Goal: Task Accomplishment & Management: Use online tool/utility

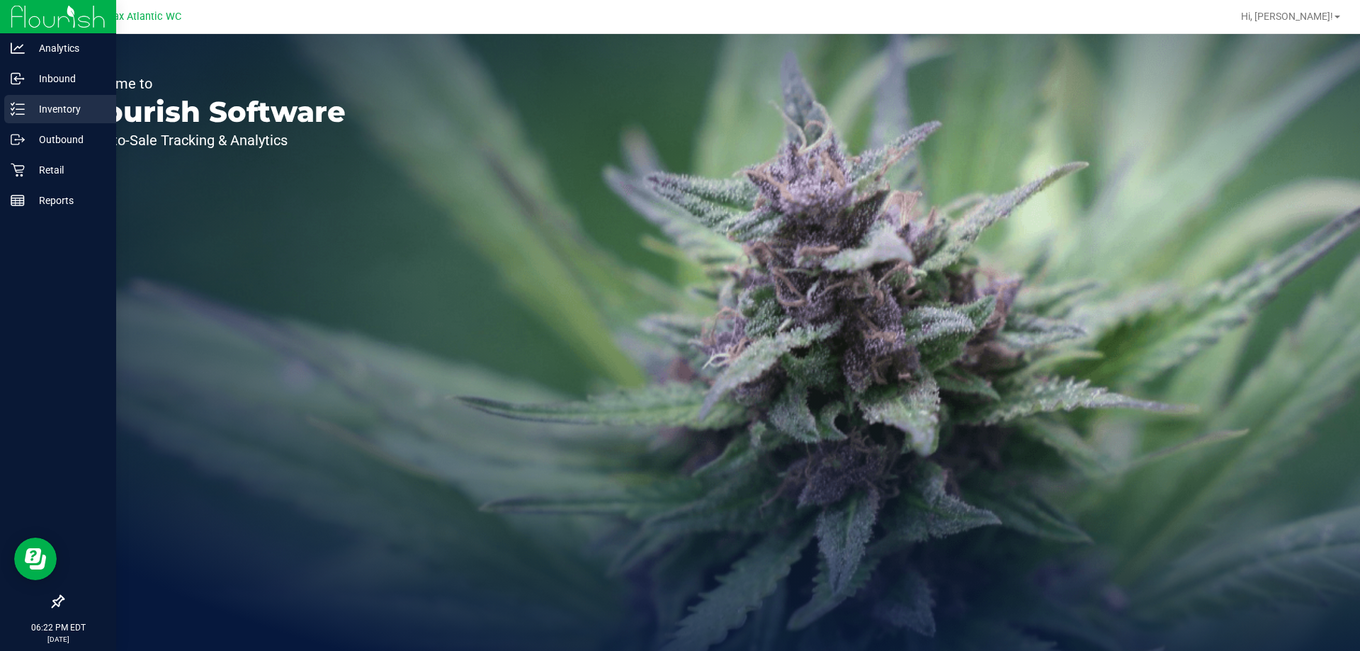
click at [23, 108] on icon at bounding box center [18, 109] width 14 height 14
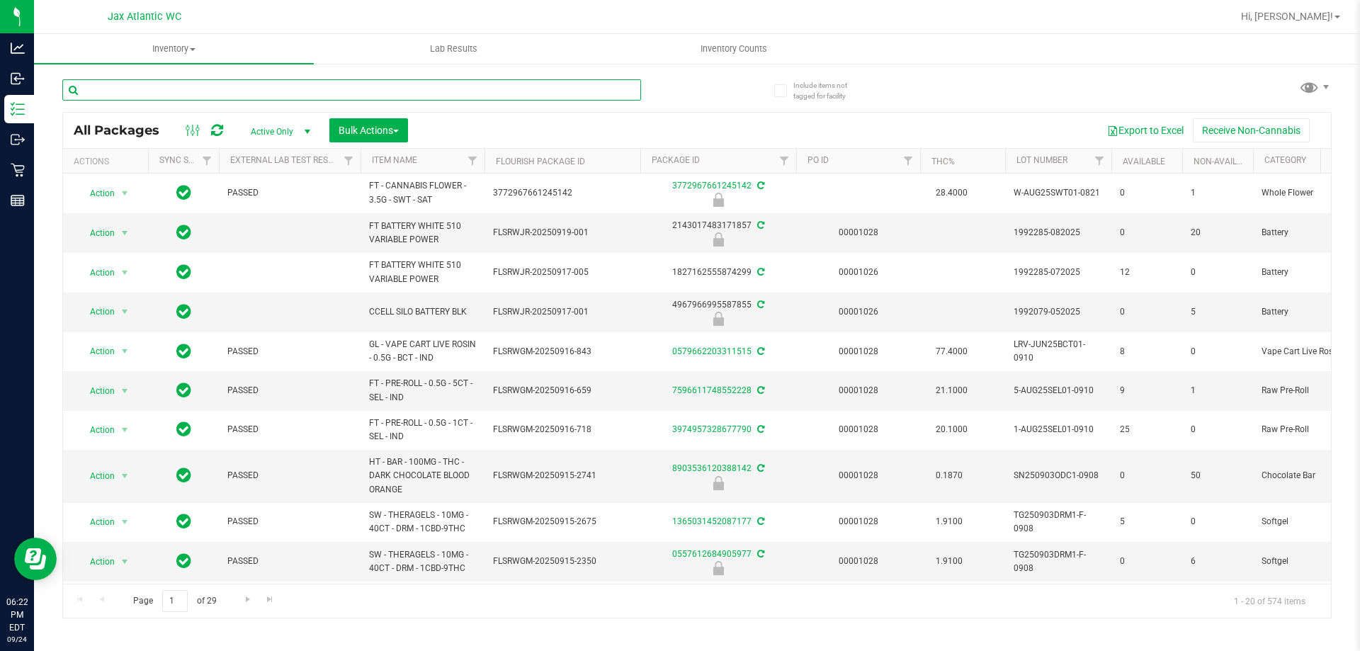
click at [200, 91] on input "text" at bounding box center [351, 89] width 579 height 21
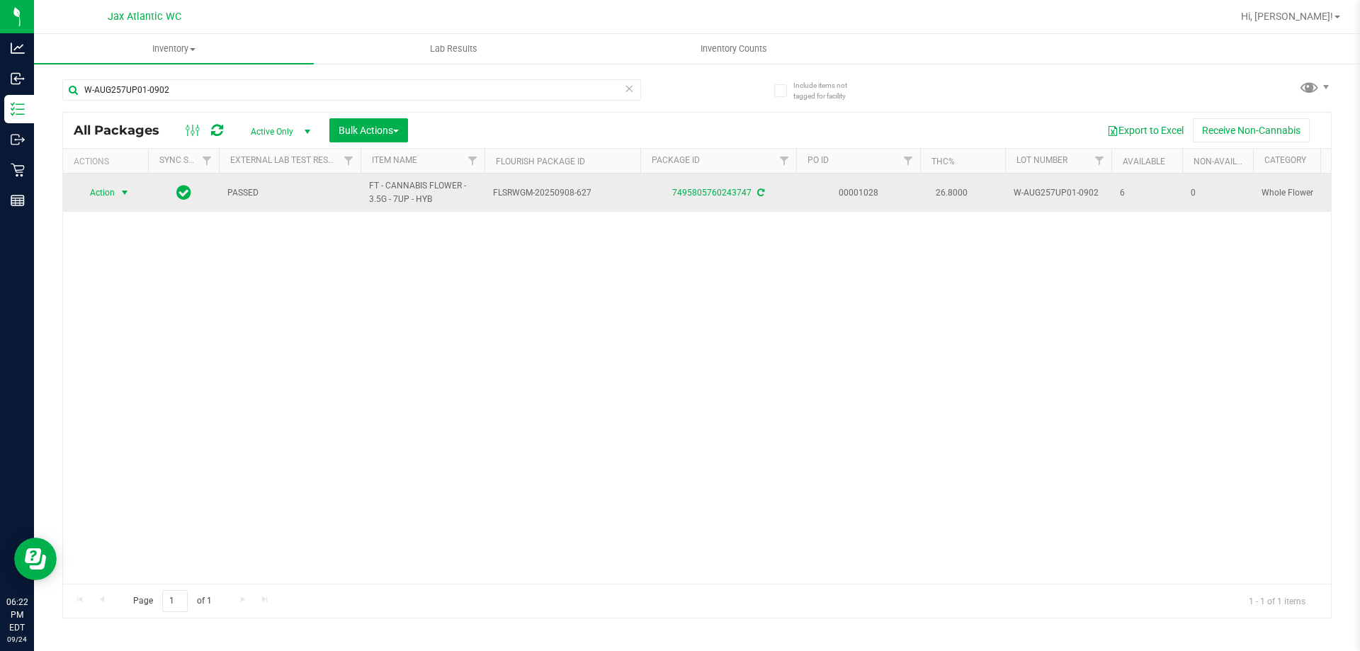
click at [111, 196] on span "Action" at bounding box center [96, 193] width 38 height 20
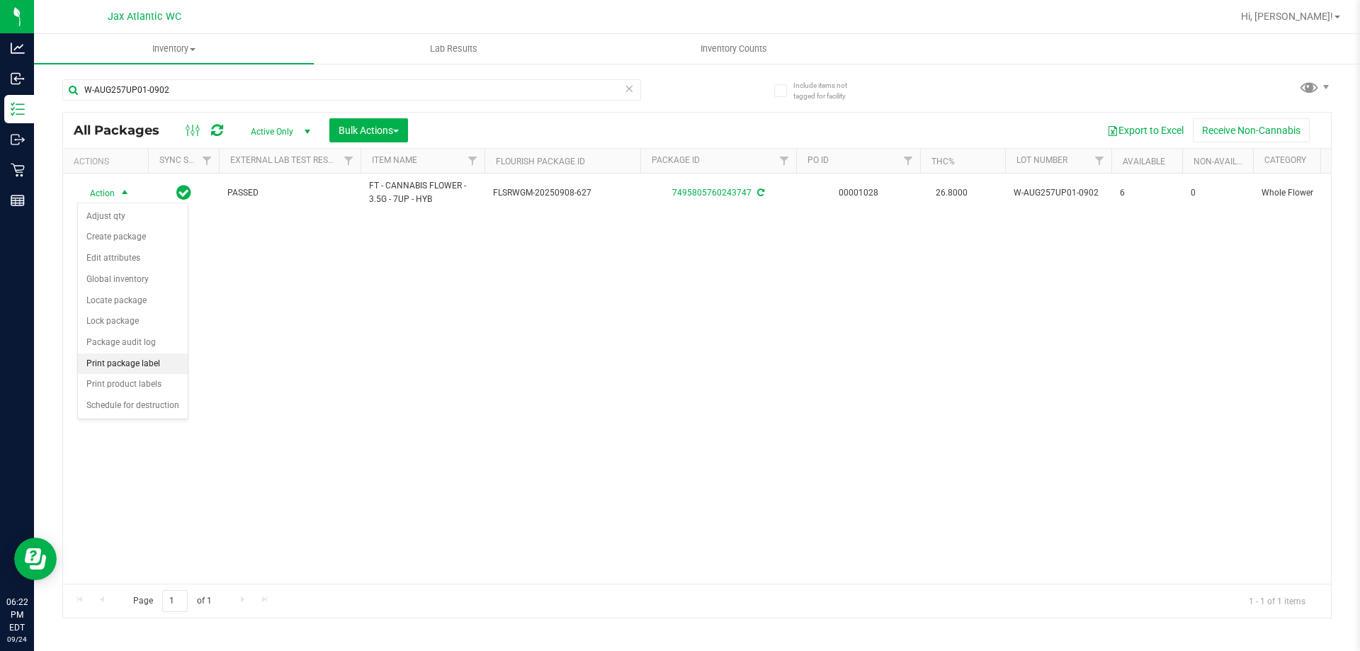
click at [120, 363] on li "Print package label" at bounding box center [133, 364] width 110 height 21
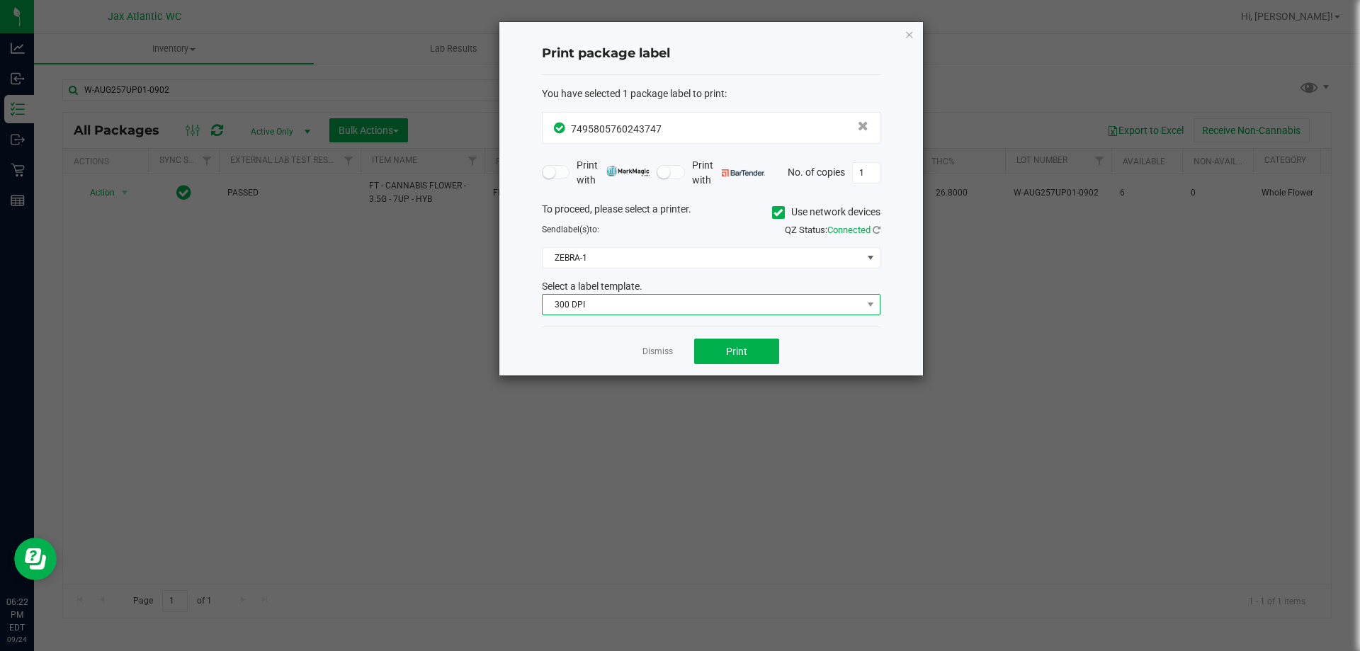
click at [585, 312] on span "300 DPI" at bounding box center [703, 305] width 320 height 20
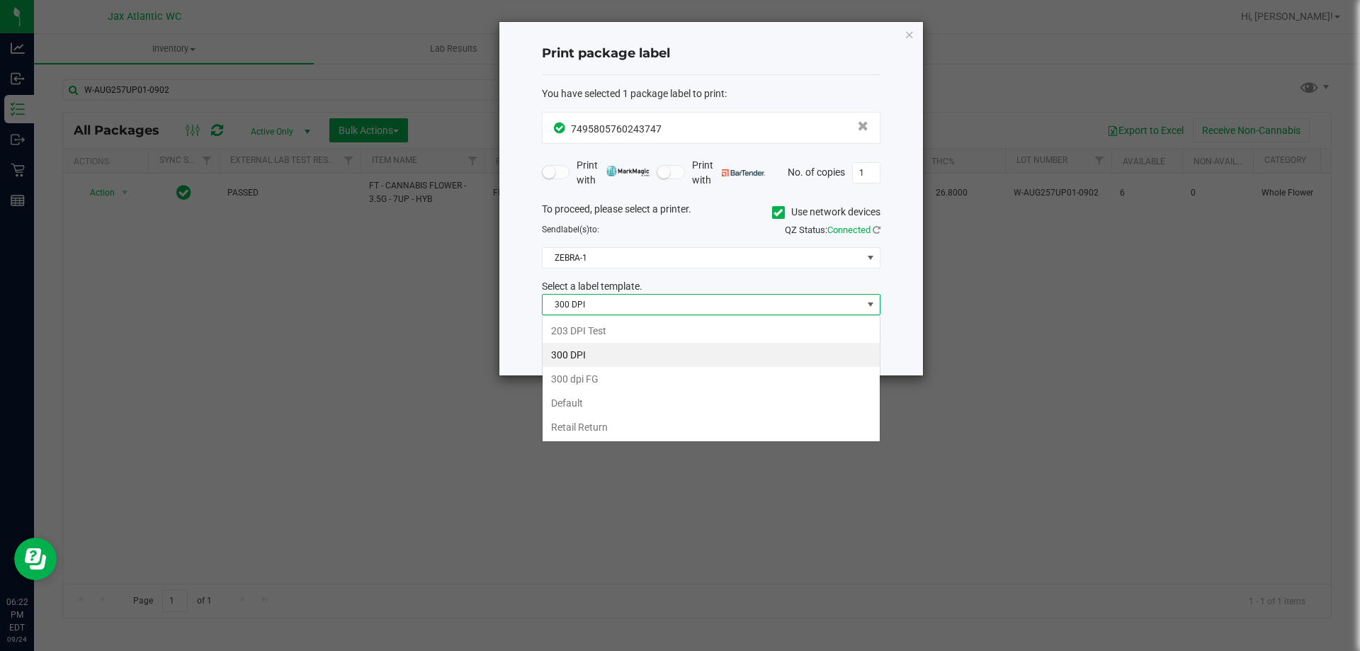
scroll to position [21, 339]
click at [581, 332] on li "203 DPI Test" at bounding box center [711, 331] width 337 height 24
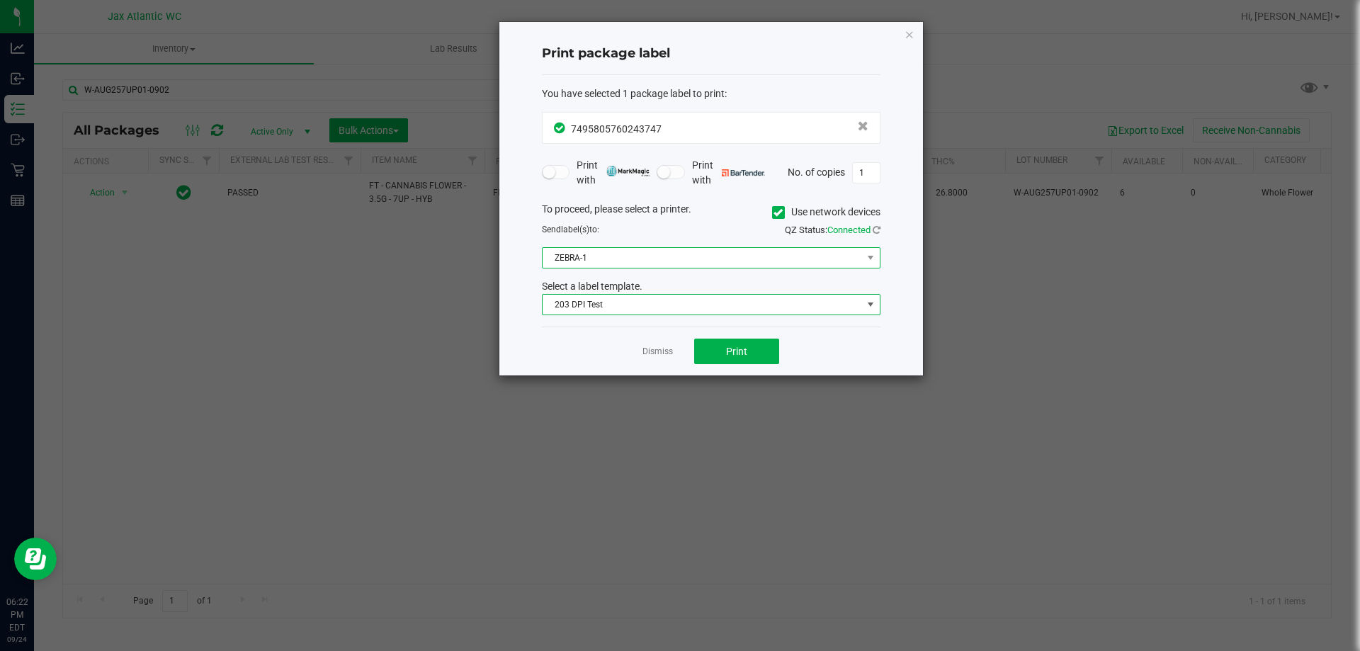
click at [672, 262] on span "ZEBRA-1" at bounding box center [703, 258] width 320 height 20
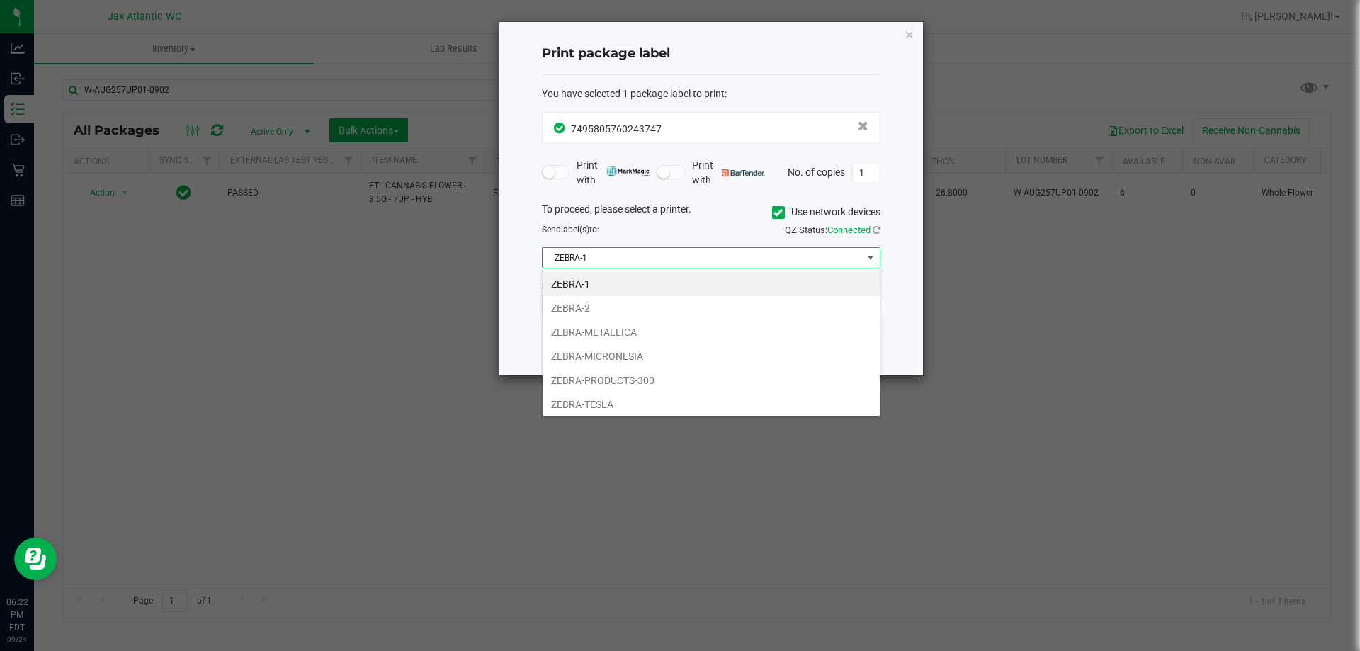
click at [571, 410] on li "ZEBRA-TESLA" at bounding box center [711, 404] width 337 height 24
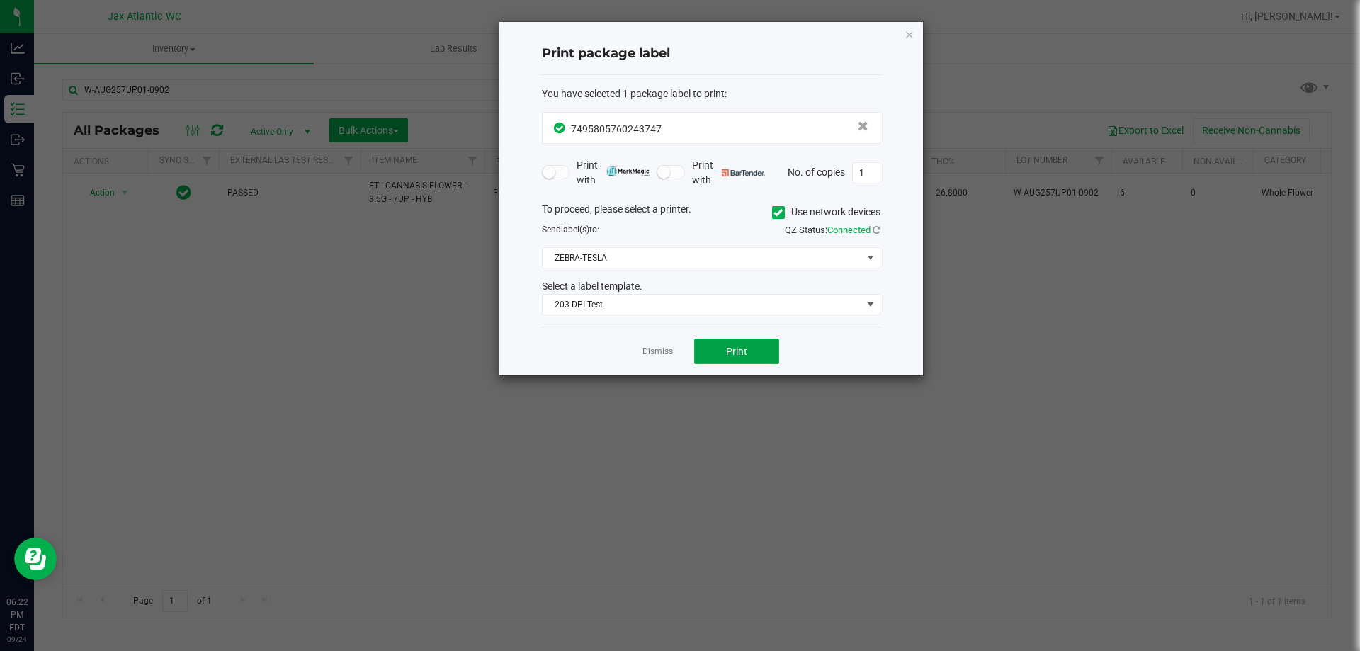
click at [723, 354] on button "Print" at bounding box center [736, 352] width 85 height 26
click at [907, 44] on div "Print package label You have selected 1 package label to print : 74958057602437…" at bounding box center [711, 199] width 424 height 354
click at [912, 33] on icon "button" at bounding box center [910, 34] width 10 height 17
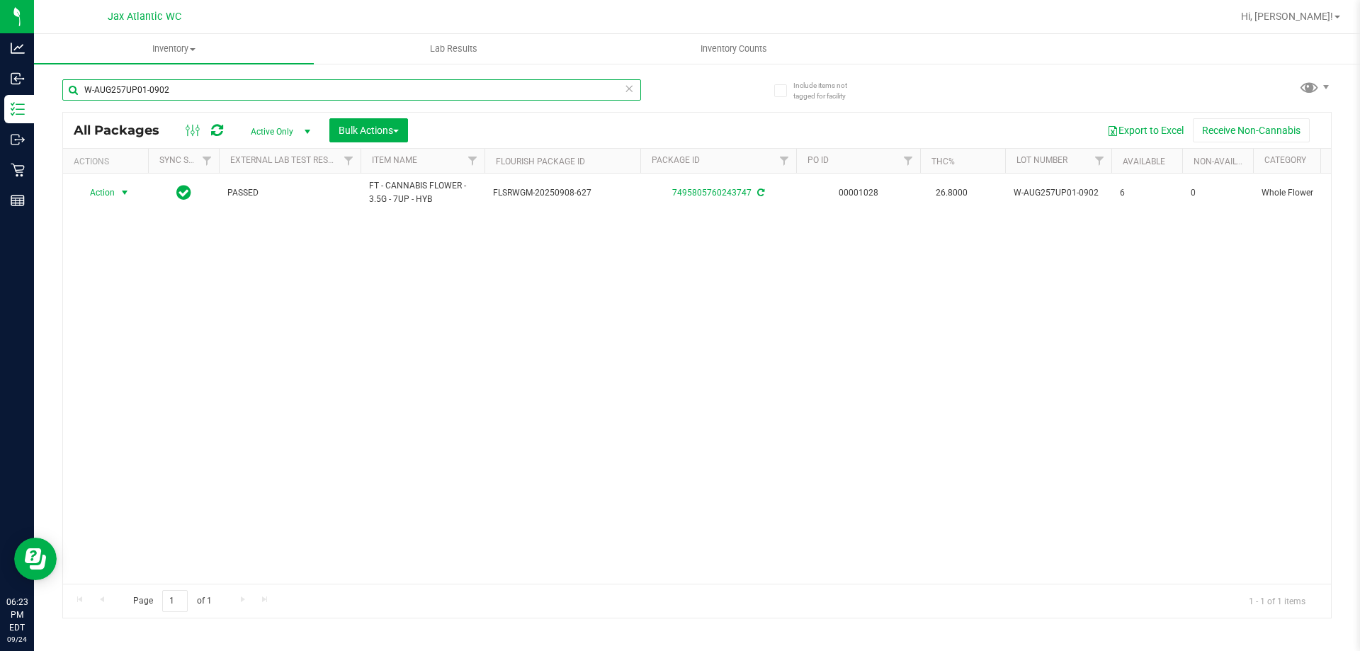
click at [509, 81] on input "W-AUG257UP01-0902" at bounding box center [351, 89] width 579 height 21
click at [508, 77] on div "W-AUG257UP01-0902" at bounding box center [379, 89] width 635 height 45
drag, startPoint x: 509, startPoint y: 71, endPoint x: 471, endPoint y: 91, distance: 43.4
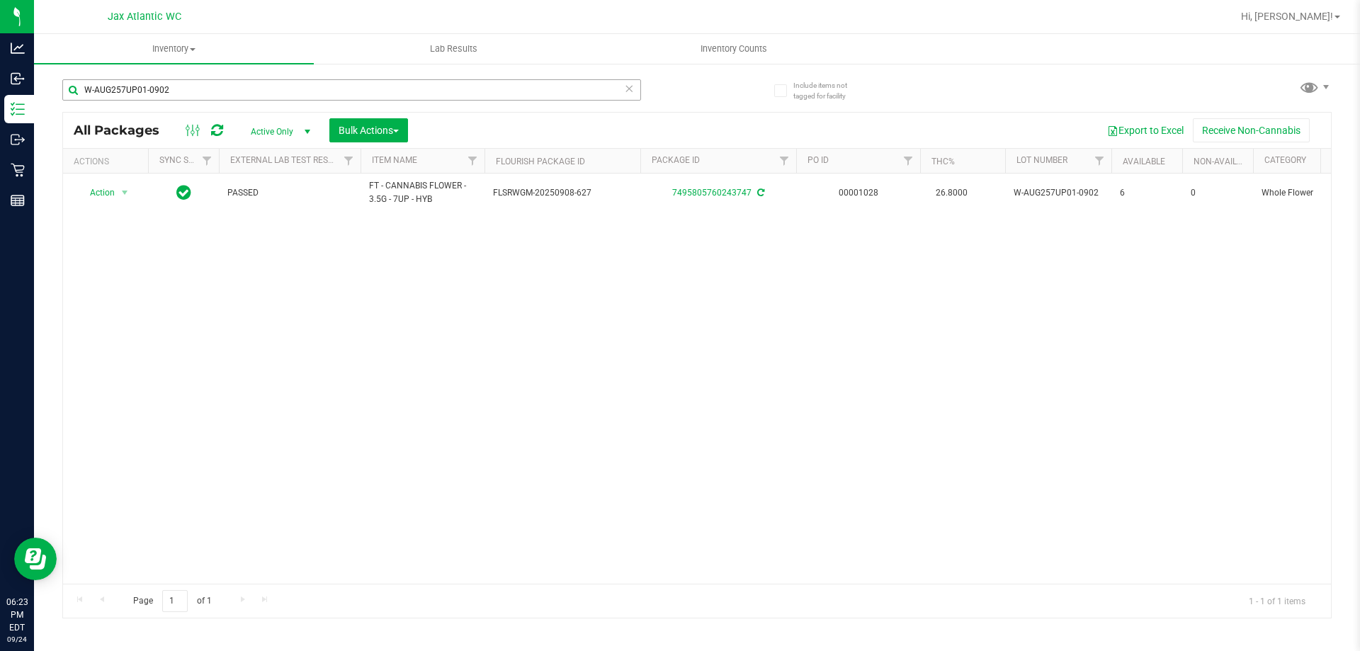
click at [510, 72] on div "W-AUG257UP01-0902" at bounding box center [379, 89] width 635 height 45
click at [178, 89] on input "W-AUG257UP01-0902" at bounding box center [351, 89] width 579 height 21
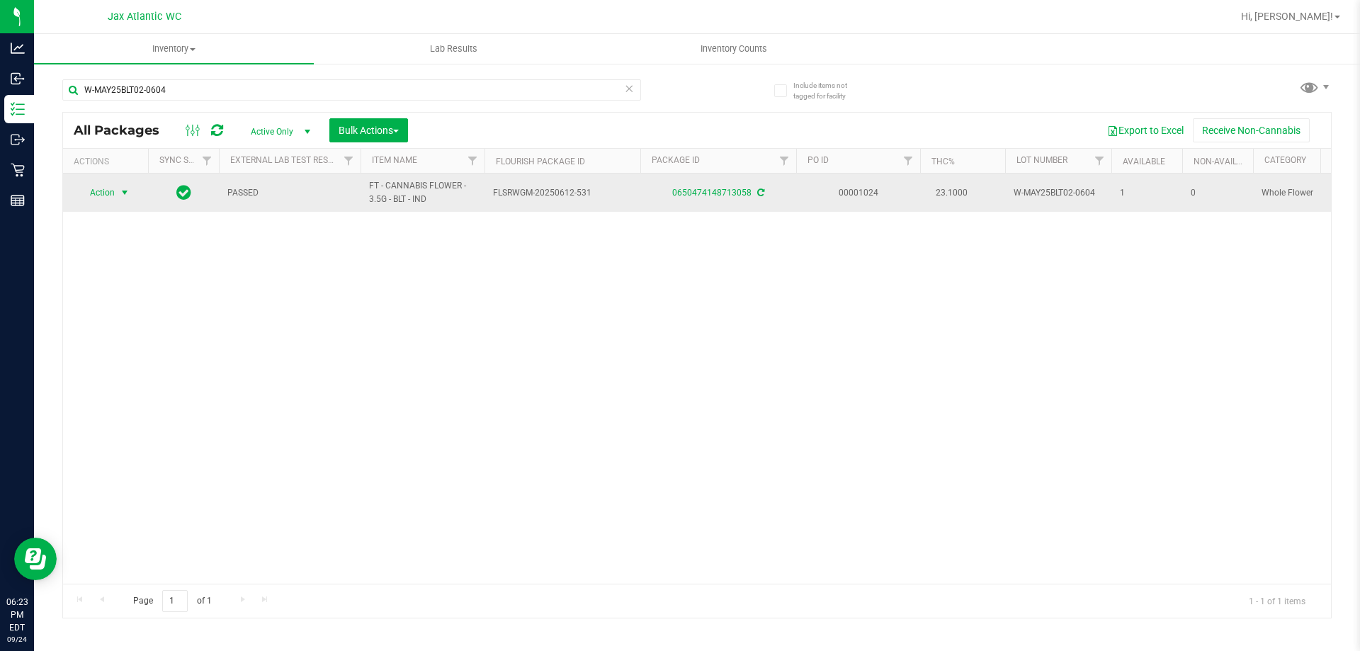
click at [106, 190] on span "Action" at bounding box center [96, 193] width 38 height 20
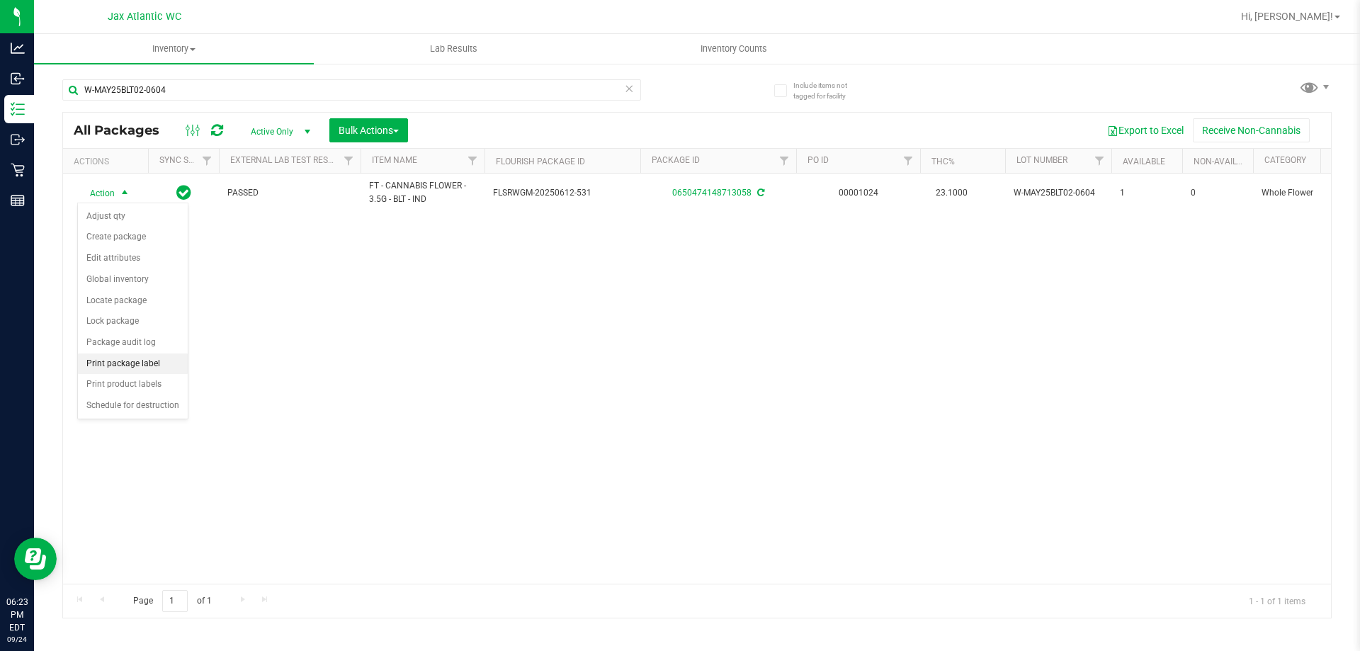
click at [137, 363] on li "Print package label" at bounding box center [133, 364] width 110 height 21
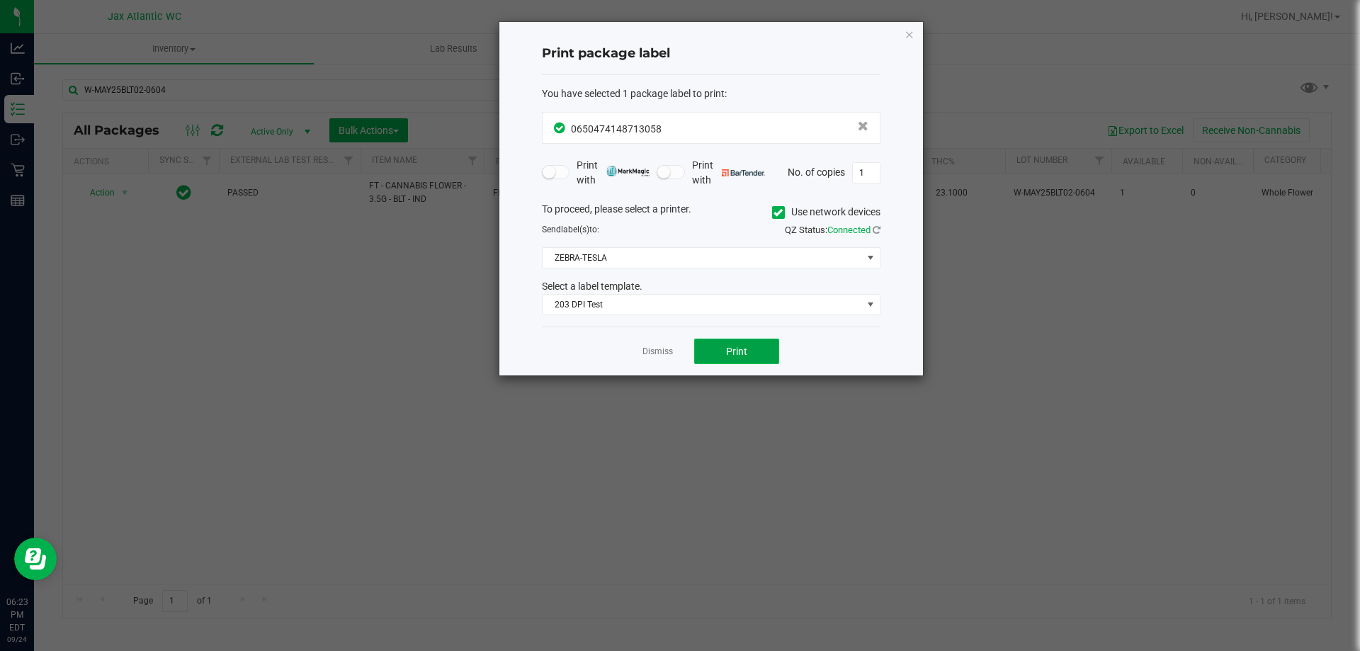
click at [741, 356] on span "Print" at bounding box center [736, 351] width 21 height 11
click at [910, 35] on icon "button" at bounding box center [910, 34] width 10 height 17
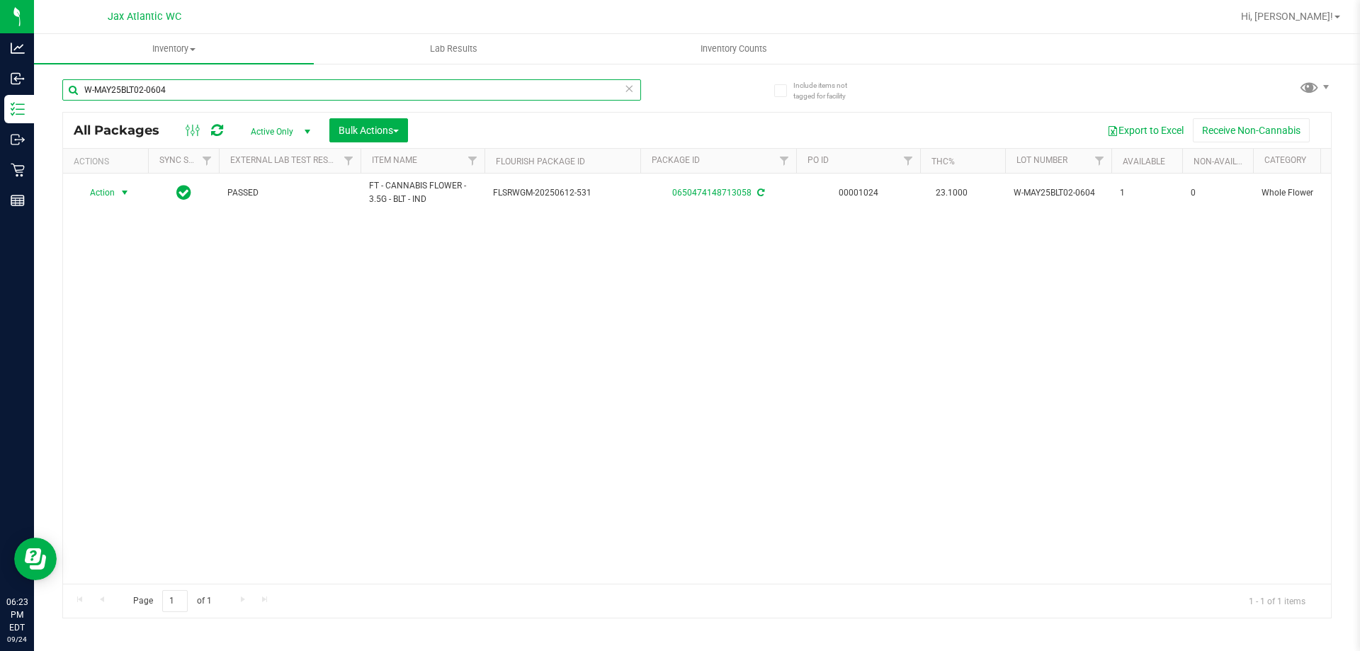
click at [203, 86] on input "W-MAY25BLT02-0604" at bounding box center [351, 89] width 579 height 21
click at [211, 96] on input "W-MAY25BLT02-0604" at bounding box center [351, 89] width 579 height 21
click at [209, 96] on input "W-MAY25BLT02-0604" at bounding box center [351, 89] width 579 height 21
click at [209, 91] on input "W-MAY25BLT02-0604" at bounding box center [351, 89] width 579 height 21
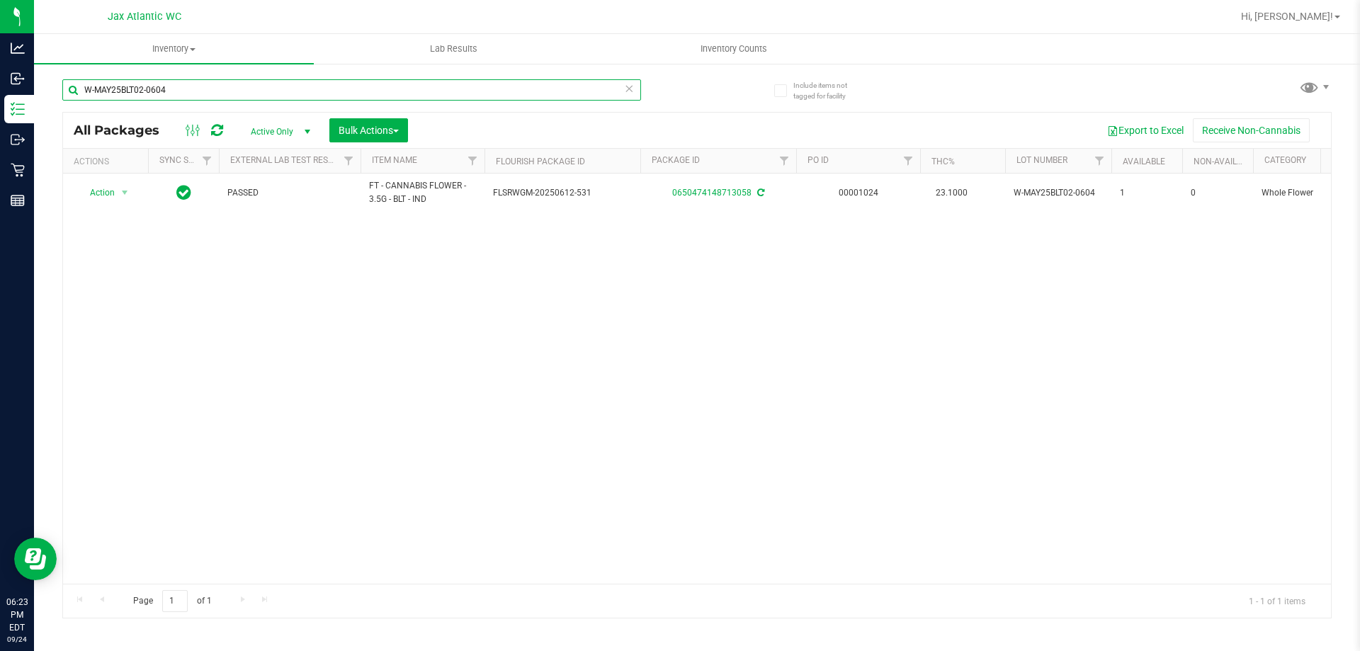
click at [209, 91] on input "W-MAY25BLT02-0604" at bounding box center [351, 89] width 579 height 21
click at [183, 96] on input "W-MAY25BLT02-0604" at bounding box center [351, 89] width 579 height 21
click at [185, 96] on input "W-MAY25BLT02-0604" at bounding box center [351, 89] width 579 height 21
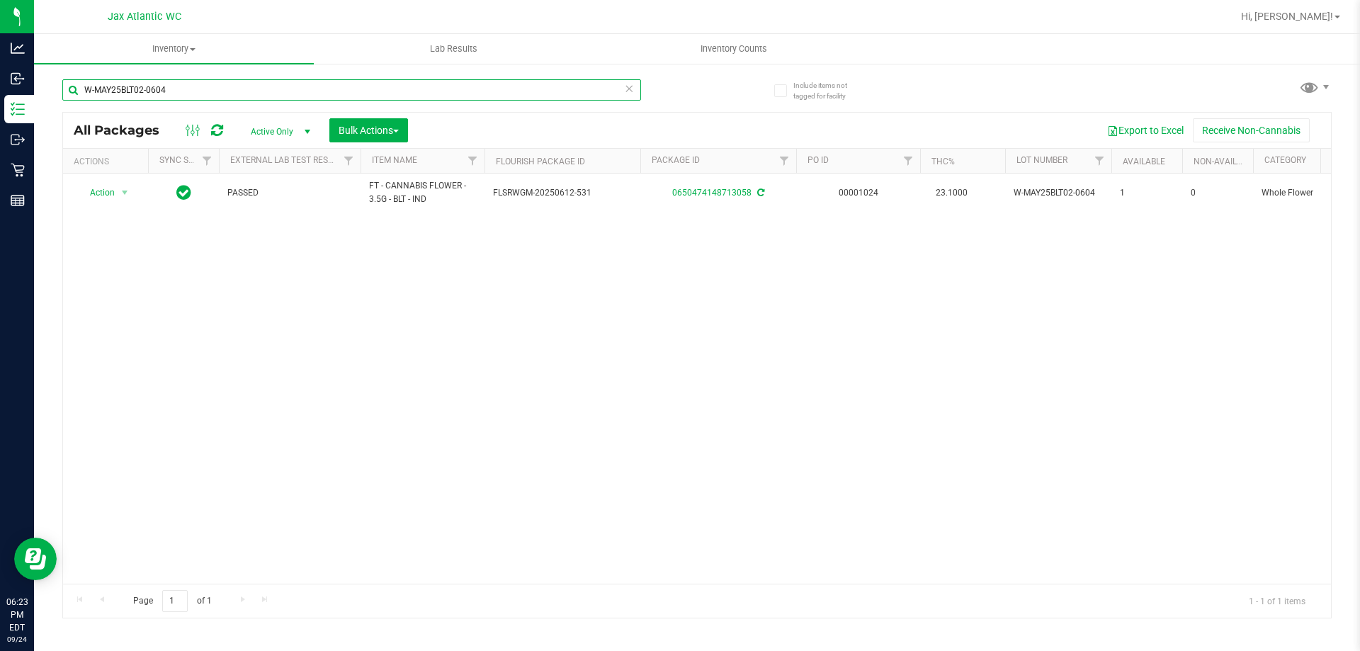
click at [146, 94] on input "W-MAY25BLT02-0604" at bounding box center [351, 89] width 579 height 21
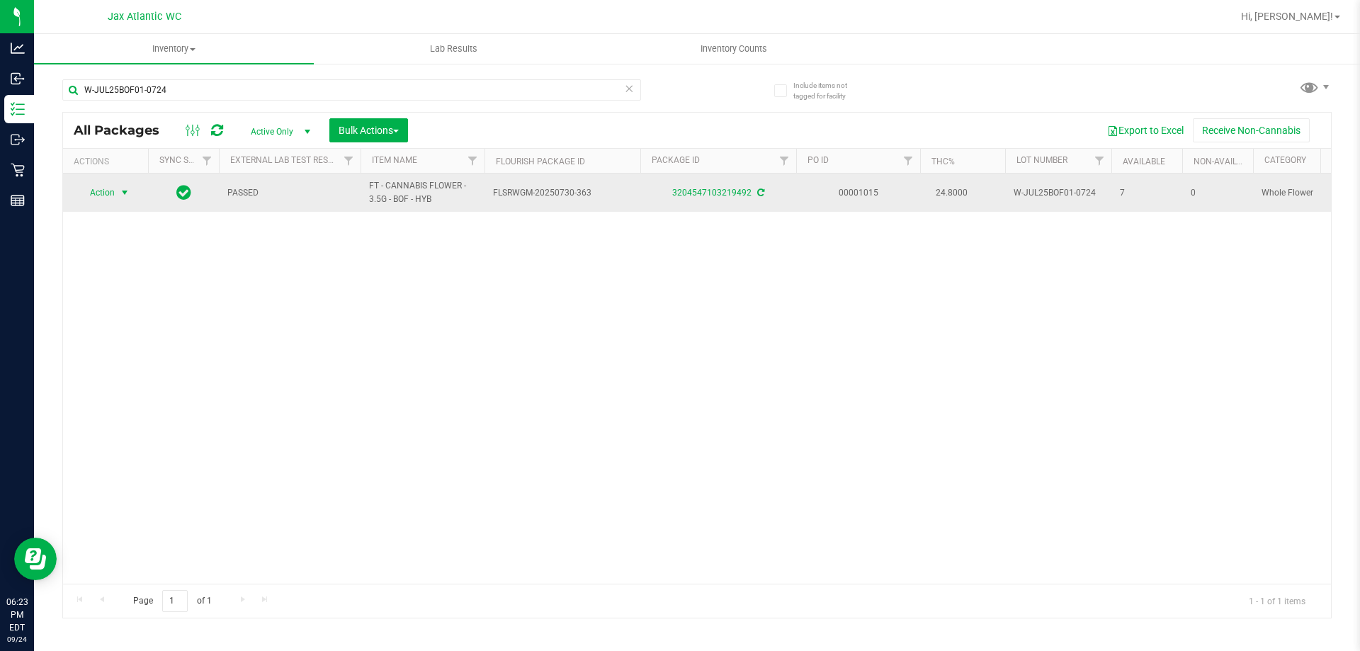
click at [96, 192] on span "Action" at bounding box center [96, 193] width 38 height 20
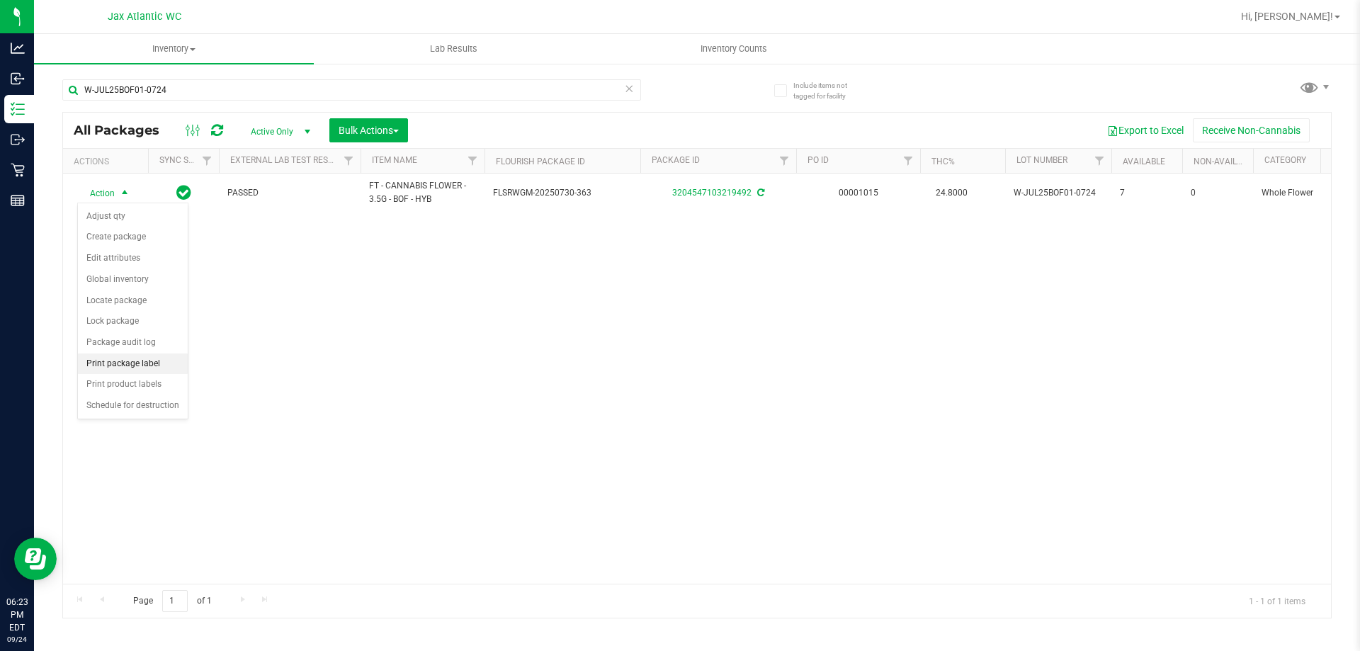
click at [125, 359] on li "Print package label" at bounding box center [133, 364] width 110 height 21
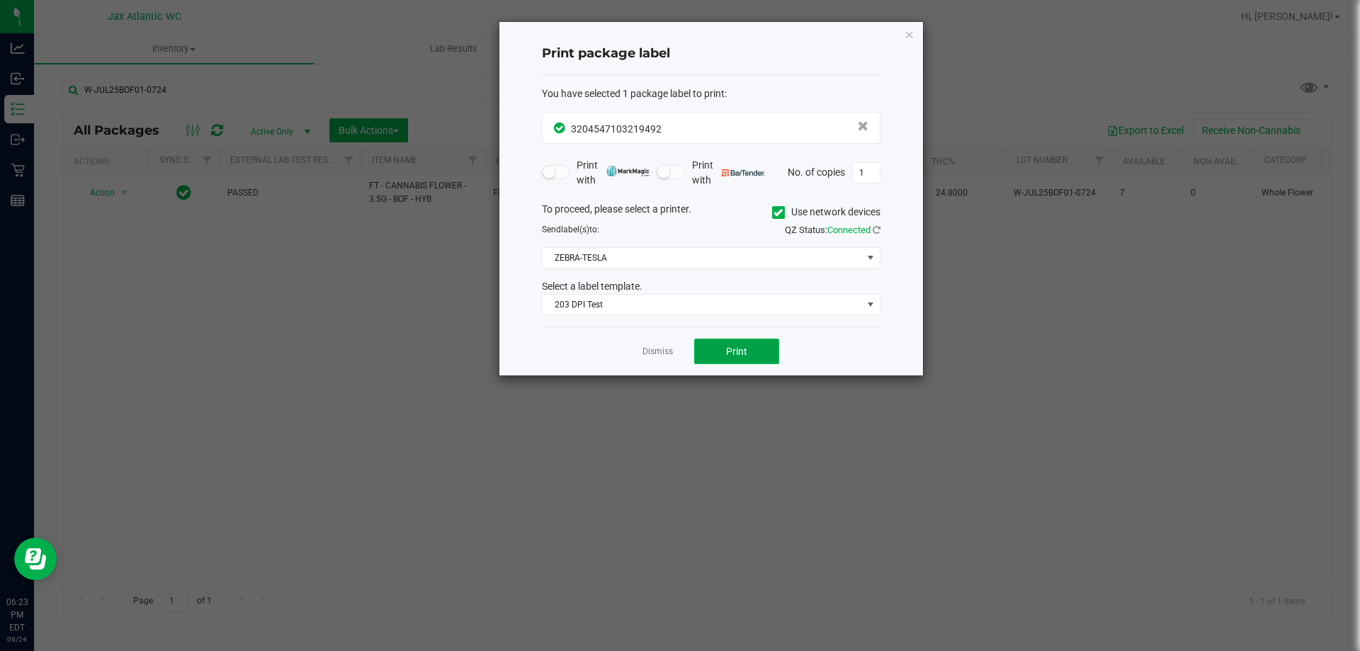
click at [744, 346] on span "Print" at bounding box center [736, 351] width 21 height 11
click at [657, 350] on link "Dismiss" at bounding box center [658, 352] width 30 height 12
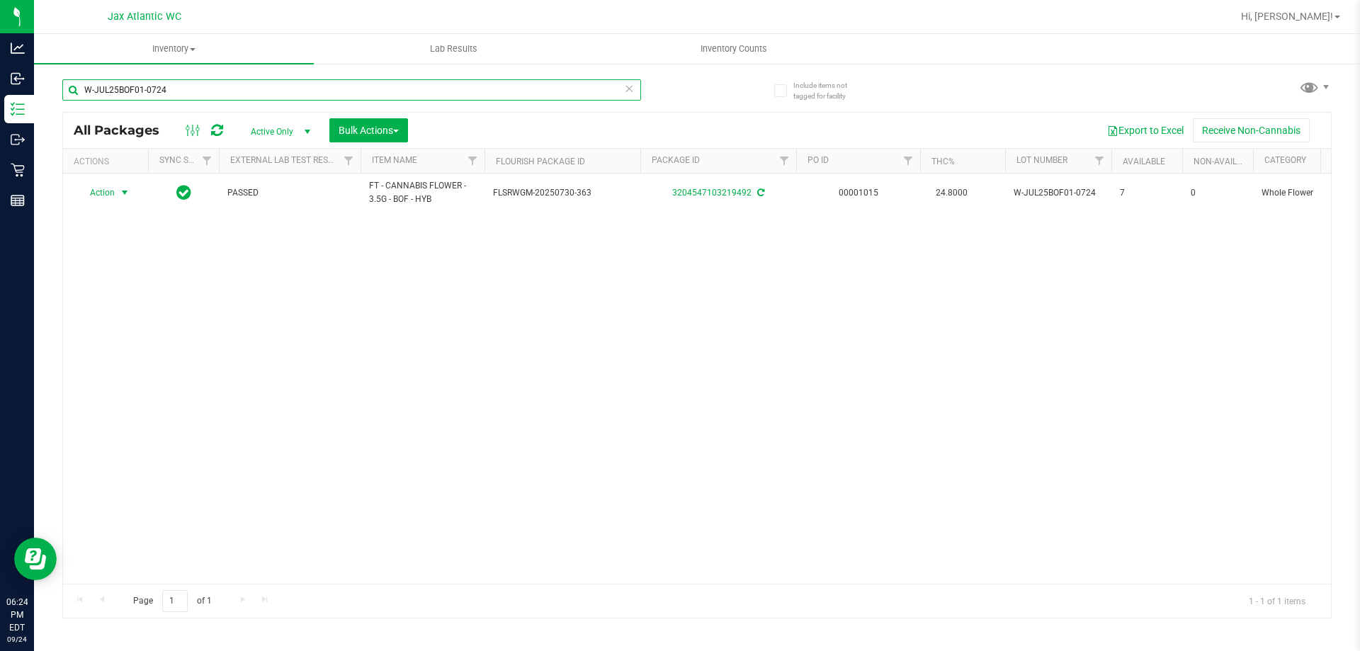
click at [152, 91] on input "W-JUL25BOF01-0724" at bounding box center [351, 89] width 579 height 21
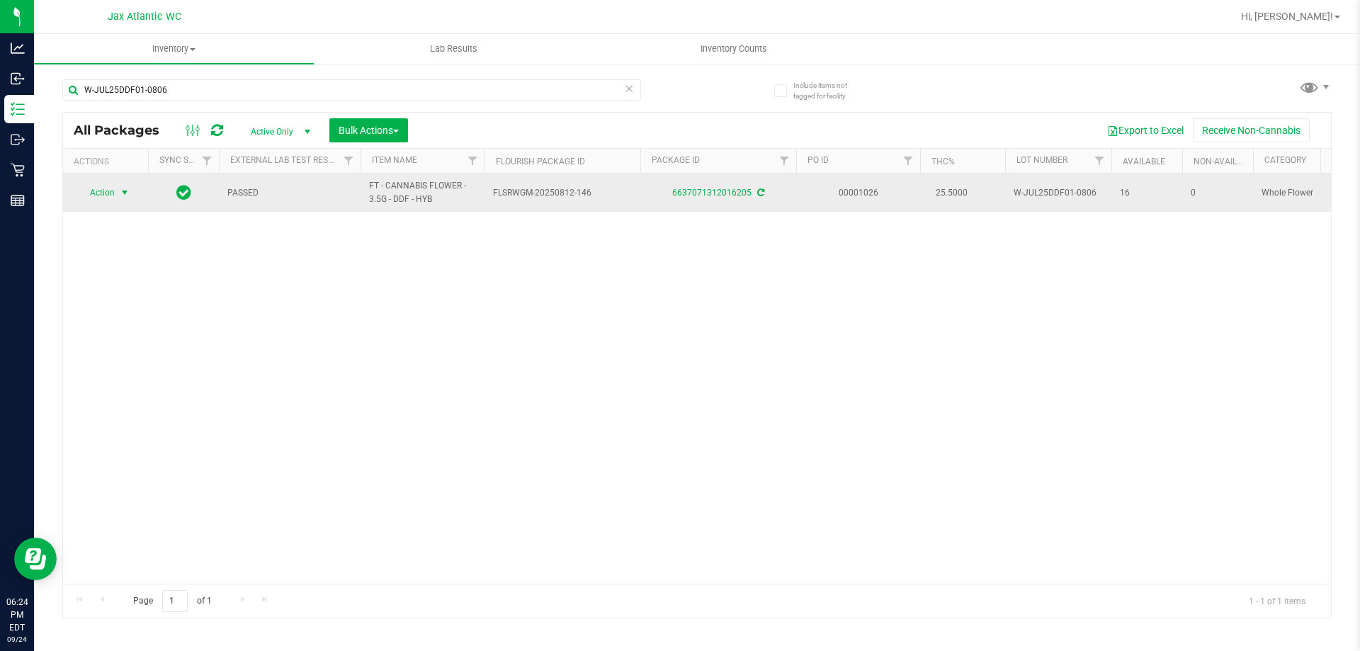
click at [109, 192] on span "Action" at bounding box center [96, 193] width 38 height 20
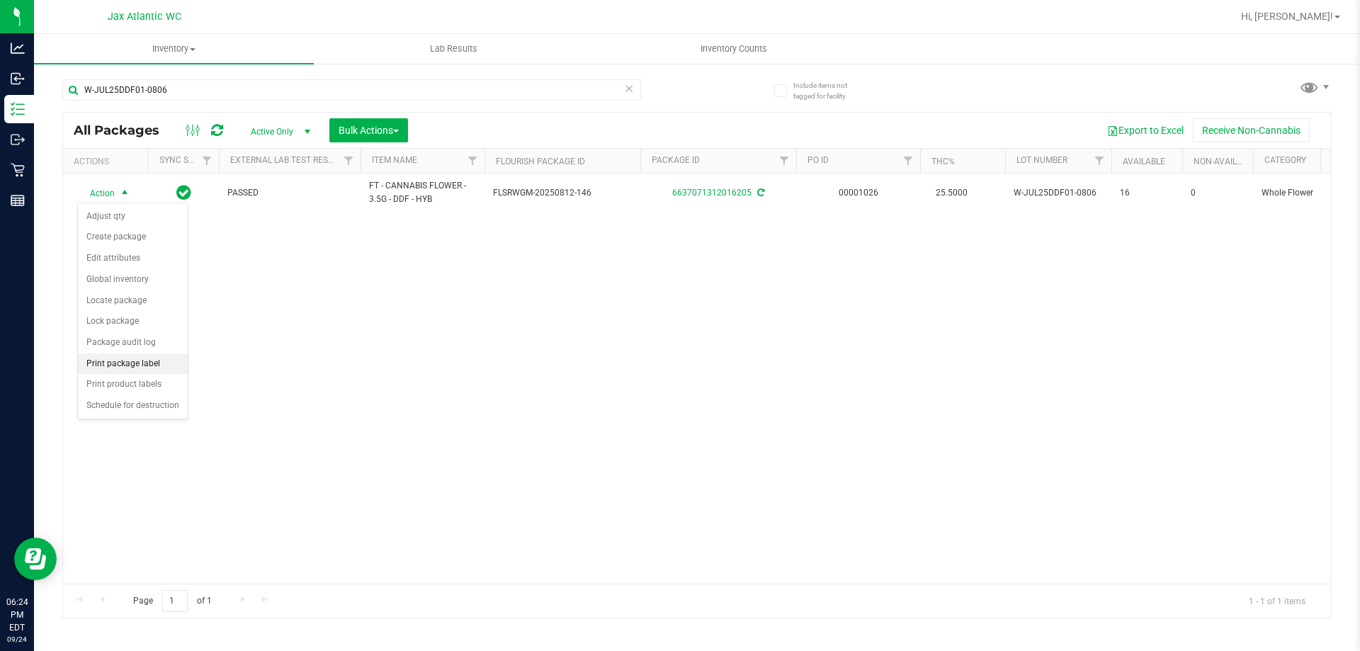
click at [115, 368] on li "Print package label" at bounding box center [133, 364] width 110 height 21
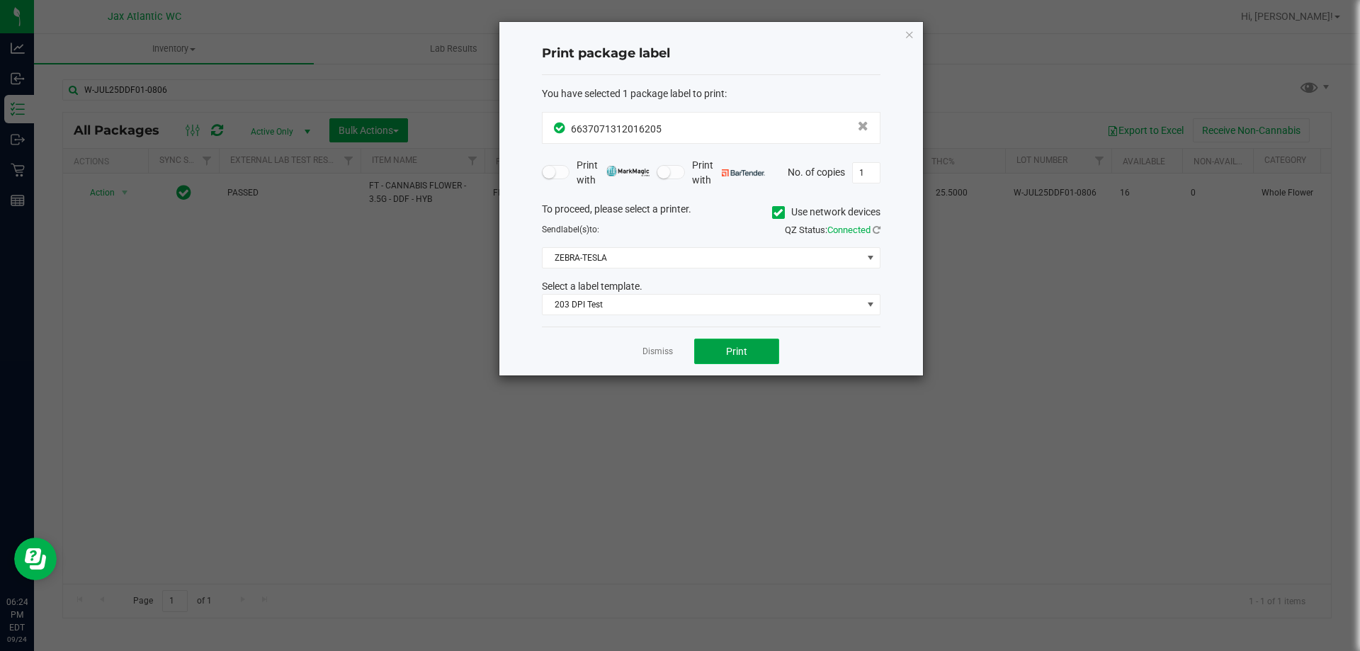
click at [723, 346] on button "Print" at bounding box center [736, 352] width 85 height 26
click at [907, 40] on icon "button" at bounding box center [910, 34] width 10 height 17
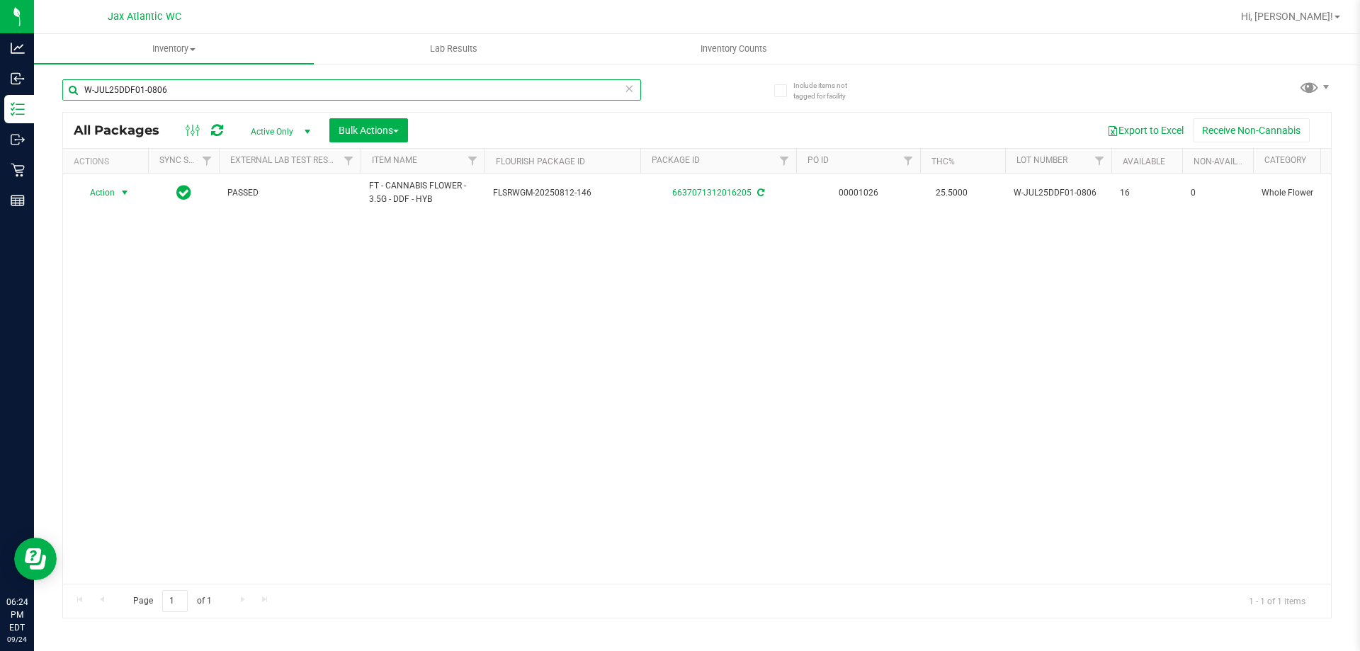
click at [169, 95] on input "W-JUL25DDF01-0806" at bounding box center [351, 89] width 579 height 21
click at [168, 95] on input "W-JUL25DDF01-0806" at bounding box center [351, 89] width 579 height 21
click at [165, 91] on input "W-JUL25DDF01-0806" at bounding box center [351, 89] width 579 height 21
click at [166, 91] on input "W-JUL25DDF01-0806" at bounding box center [351, 89] width 579 height 21
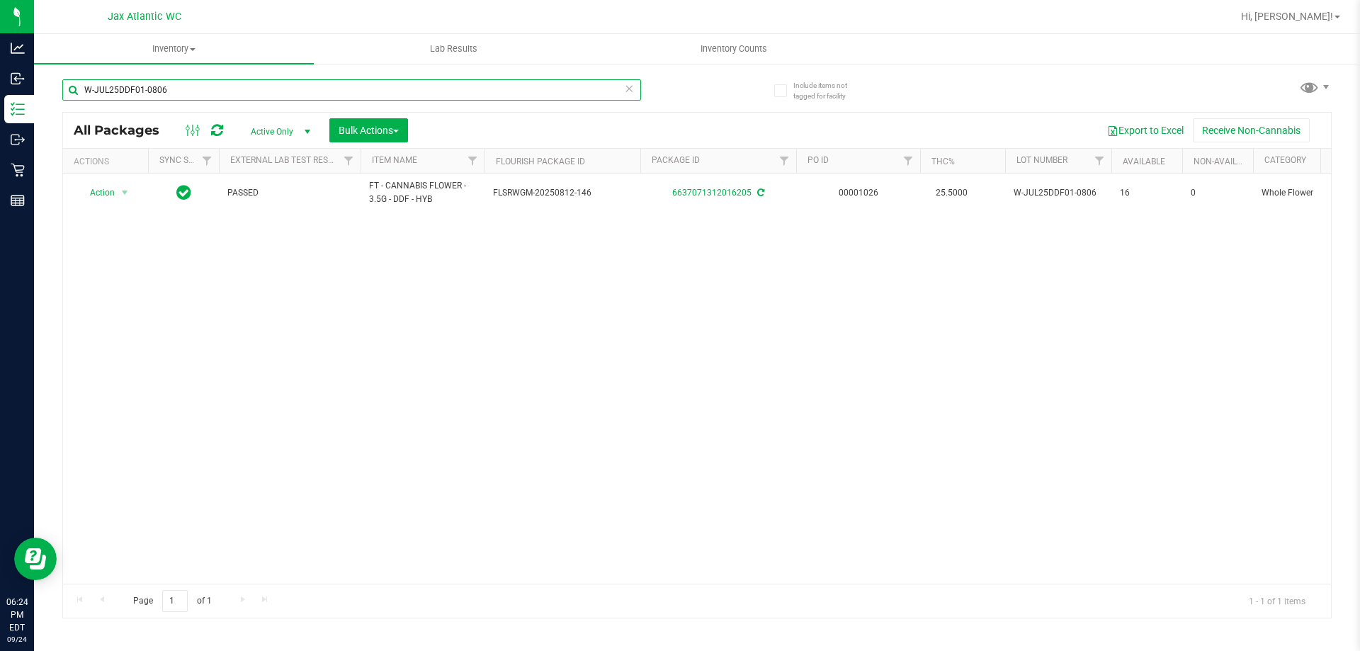
click at [166, 91] on input "W-JUL25DDF01-0806" at bounding box center [351, 89] width 579 height 21
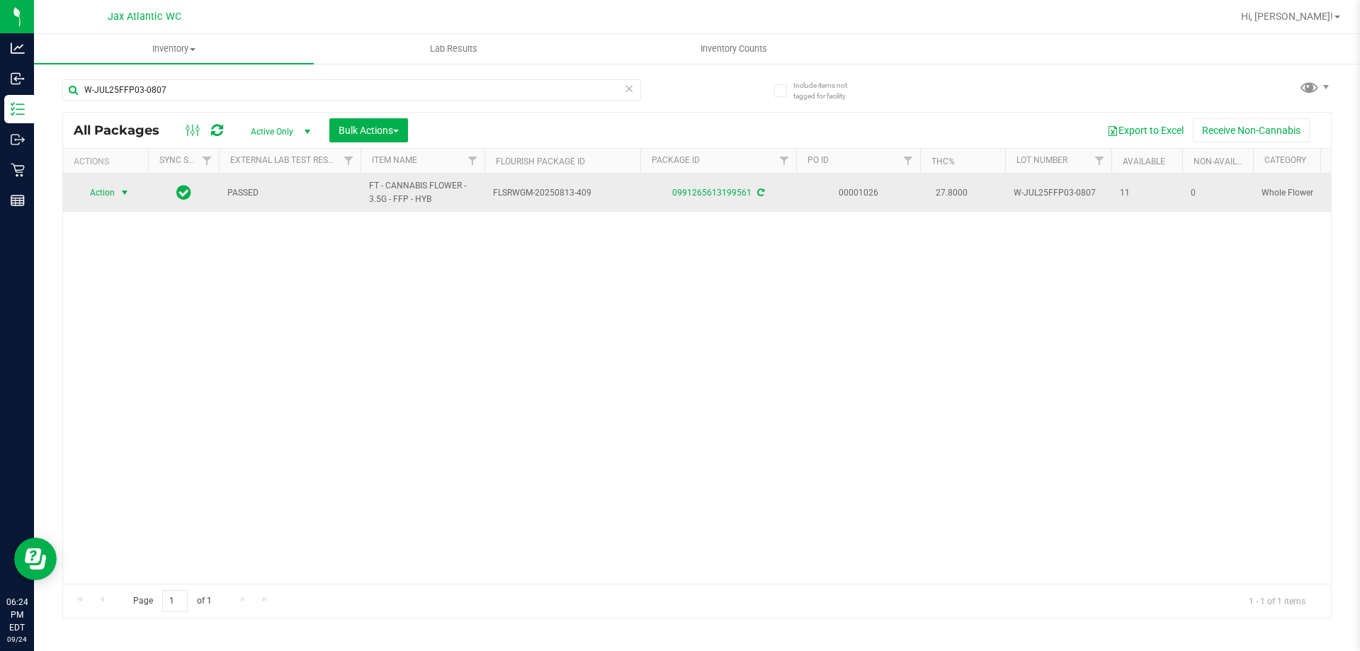
click at [113, 193] on span "Action" at bounding box center [96, 193] width 38 height 20
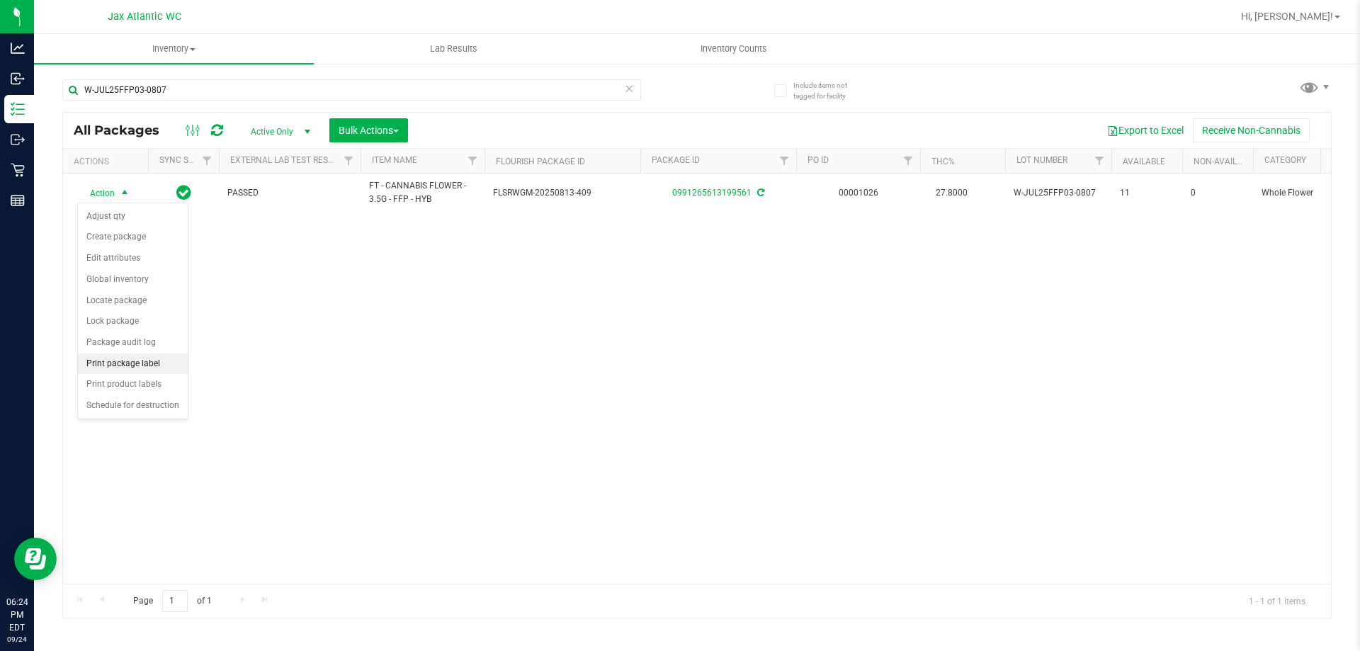
click at [128, 366] on li "Print package label" at bounding box center [133, 364] width 110 height 21
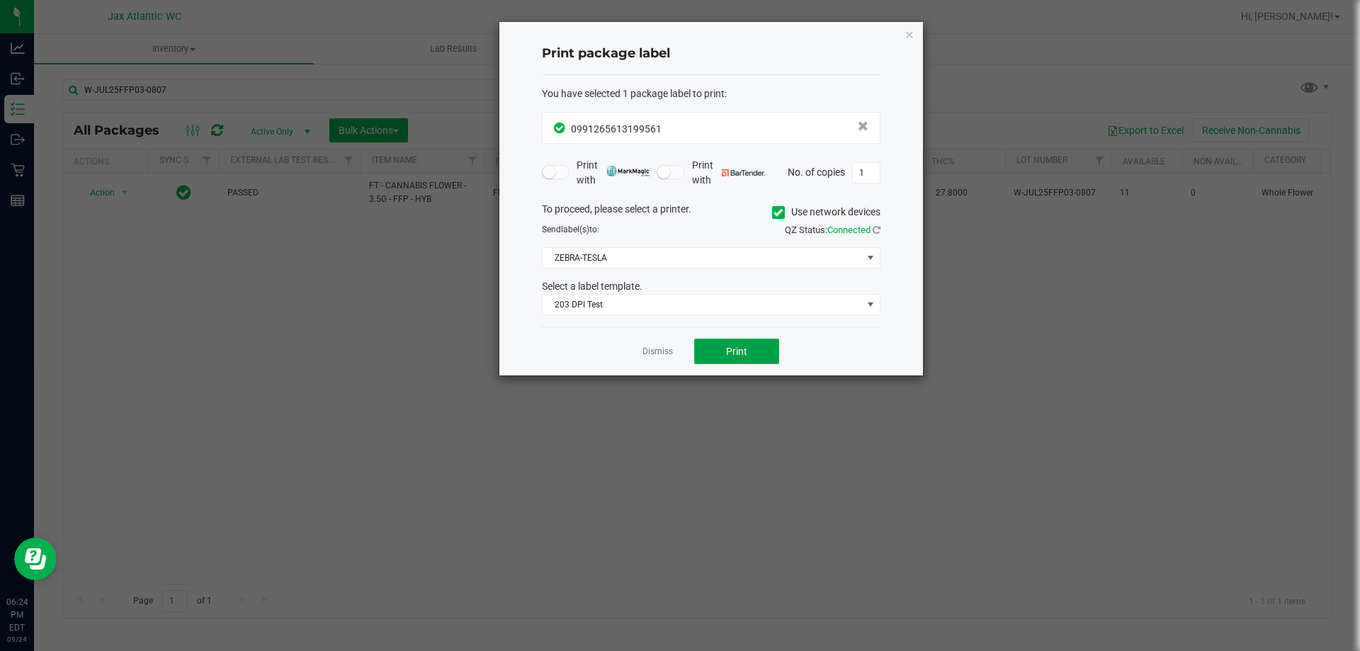
click at [733, 359] on button "Print" at bounding box center [736, 352] width 85 height 26
drag, startPoint x: 671, startPoint y: 355, endPoint x: 663, endPoint y: 351, distance: 8.6
click at [670, 355] on link "Dismiss" at bounding box center [658, 352] width 30 height 12
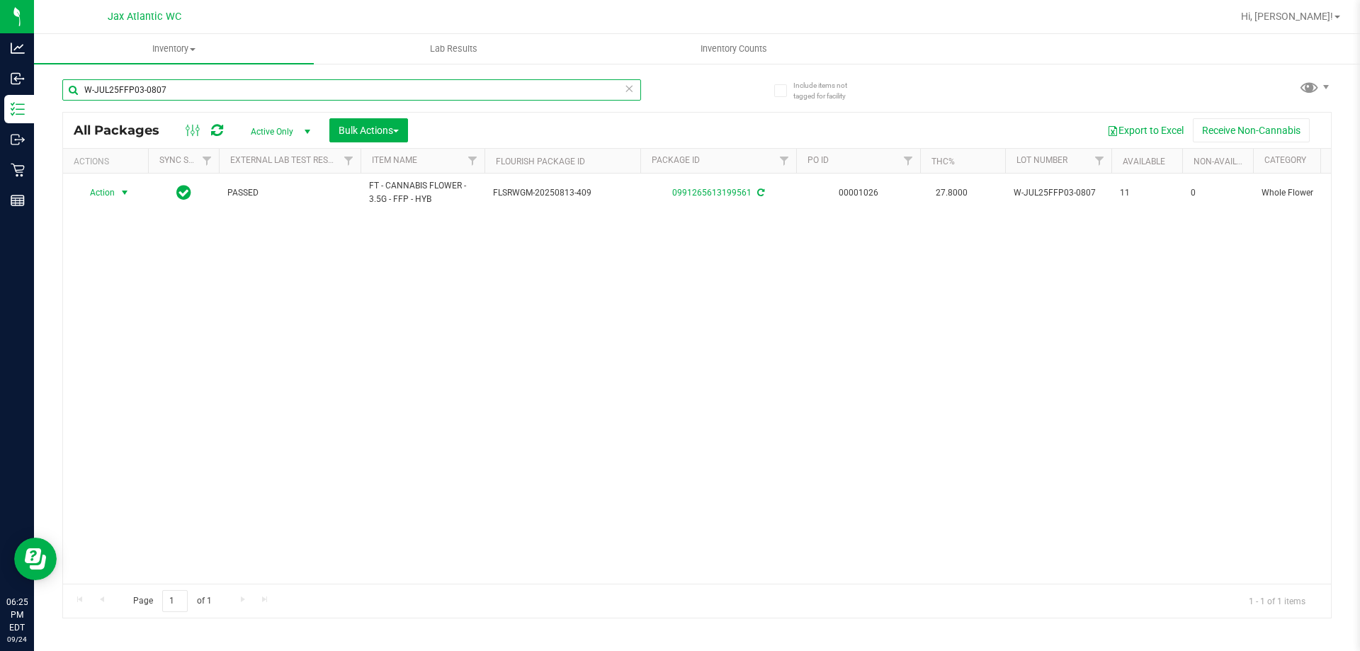
click at [193, 89] on input "W-JUL25FFP03-0807" at bounding box center [351, 89] width 579 height 21
click at [191, 89] on input "W-JUL25FFP03-0807" at bounding box center [351, 89] width 579 height 21
drag, startPoint x: 191, startPoint y: 89, endPoint x: 184, endPoint y: 87, distance: 7.4
click at [188, 89] on input "W-JUL25FFP03-0807" at bounding box center [351, 89] width 579 height 21
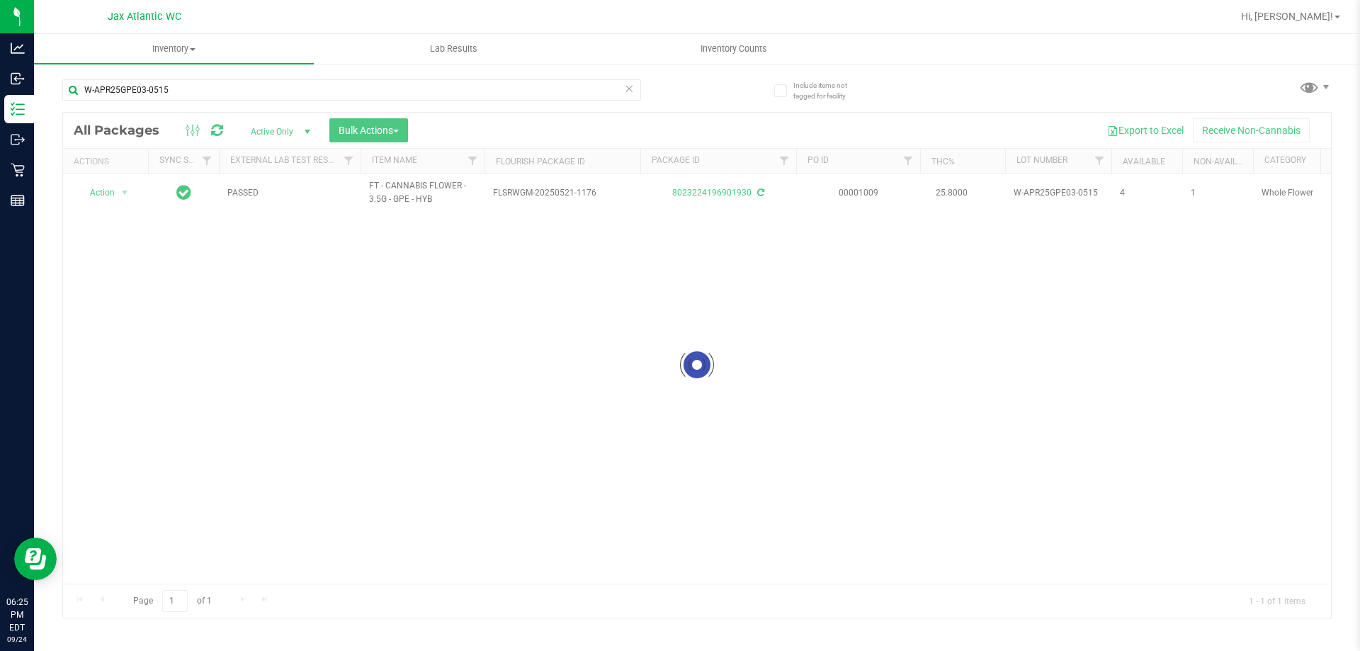
click at [107, 190] on div at bounding box center [697, 365] width 1268 height 505
click at [106, 191] on div at bounding box center [697, 365] width 1268 height 505
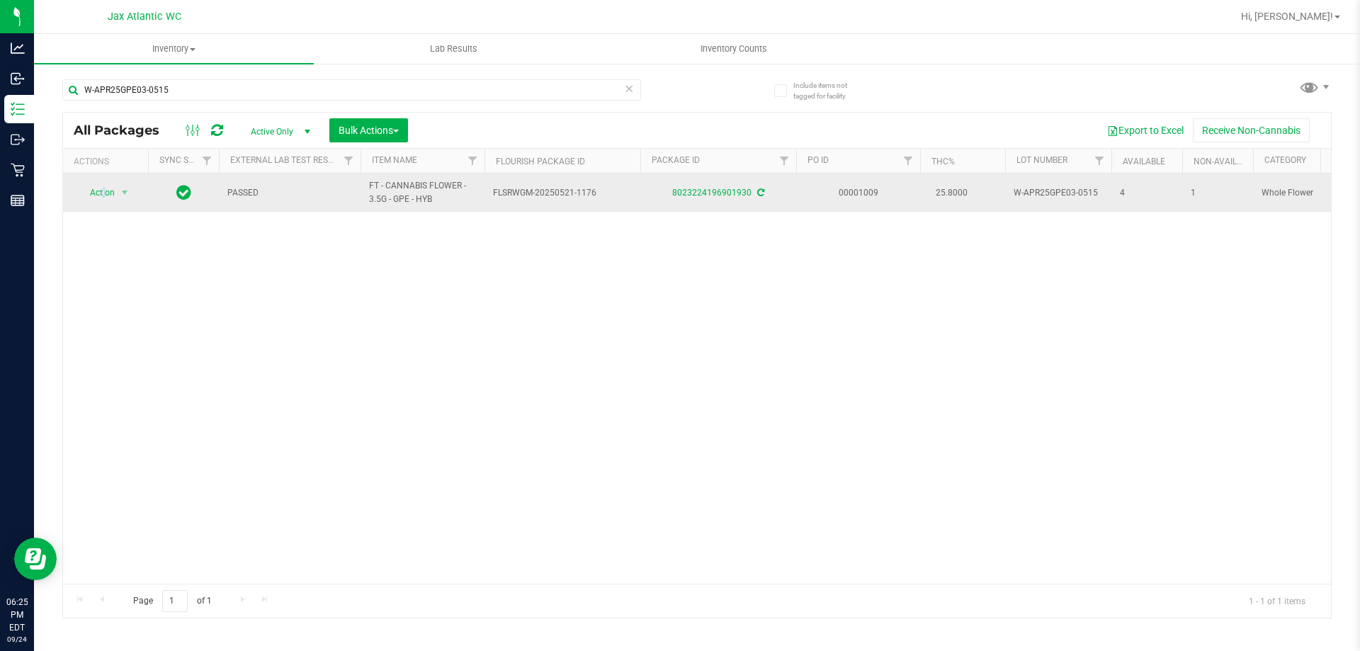
click at [104, 194] on span "Action" at bounding box center [96, 193] width 38 height 20
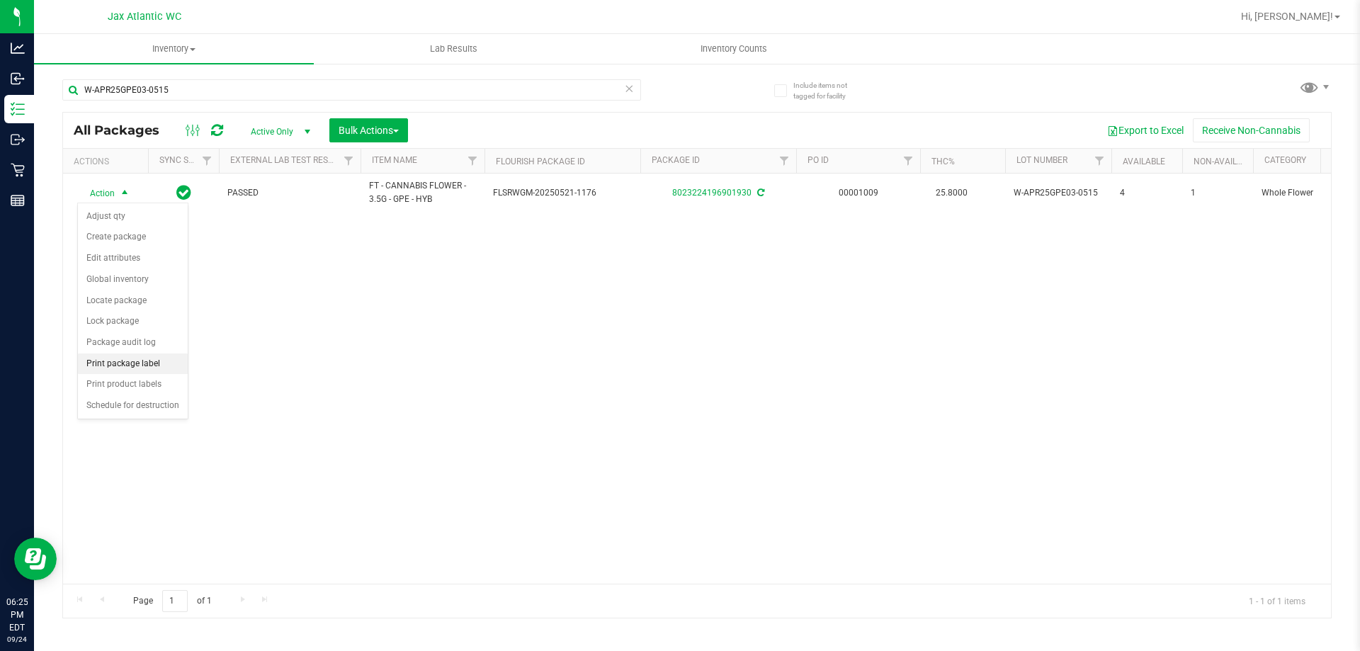
click at [128, 366] on li "Print package label" at bounding box center [133, 364] width 110 height 21
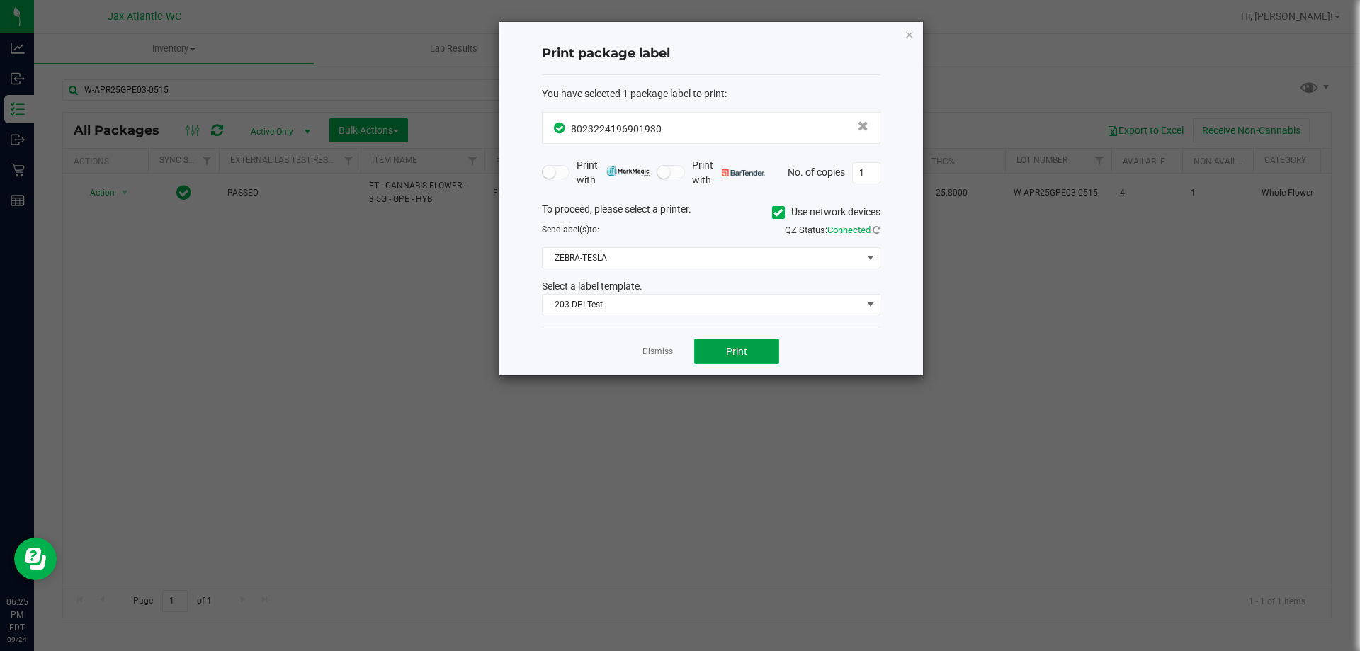
click at [713, 348] on button "Print" at bounding box center [736, 352] width 85 height 26
click at [665, 350] on link "Dismiss" at bounding box center [658, 352] width 30 height 12
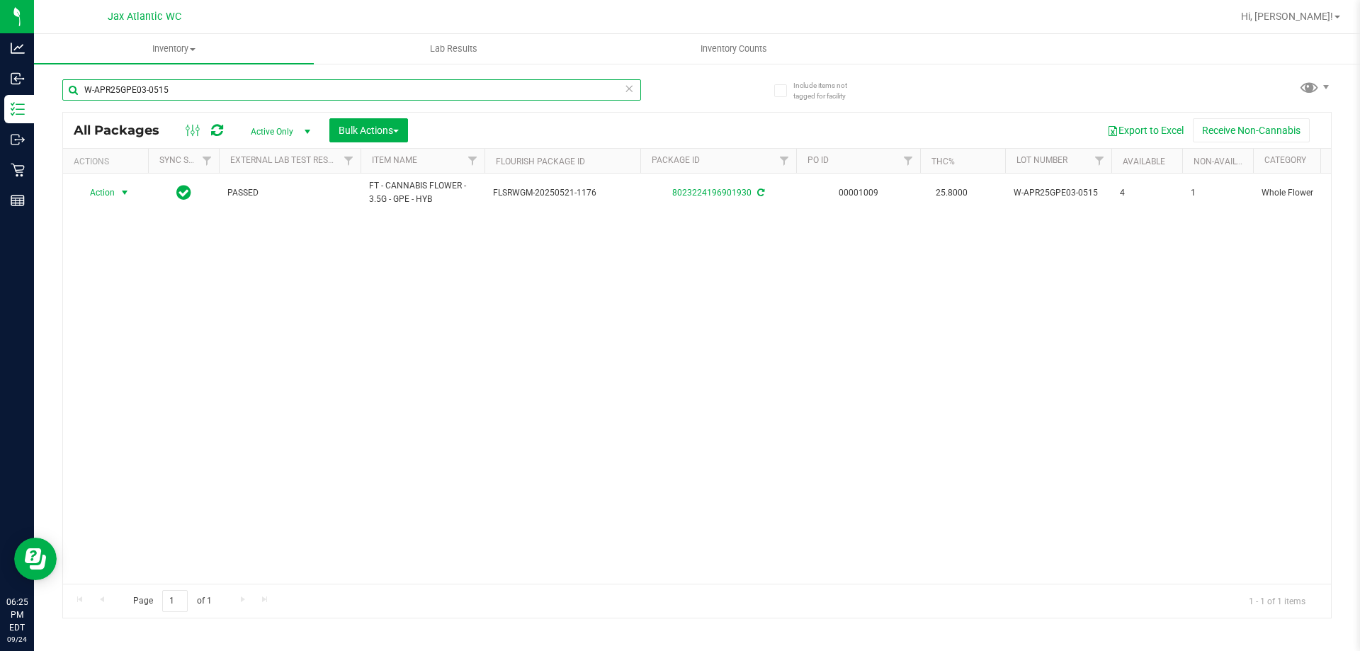
click at [283, 94] on input "W-APR25GPE03-0515" at bounding box center [351, 89] width 579 height 21
click at [283, 92] on input "W-APR25GPE03-0515" at bounding box center [351, 89] width 579 height 21
click at [286, 92] on input "W-APR25GPE03-0515" at bounding box center [351, 89] width 579 height 21
click at [283, 93] on input "W-APR25GPE03-0515" at bounding box center [351, 89] width 579 height 21
click at [135, 95] on input "W-APR25GPE03-0515" at bounding box center [351, 89] width 579 height 21
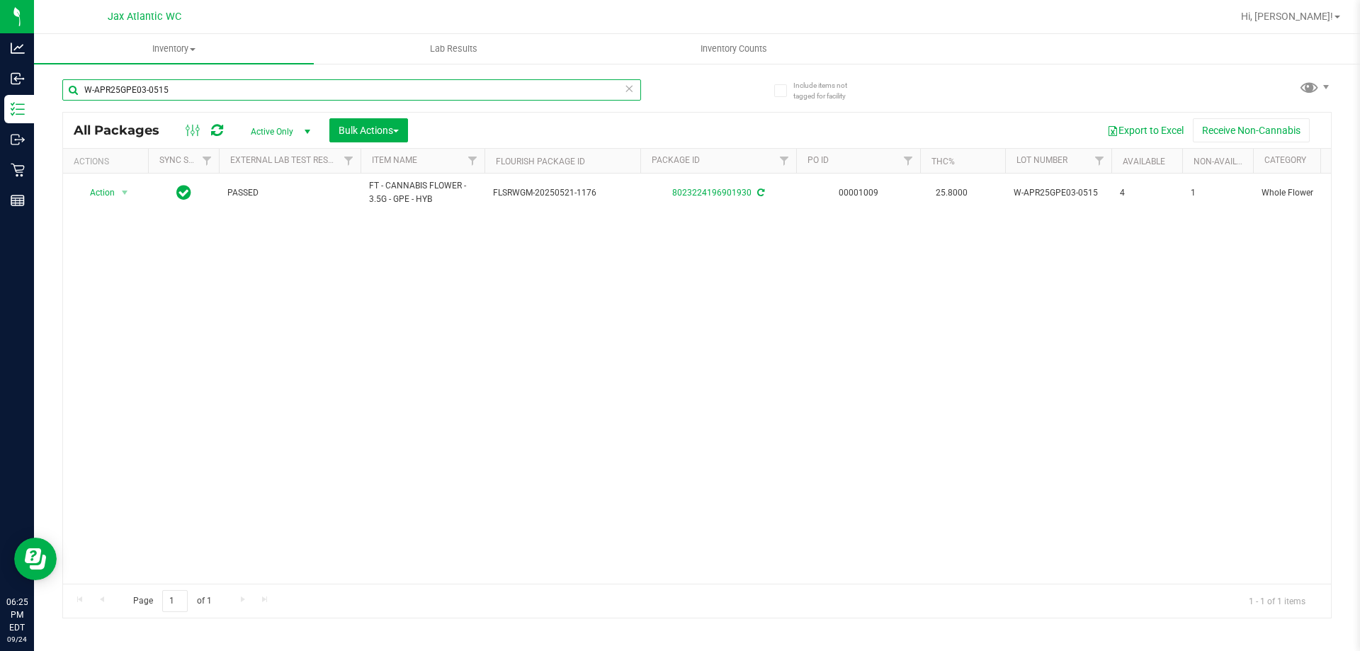
click at [135, 94] on input "W-APR25GPE03-0515" at bounding box center [351, 89] width 579 height 21
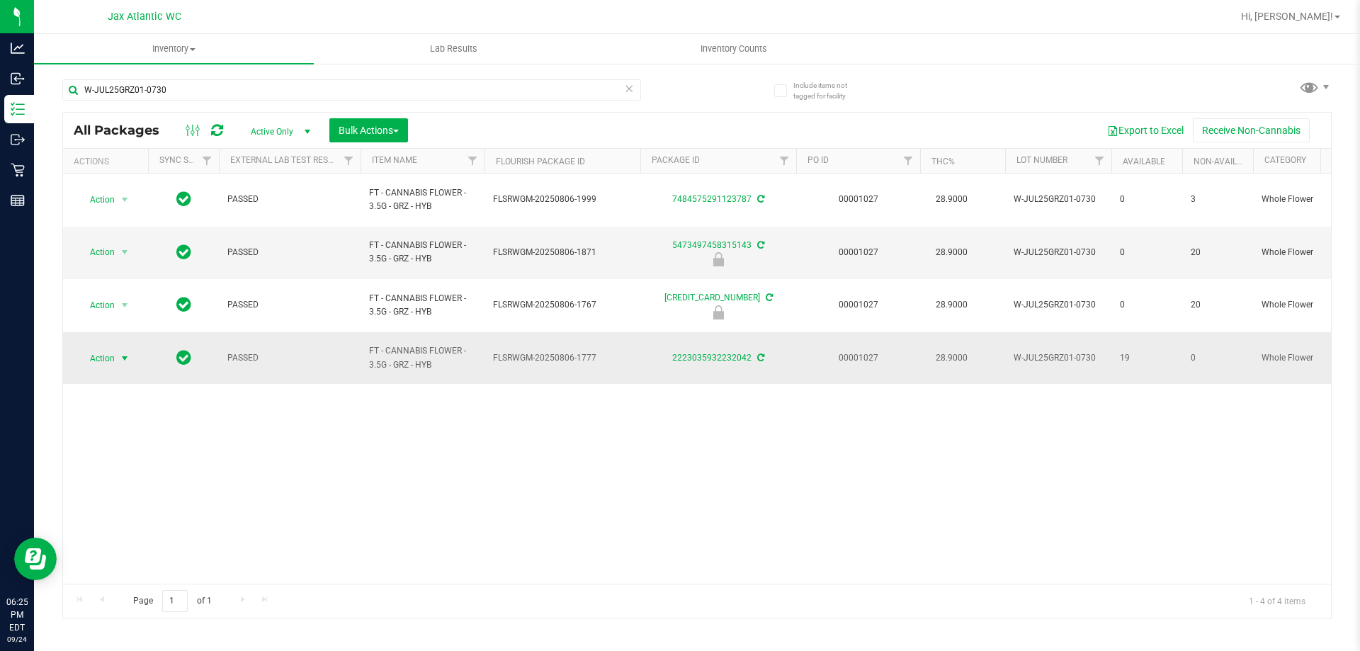
click at [97, 349] on span "Action" at bounding box center [96, 359] width 38 height 20
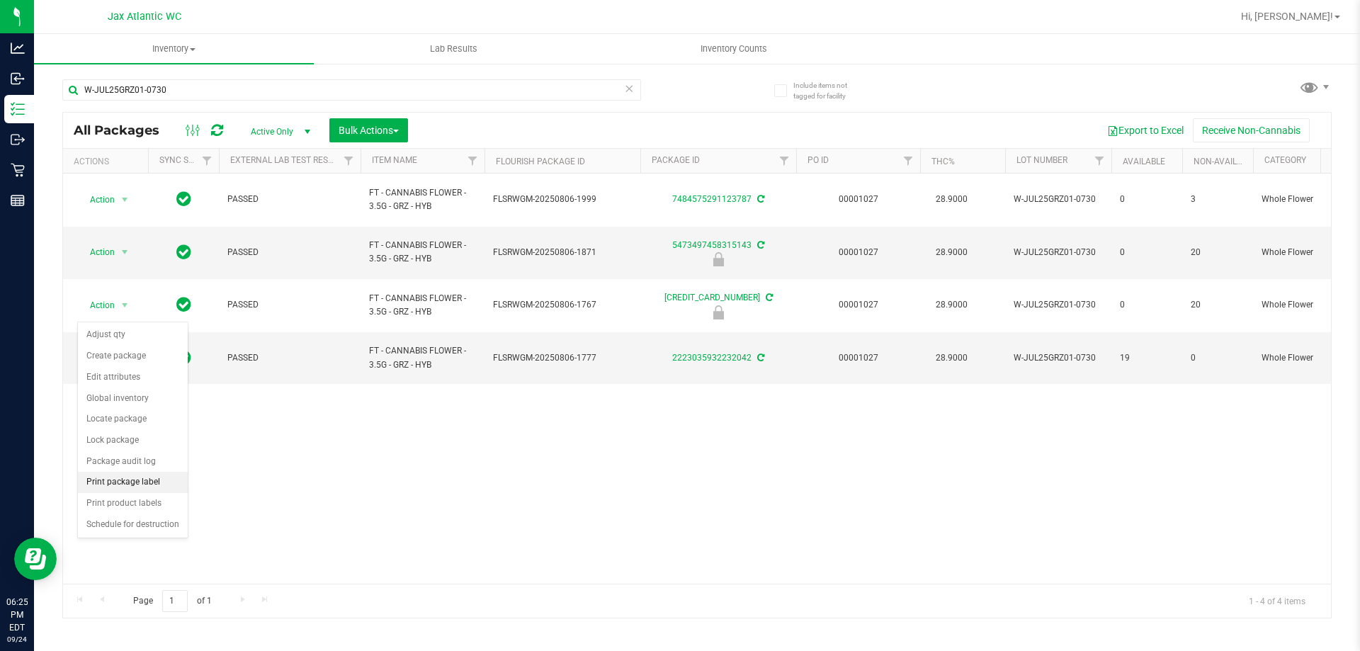
click at [106, 480] on li "Print package label" at bounding box center [133, 482] width 110 height 21
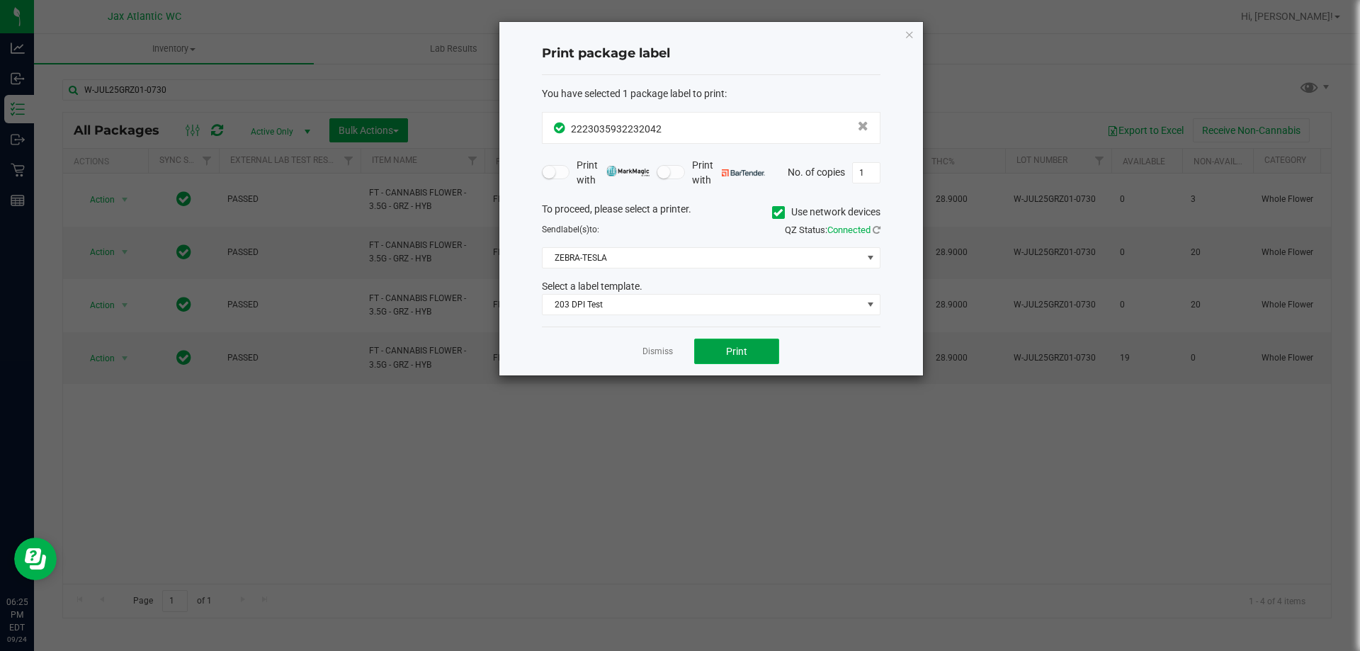
click at [746, 355] on span "Print" at bounding box center [736, 351] width 21 height 11
drag, startPoint x: 668, startPoint y: 344, endPoint x: 476, endPoint y: 211, distance: 233.7
click at [667, 344] on app-cancel-button "Dismiss" at bounding box center [658, 351] width 30 height 15
click at [663, 354] on link "Dismiss" at bounding box center [658, 352] width 30 height 12
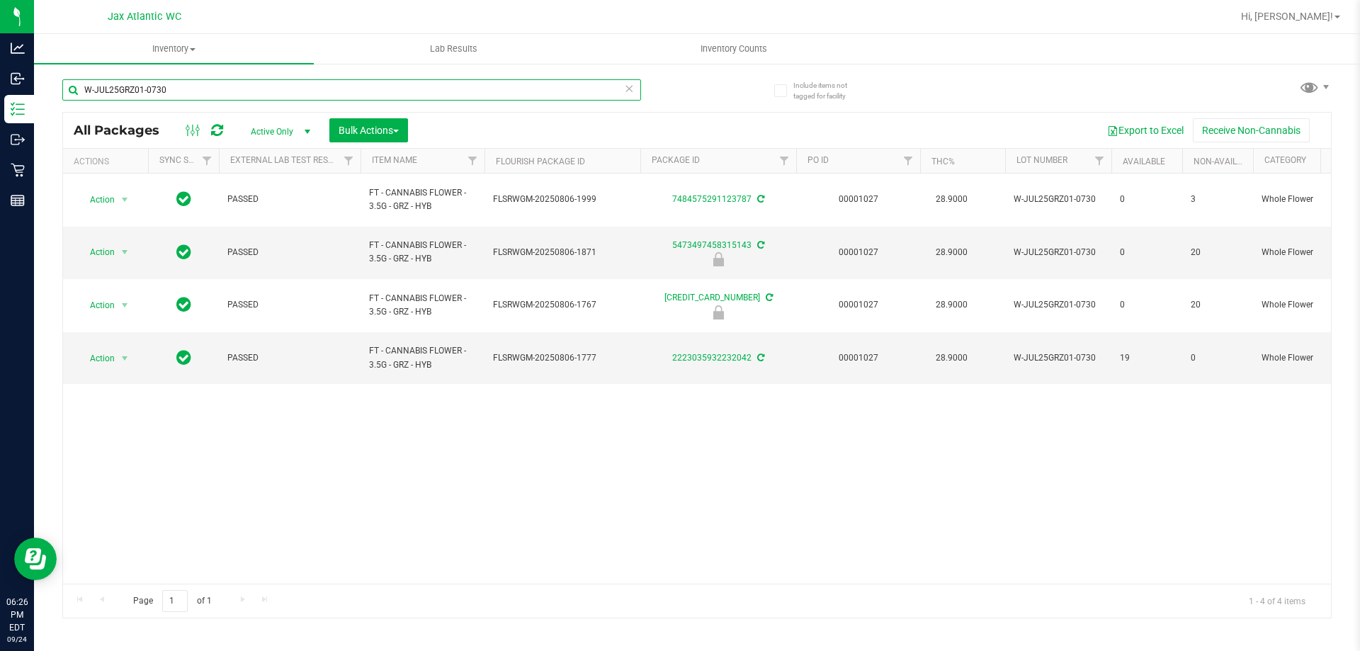
click at [125, 89] on input "W-JUL25GRZ01-0730" at bounding box center [351, 89] width 579 height 21
click at [124, 88] on input "W-JUL25GRZ01-0730" at bounding box center [351, 89] width 579 height 21
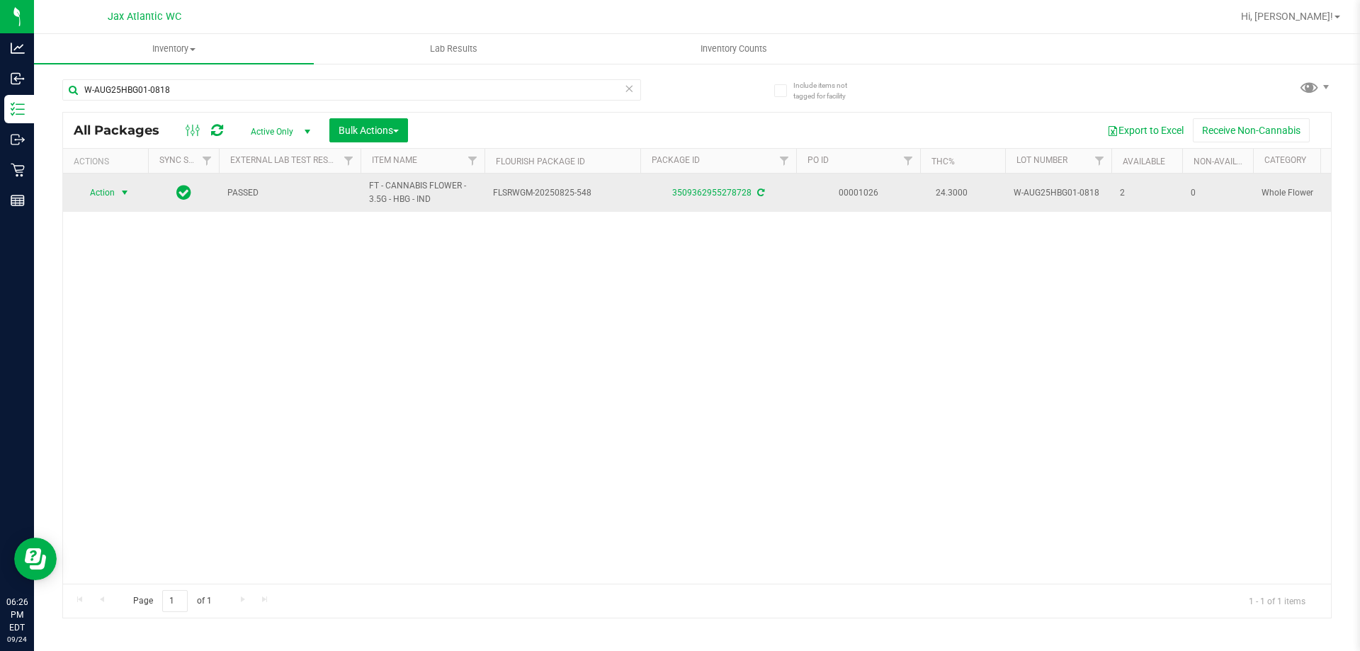
click at [101, 197] on span "Action" at bounding box center [96, 193] width 38 height 20
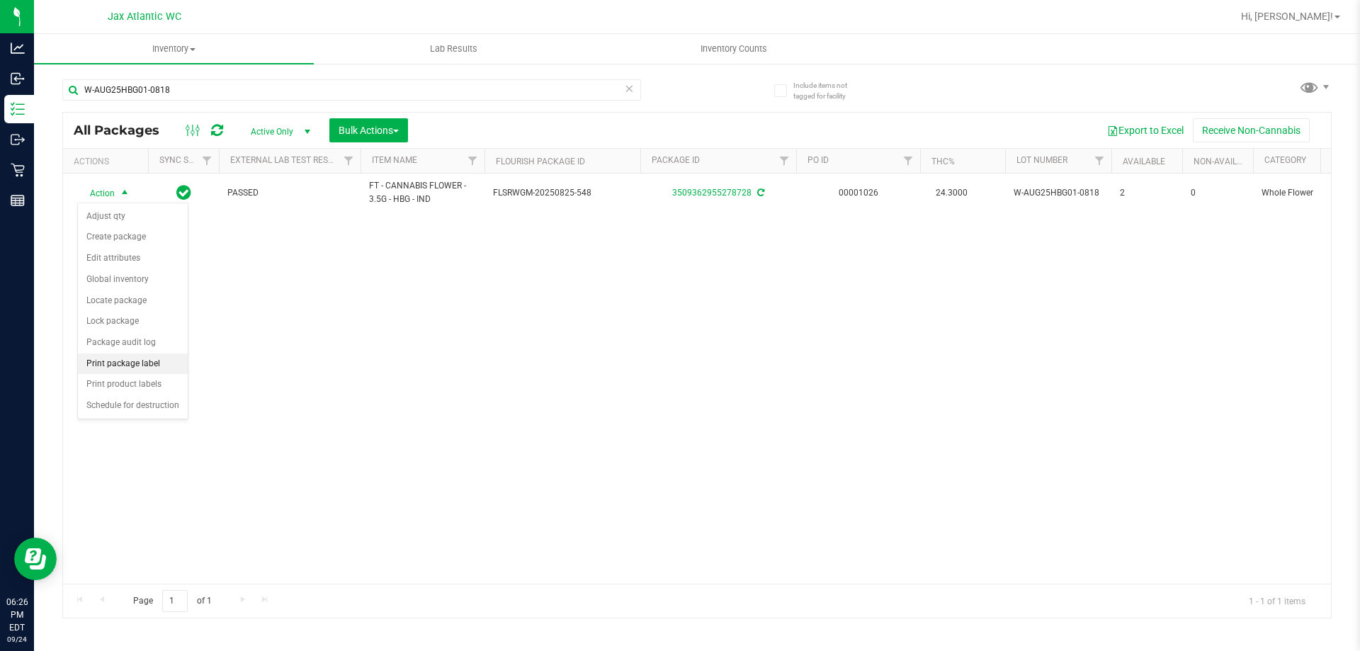
click at [115, 365] on li "Print package label" at bounding box center [133, 364] width 110 height 21
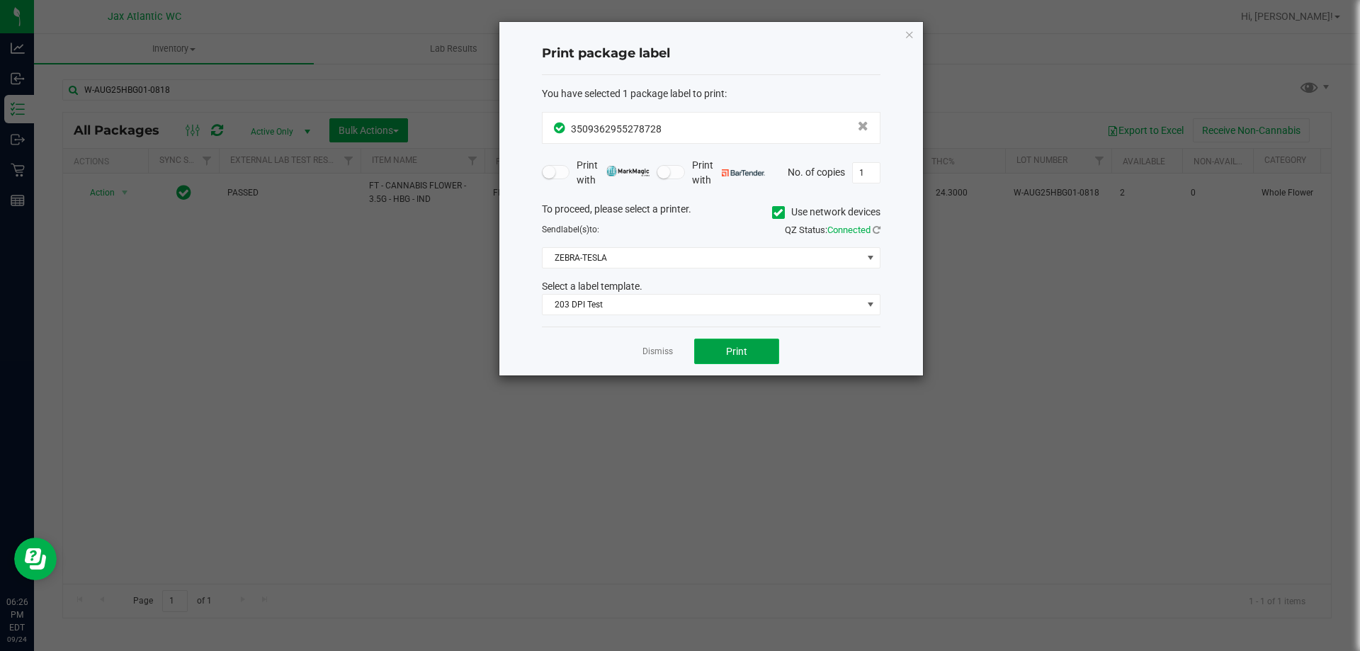
click at [732, 346] on span "Print" at bounding box center [736, 351] width 21 height 11
click at [907, 37] on icon "button" at bounding box center [910, 34] width 10 height 17
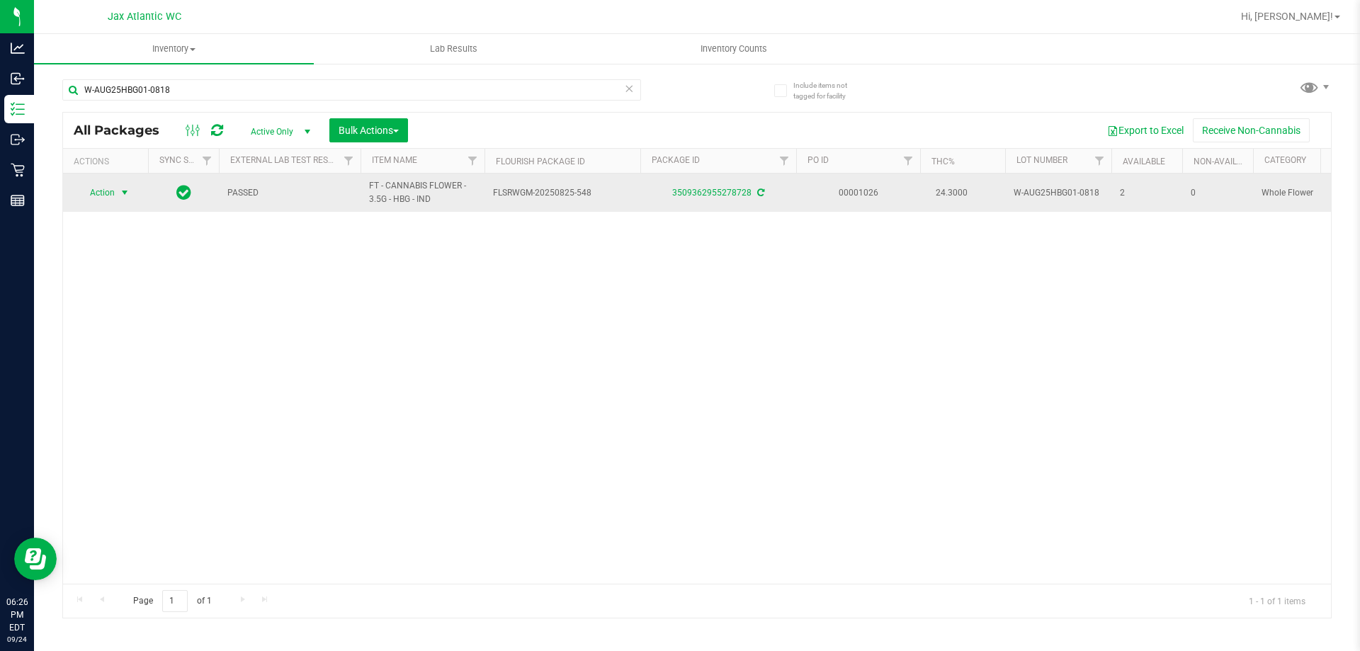
click at [106, 197] on span "Action" at bounding box center [96, 193] width 38 height 20
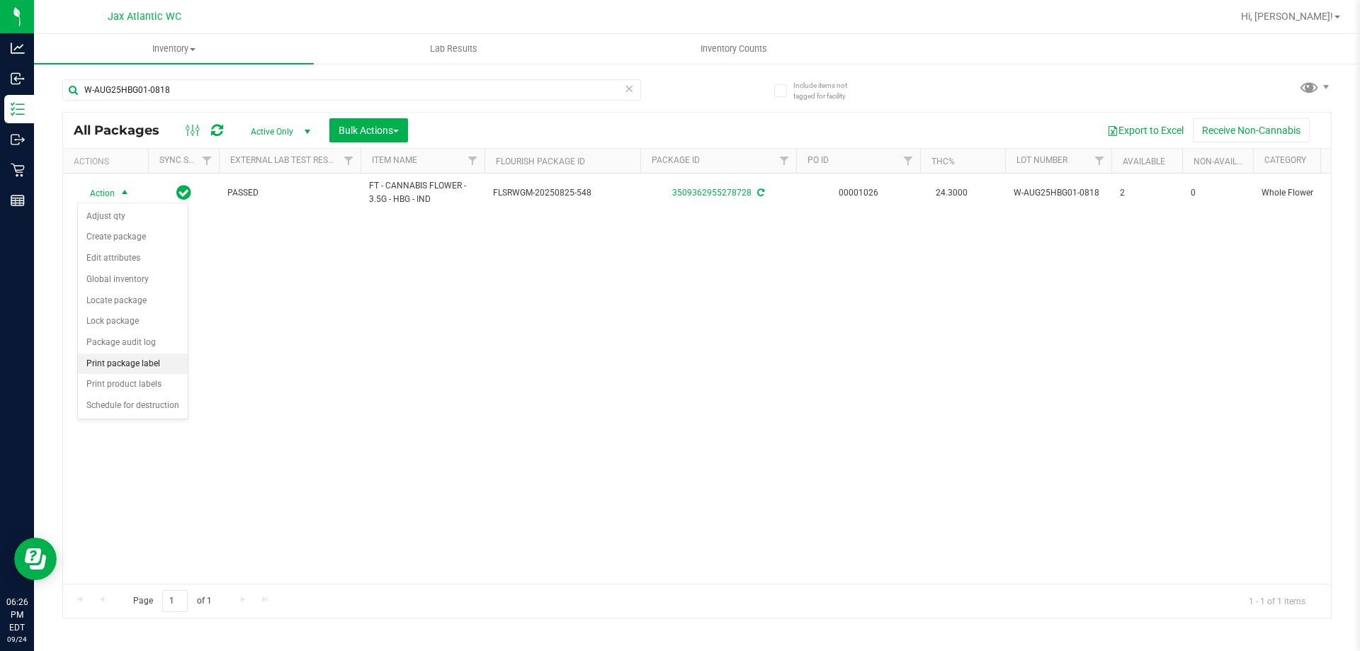
click at [125, 360] on li "Print package label" at bounding box center [133, 364] width 110 height 21
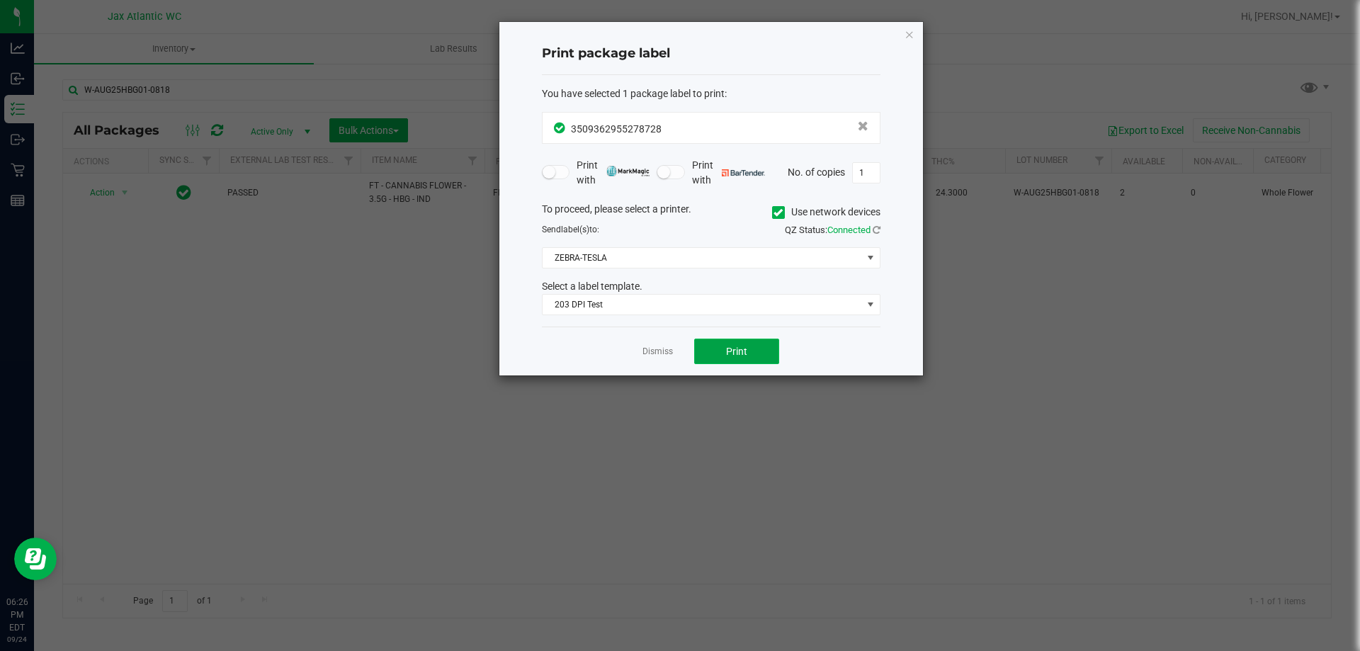
click at [743, 341] on button "Print" at bounding box center [736, 352] width 85 height 26
click at [910, 34] on icon "button" at bounding box center [910, 34] width 10 height 17
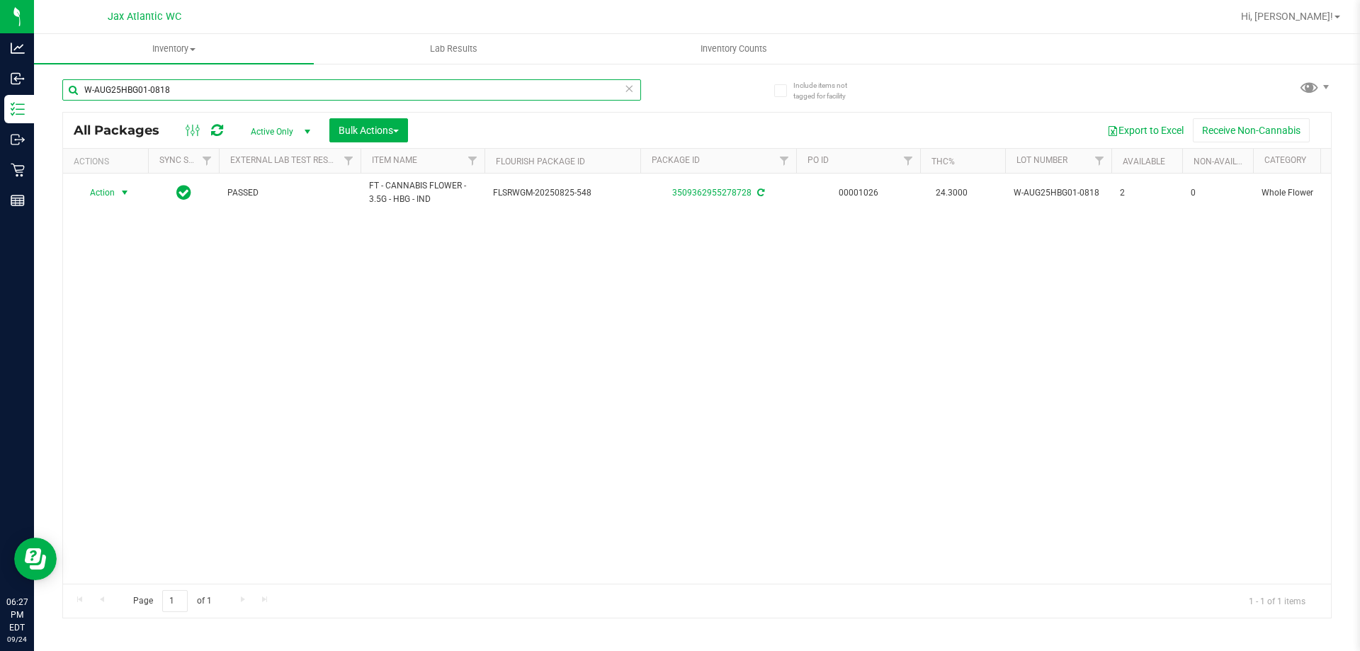
click at [174, 93] on input "W-AUG25HBG01-0818" at bounding box center [351, 89] width 579 height 21
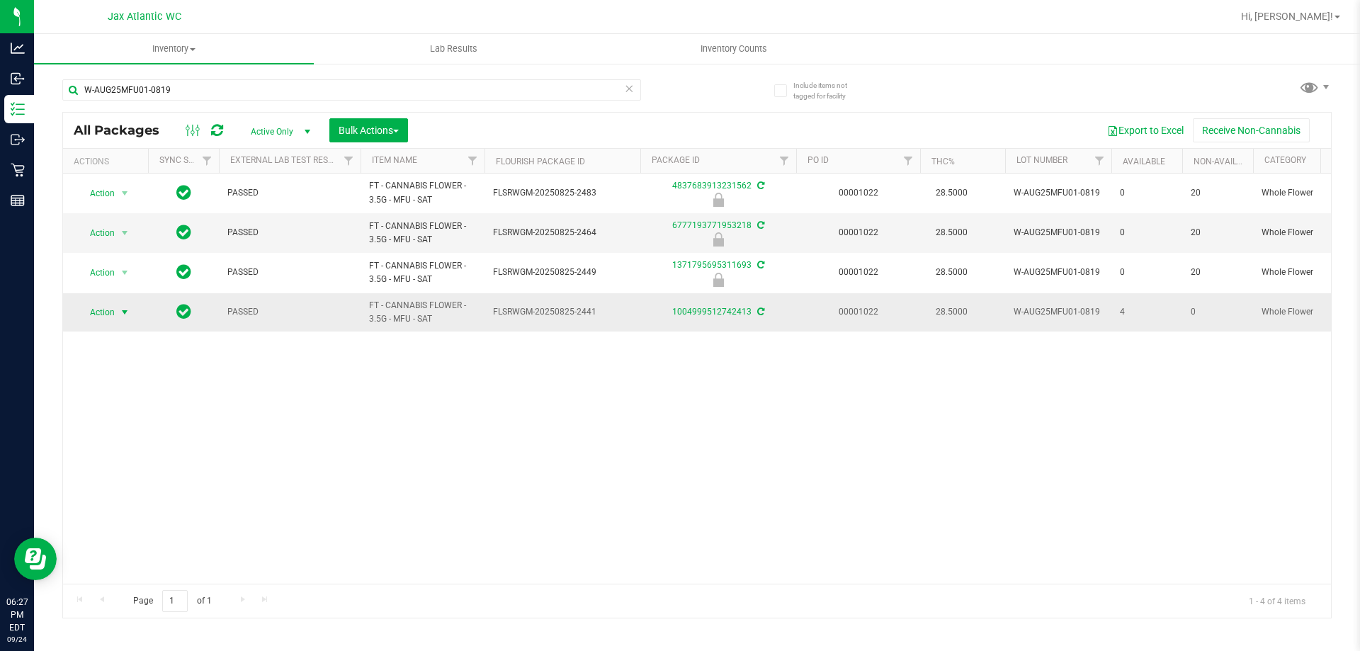
click at [99, 313] on span "Action" at bounding box center [96, 312] width 38 height 20
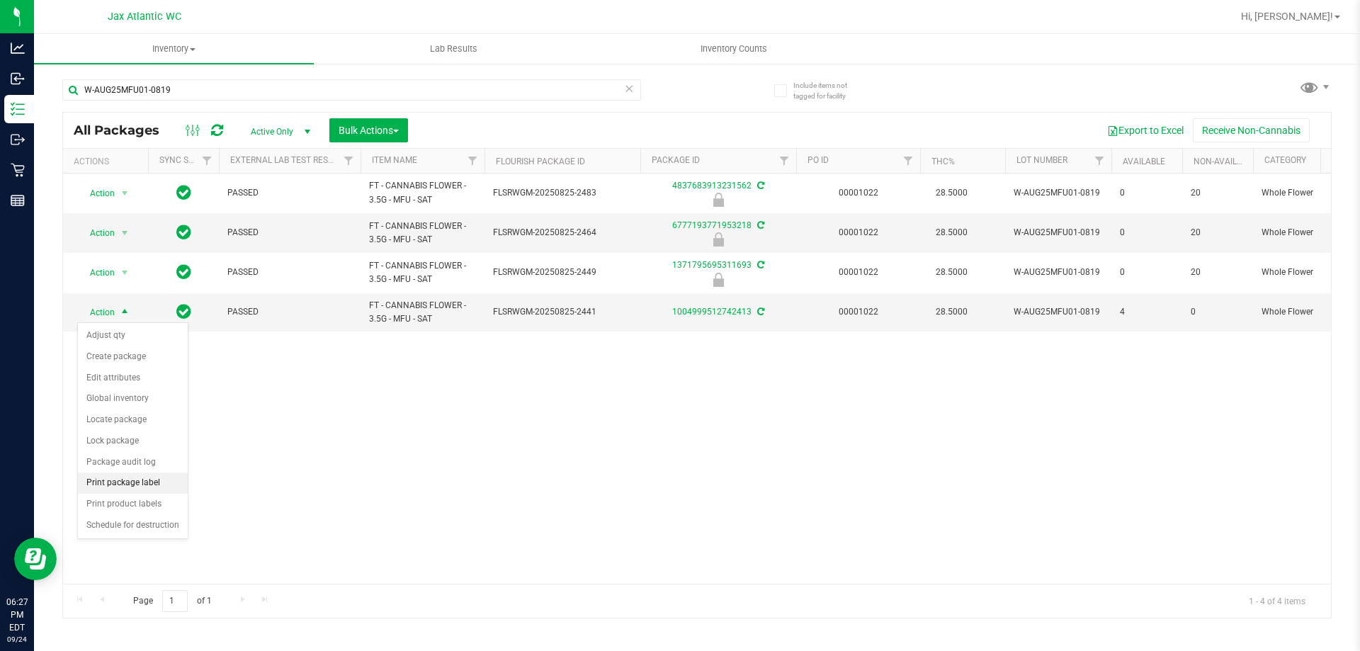
click at [130, 477] on li "Print package label" at bounding box center [133, 483] width 110 height 21
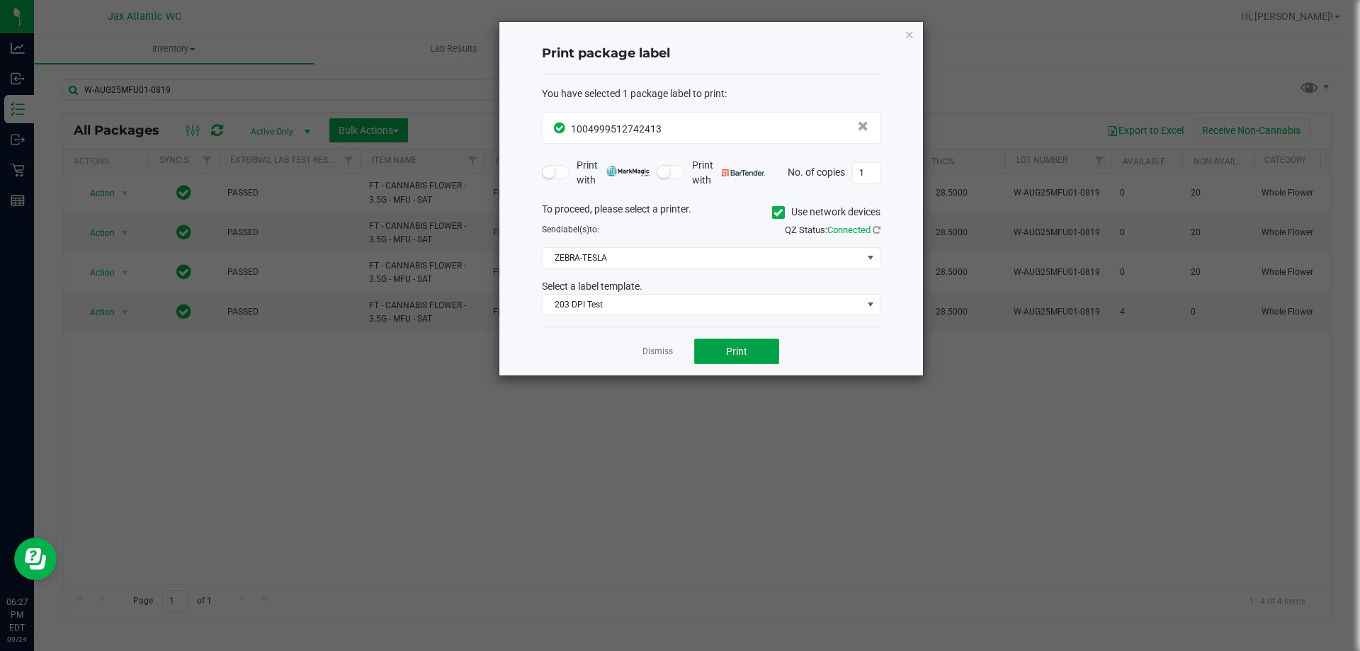
click at [736, 355] on span "Print" at bounding box center [736, 351] width 21 height 11
click at [905, 35] on icon "button" at bounding box center [910, 34] width 10 height 17
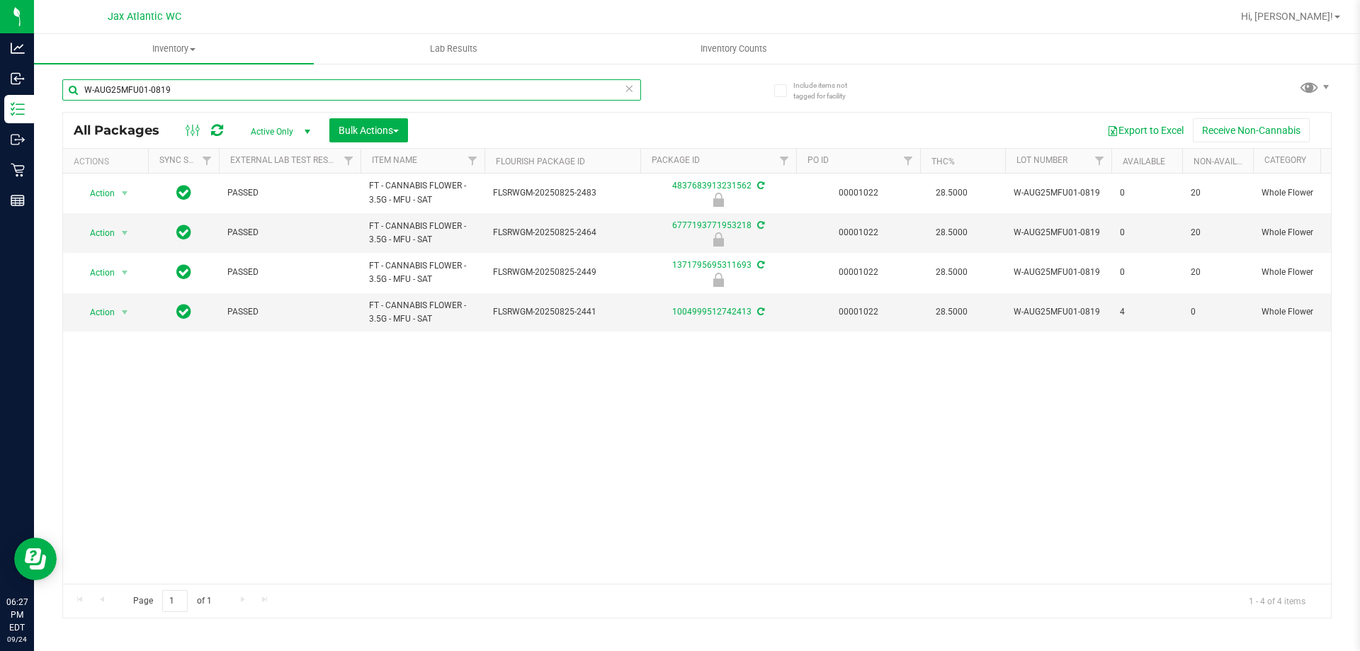
click at [198, 89] on input "W-AUG25MFU01-0819" at bounding box center [351, 89] width 579 height 21
click at [198, 87] on input "W-AUG25MFU01-0819" at bounding box center [351, 89] width 579 height 21
click at [197, 87] on input "W-AUG25MFU01-0819" at bounding box center [351, 89] width 579 height 21
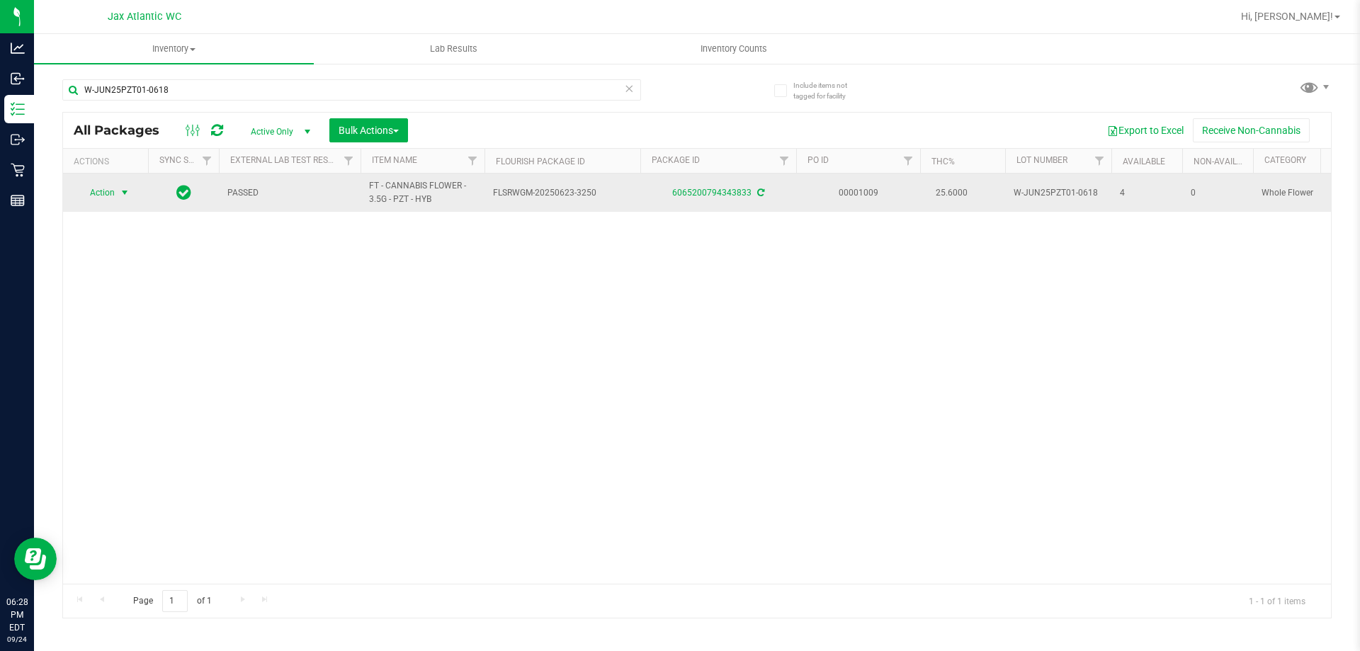
click at [108, 195] on span "Action" at bounding box center [96, 193] width 38 height 20
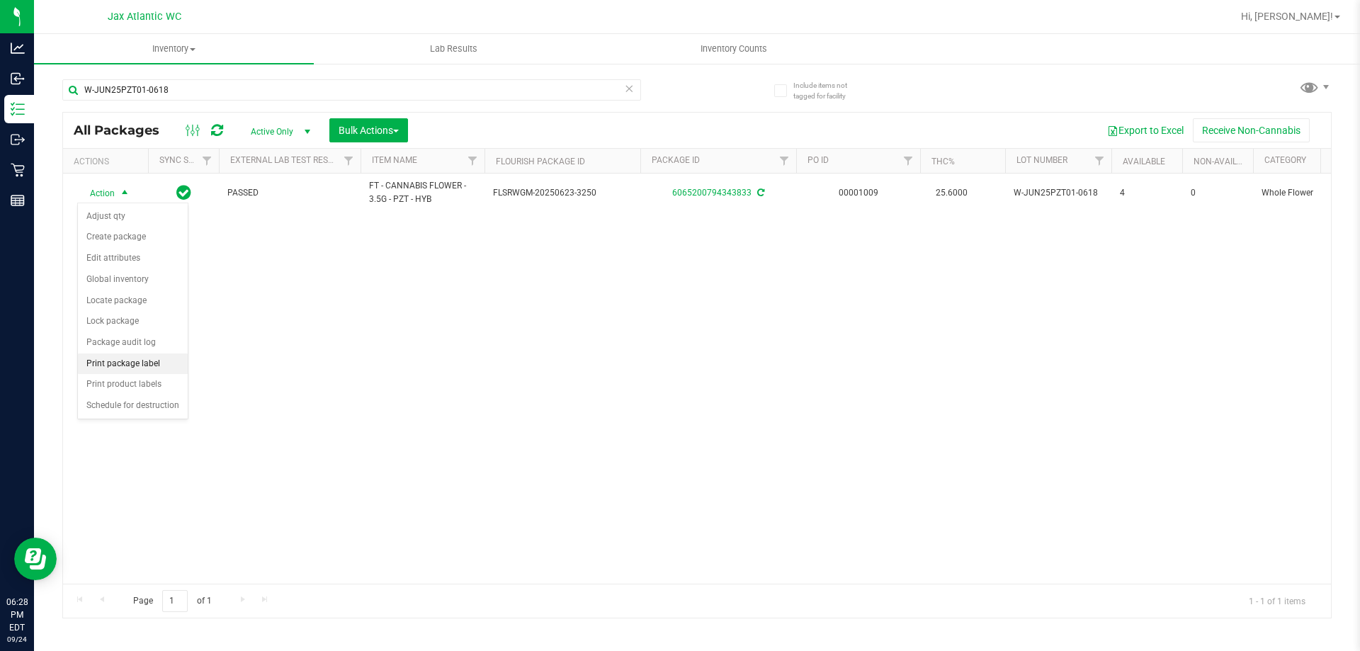
click at [125, 357] on li "Print package label" at bounding box center [133, 364] width 110 height 21
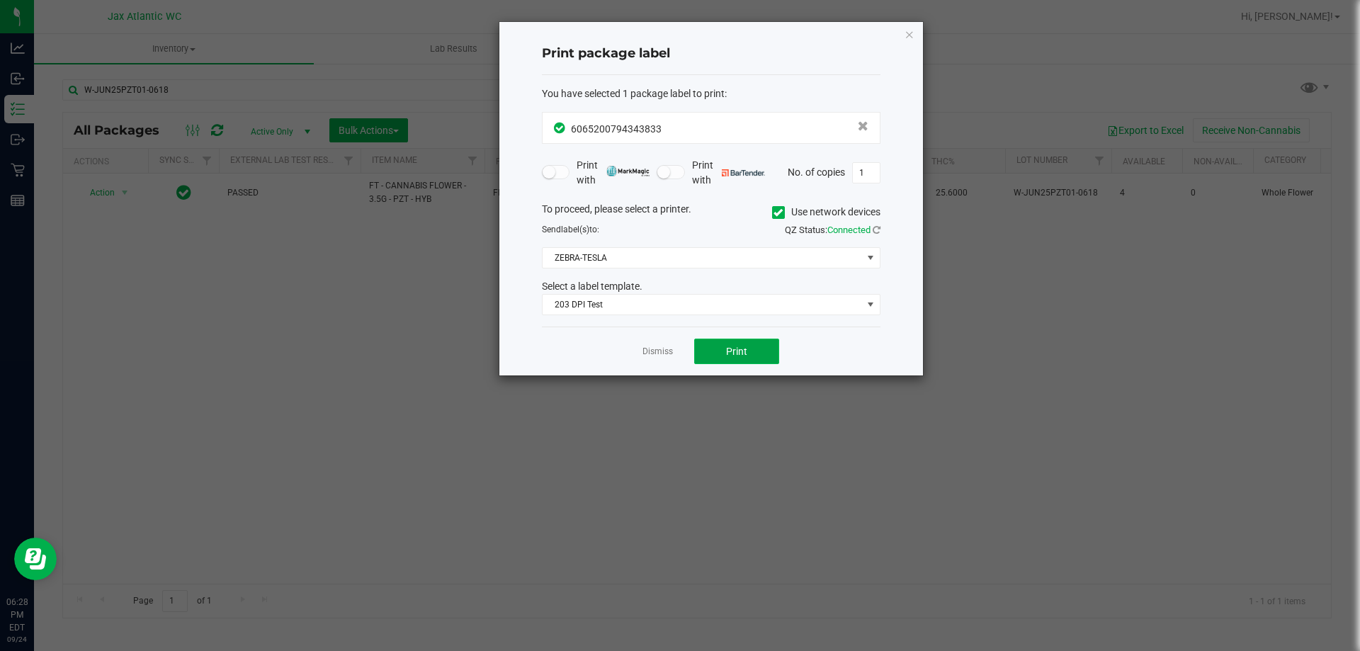
drag, startPoint x: 730, startPoint y: 347, endPoint x: 746, endPoint y: 339, distance: 18.1
click at [730, 346] on span "Print" at bounding box center [736, 351] width 21 height 11
click at [912, 35] on icon "button" at bounding box center [910, 34] width 10 height 17
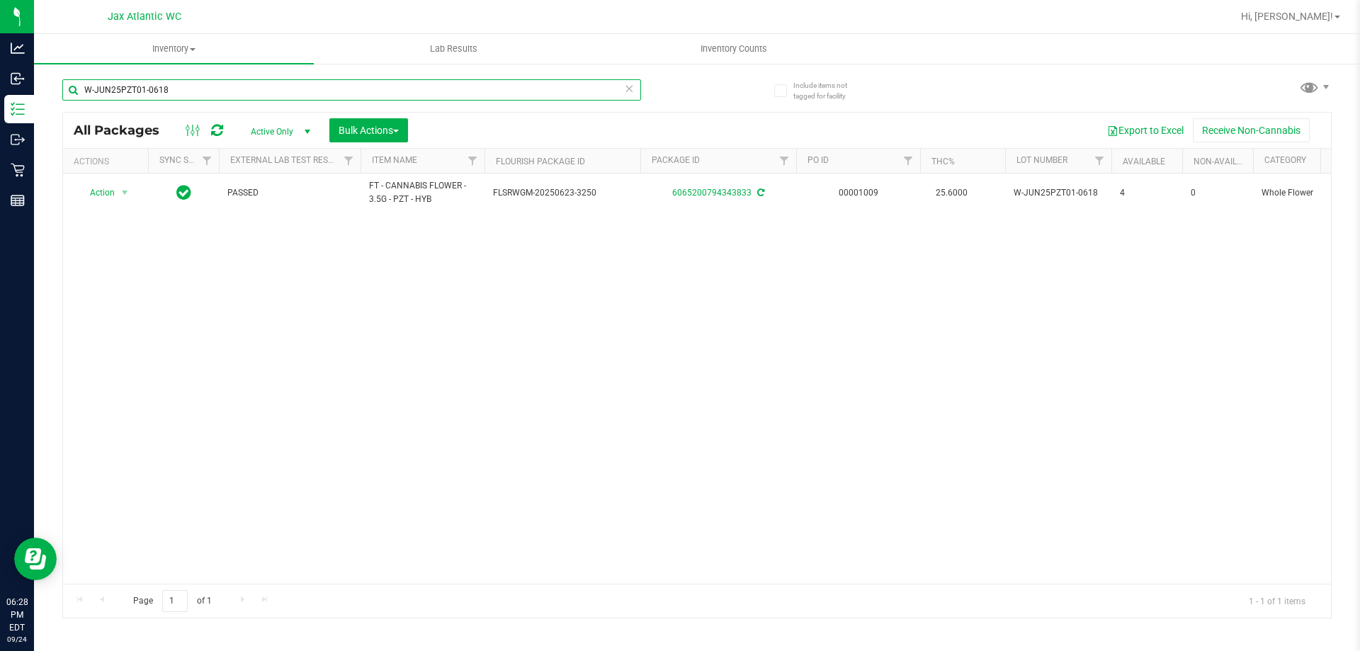
click at [326, 87] on input "W-JUN25PZT01-0618" at bounding box center [351, 89] width 579 height 21
click at [325, 87] on input "W-JUN25PZT01-0618" at bounding box center [351, 89] width 579 height 21
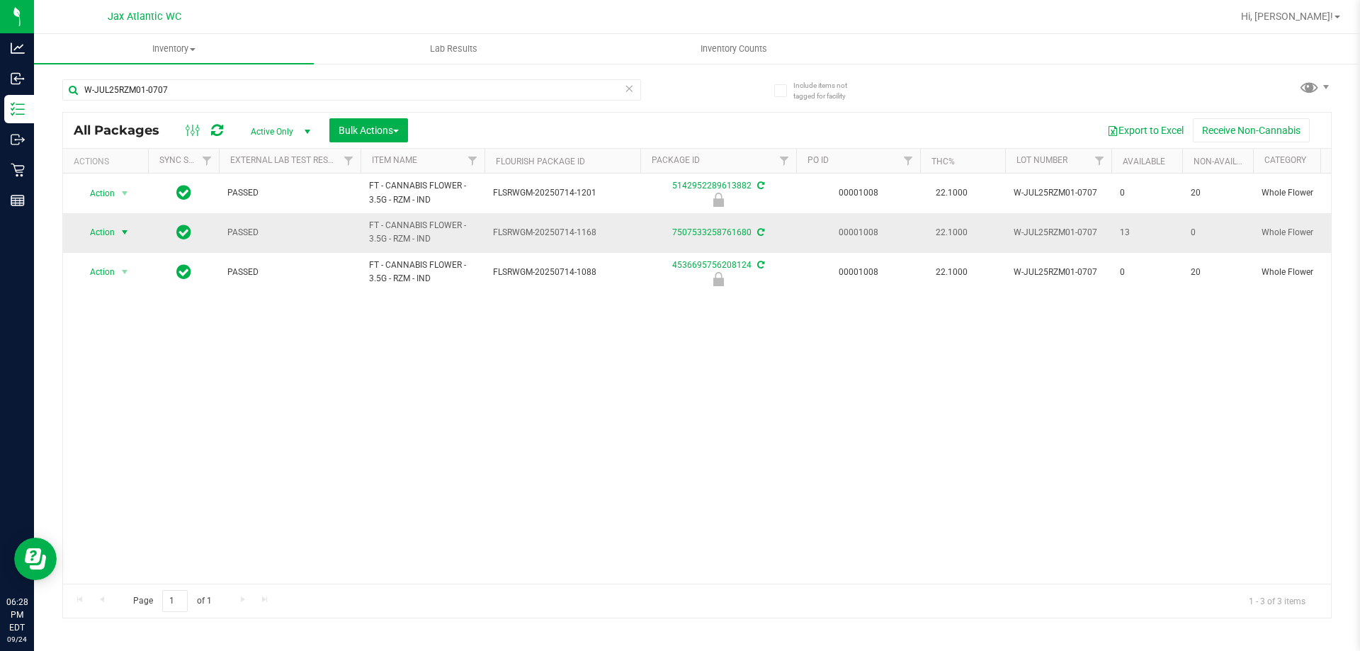
click at [111, 238] on span "Action" at bounding box center [96, 232] width 38 height 20
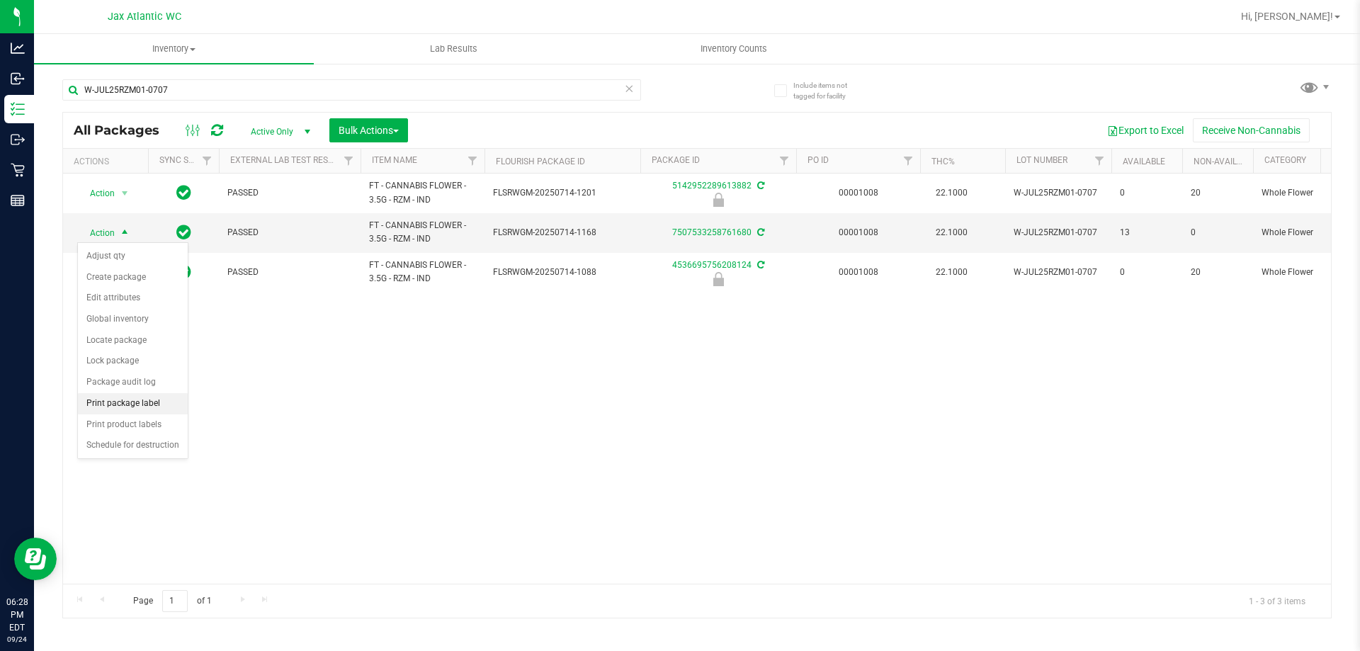
click at [115, 404] on li "Print package label" at bounding box center [133, 403] width 110 height 21
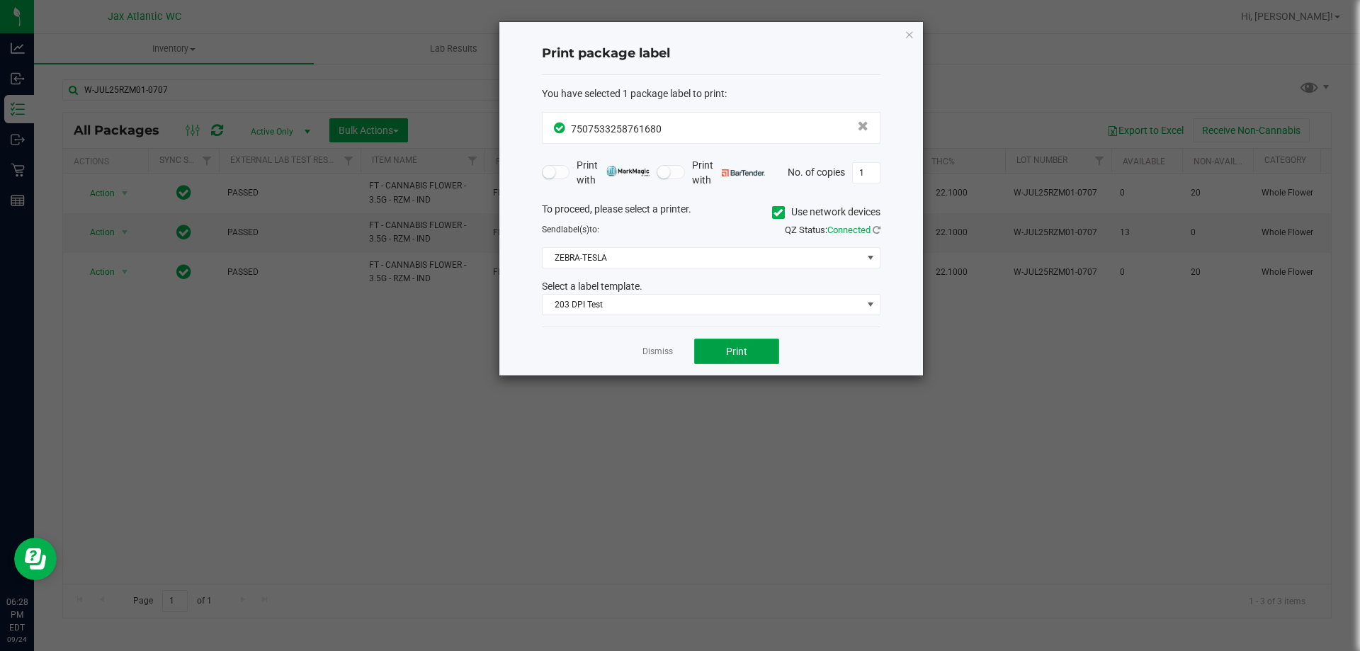
click at [714, 341] on button "Print" at bounding box center [736, 352] width 85 height 26
click at [655, 357] on link "Dismiss" at bounding box center [658, 352] width 30 height 12
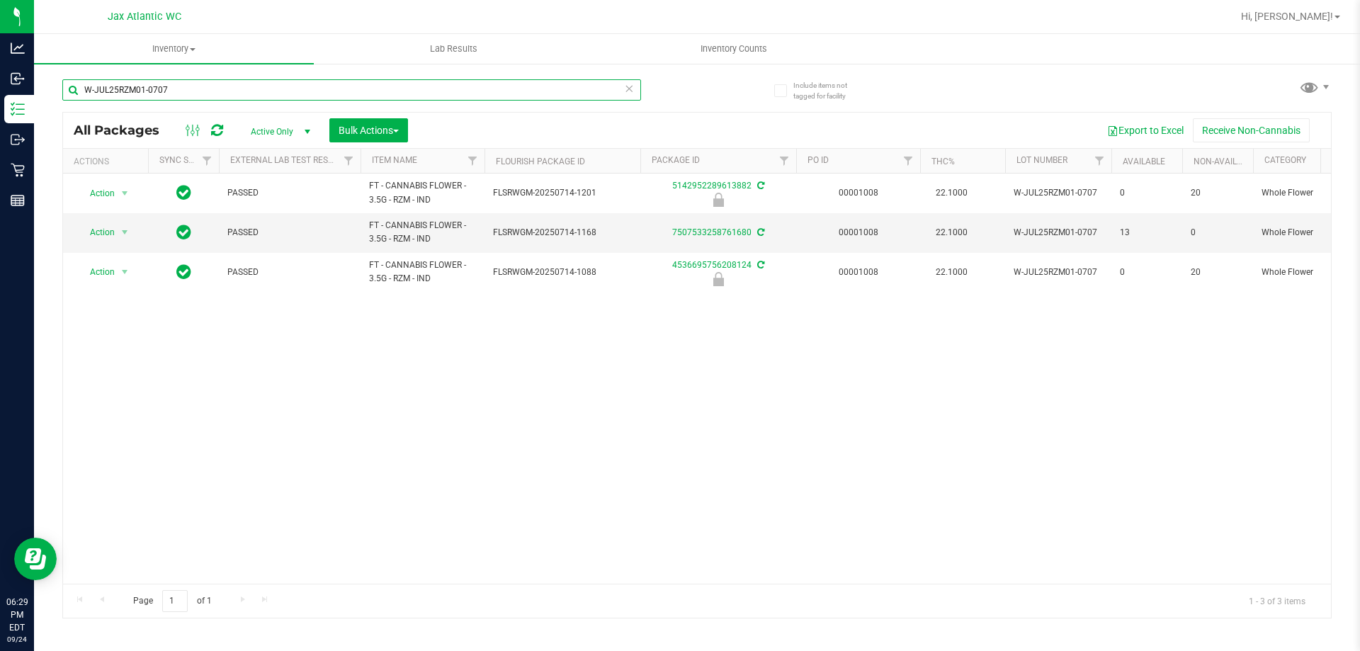
click at [172, 94] on input "W-JUL25RZM01-0707" at bounding box center [351, 89] width 579 height 21
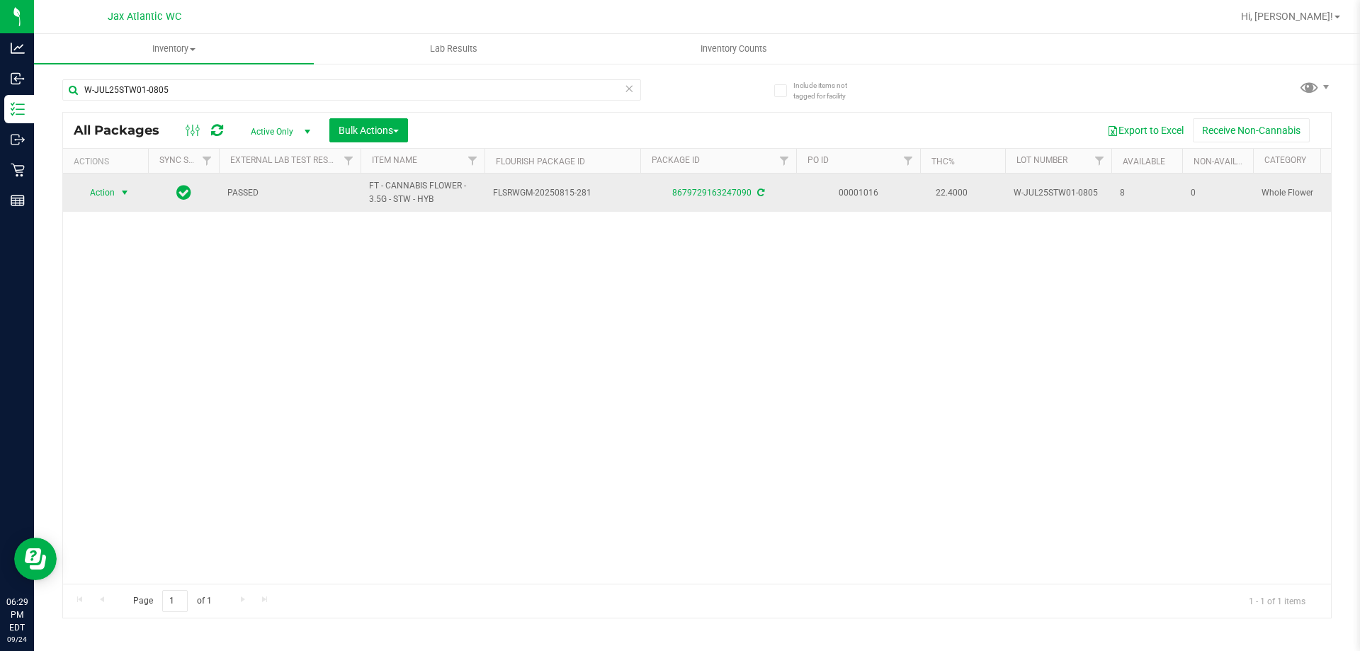
click at [107, 191] on span "Action" at bounding box center [96, 193] width 38 height 20
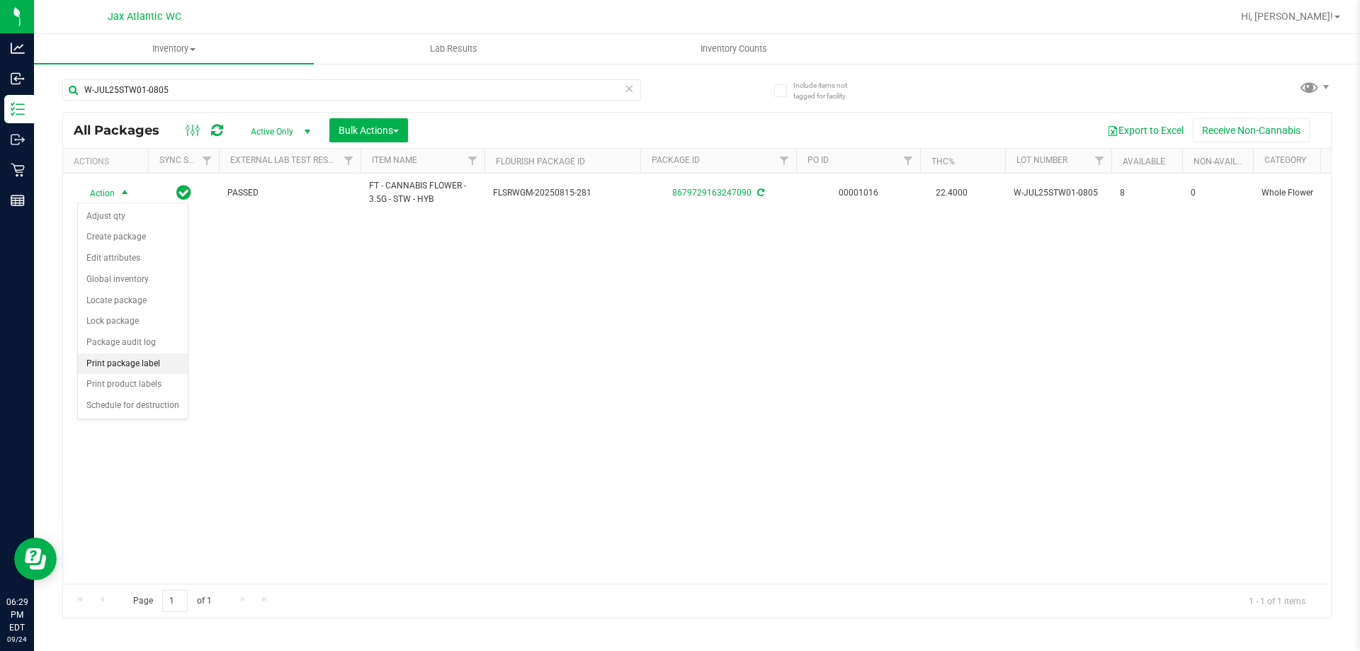
click at [129, 362] on li "Print package label" at bounding box center [133, 364] width 110 height 21
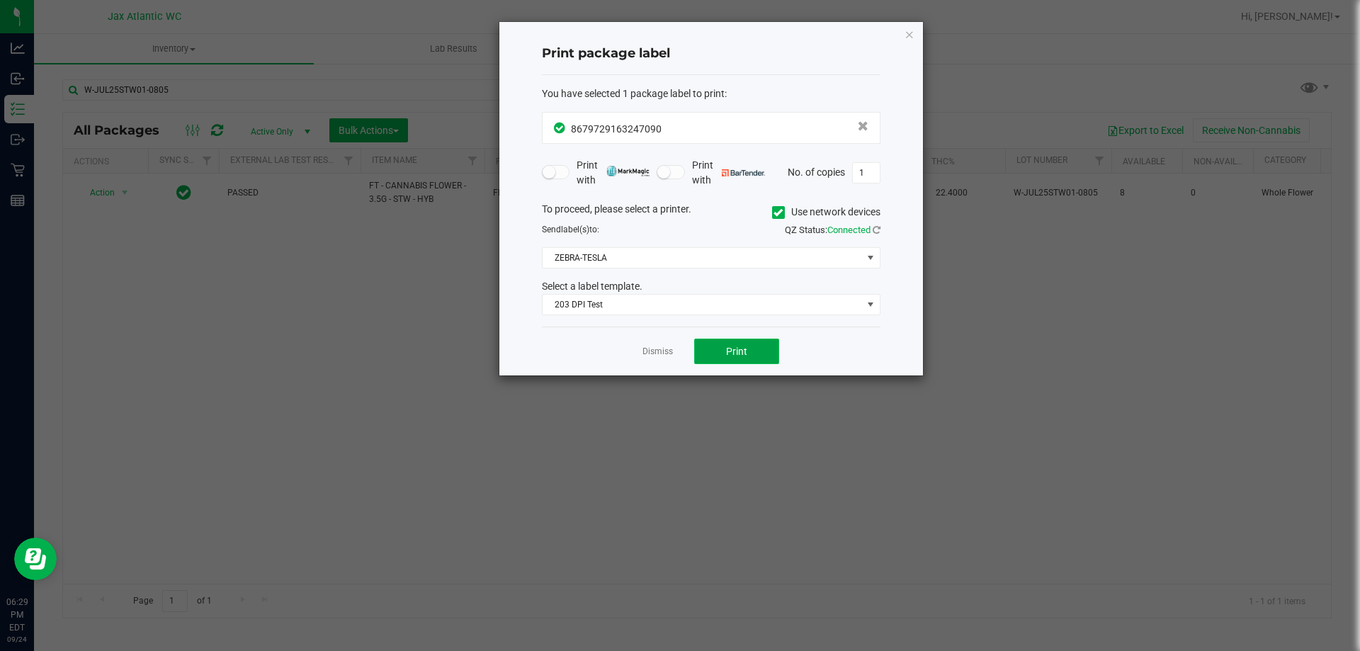
click at [761, 351] on button "Print" at bounding box center [736, 352] width 85 height 26
click at [636, 361] on div "Dismiss Print" at bounding box center [711, 351] width 339 height 49
click at [659, 353] on link "Dismiss" at bounding box center [658, 352] width 30 height 12
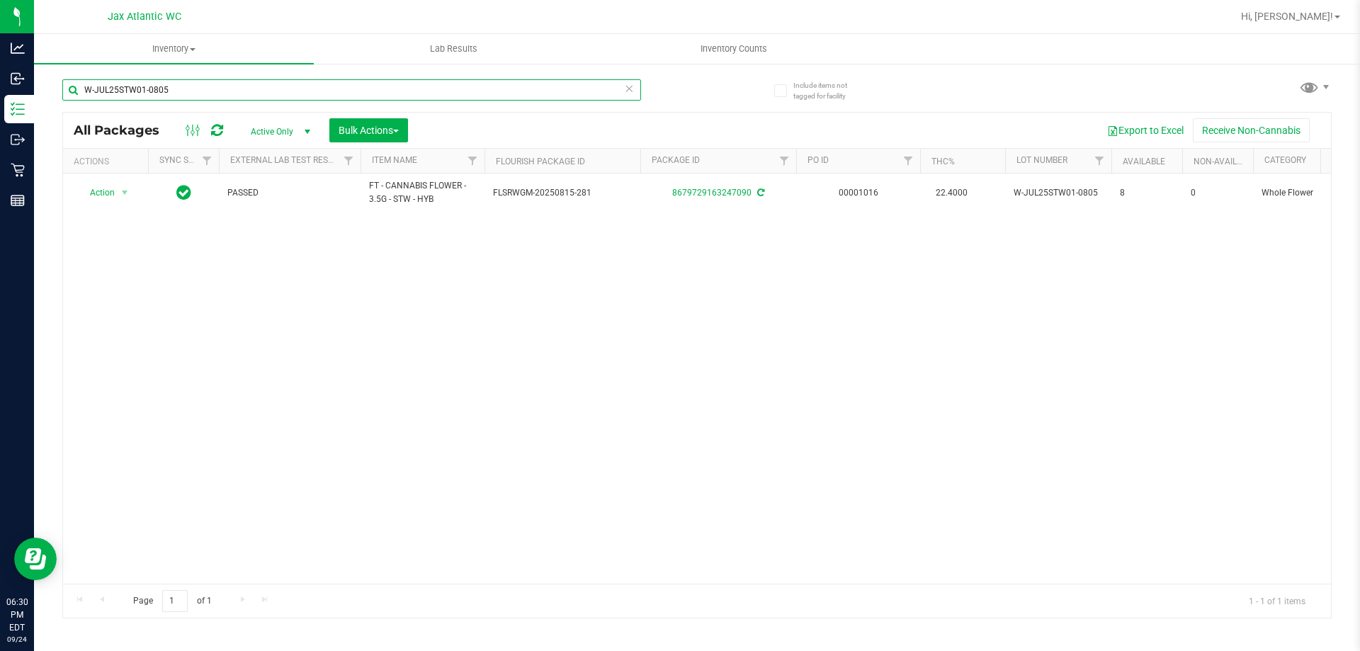
click at [171, 90] on input "W-JUL25STW01-0805" at bounding box center [351, 89] width 579 height 21
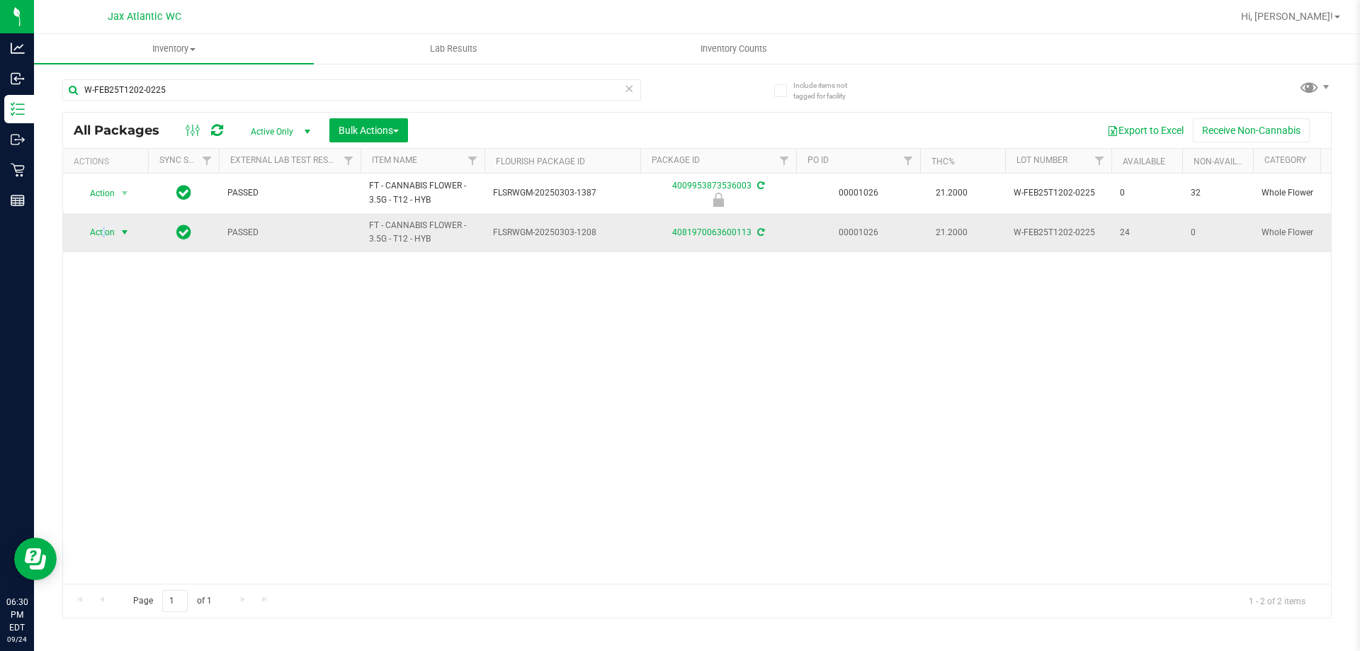
click at [105, 232] on span "Action" at bounding box center [96, 232] width 38 height 20
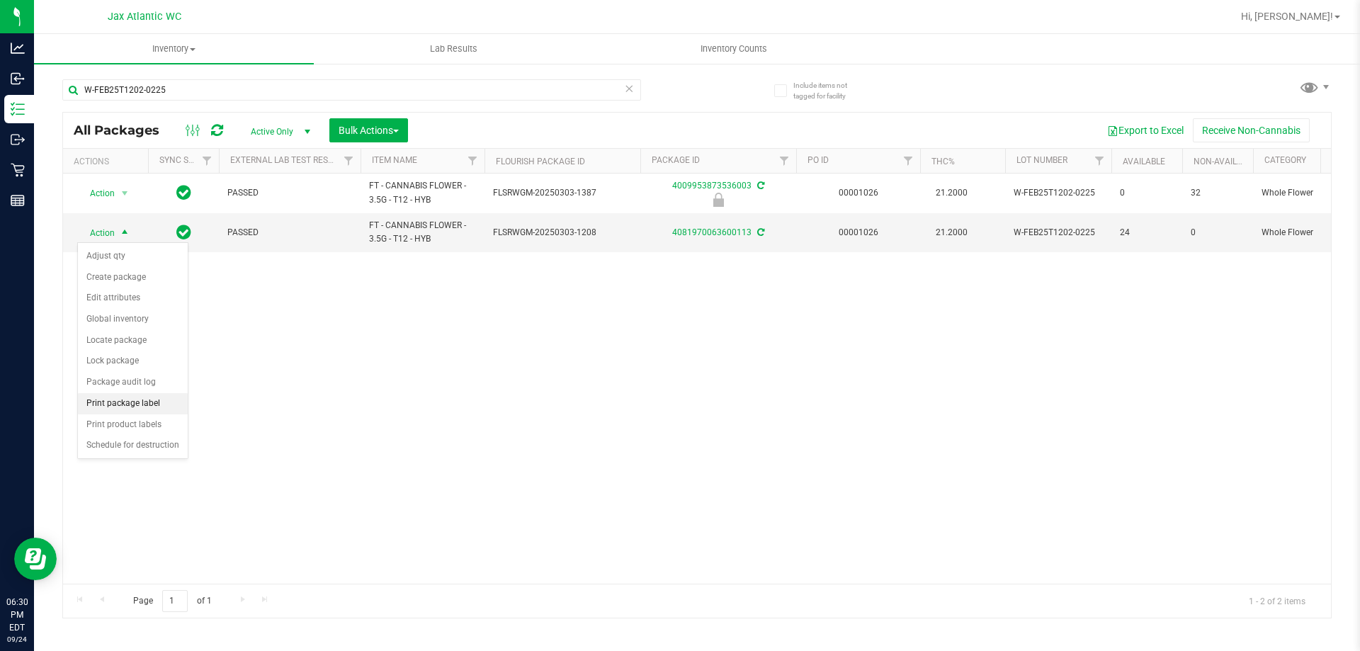
click at [127, 397] on li "Print package label" at bounding box center [133, 403] width 110 height 21
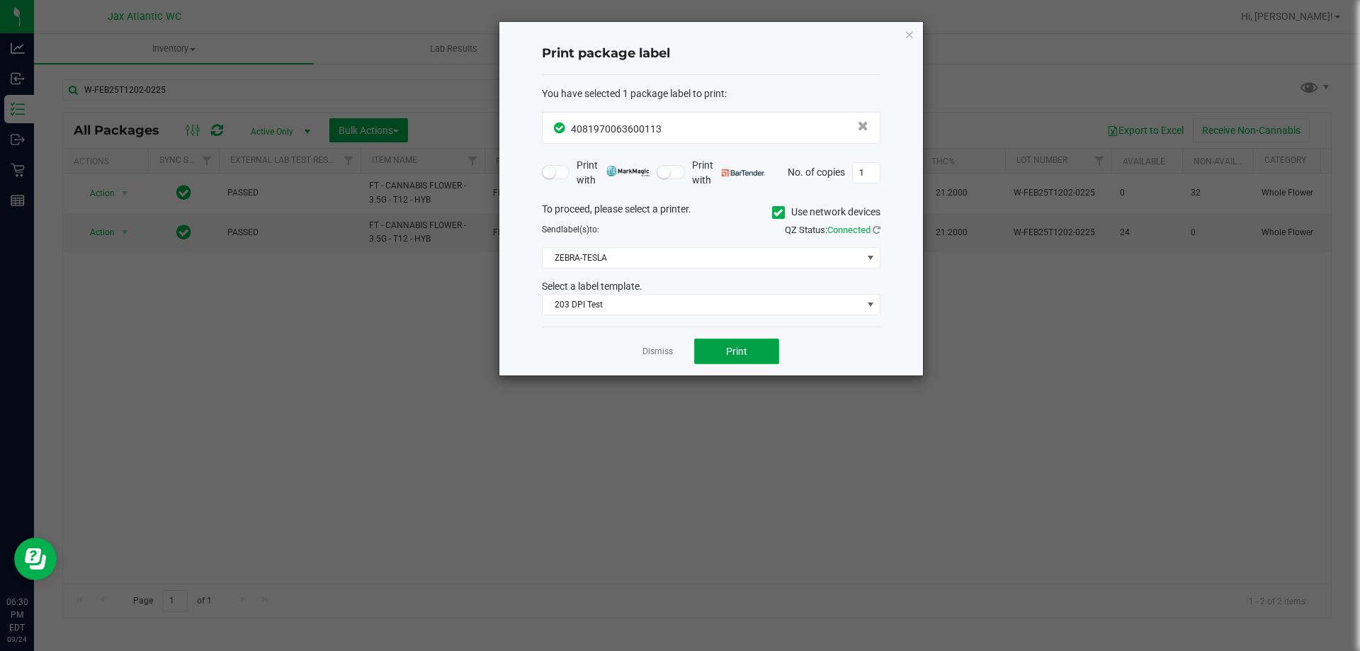
click at [747, 342] on button "Print" at bounding box center [736, 352] width 85 height 26
click at [665, 352] on link "Dismiss" at bounding box center [658, 352] width 30 height 12
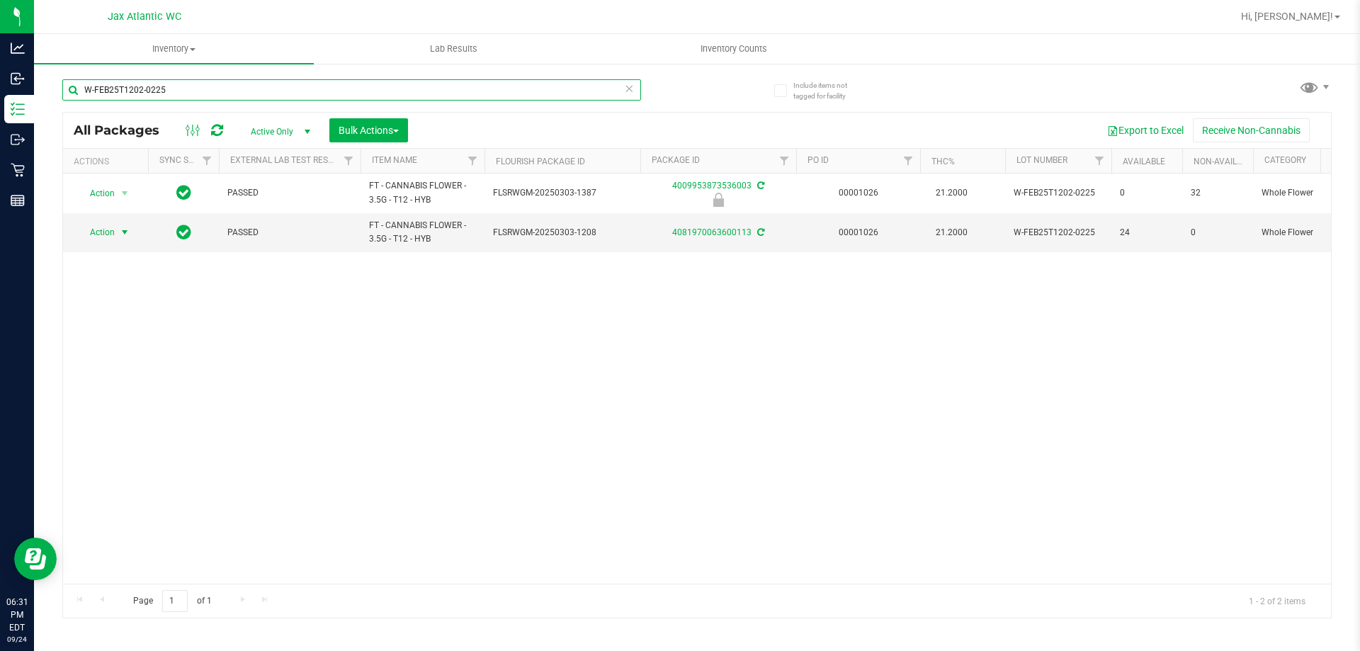
click at [174, 89] on input "W-FEB25T1202-0225" at bounding box center [351, 89] width 579 height 21
click at [174, 88] on input "W-FEB25T1202-0225" at bounding box center [351, 89] width 579 height 21
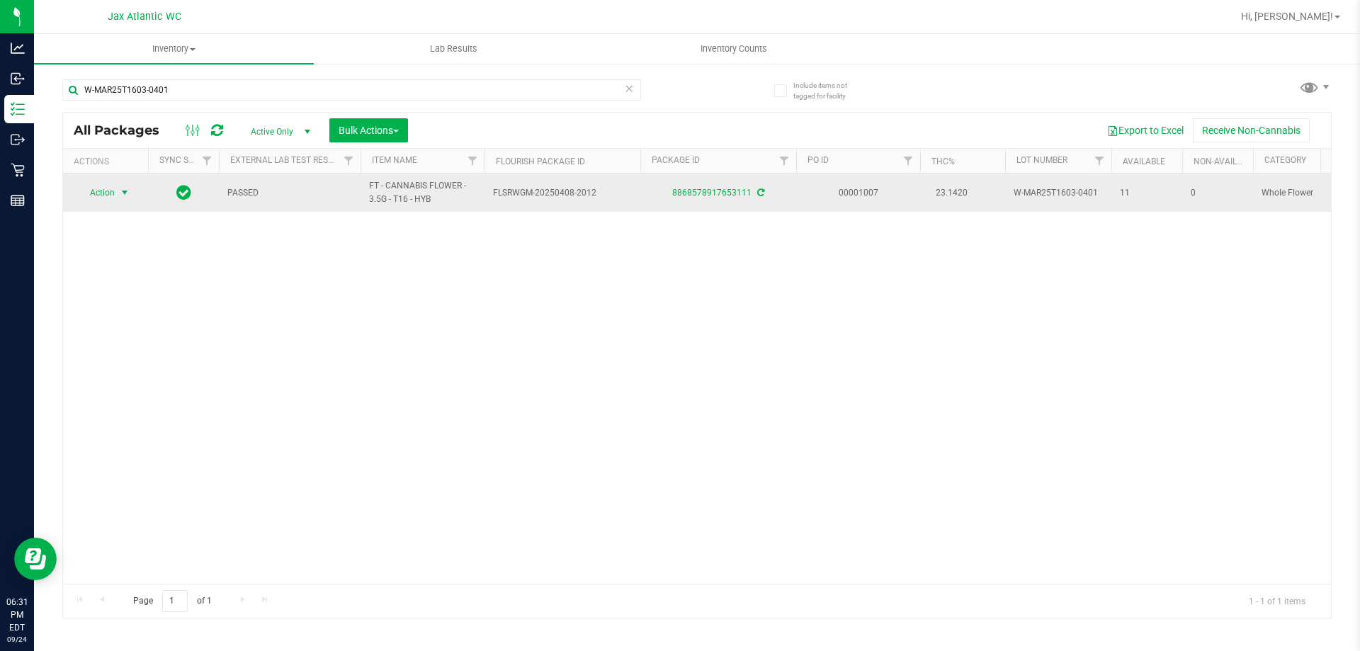
click at [108, 193] on span "Action" at bounding box center [96, 193] width 38 height 20
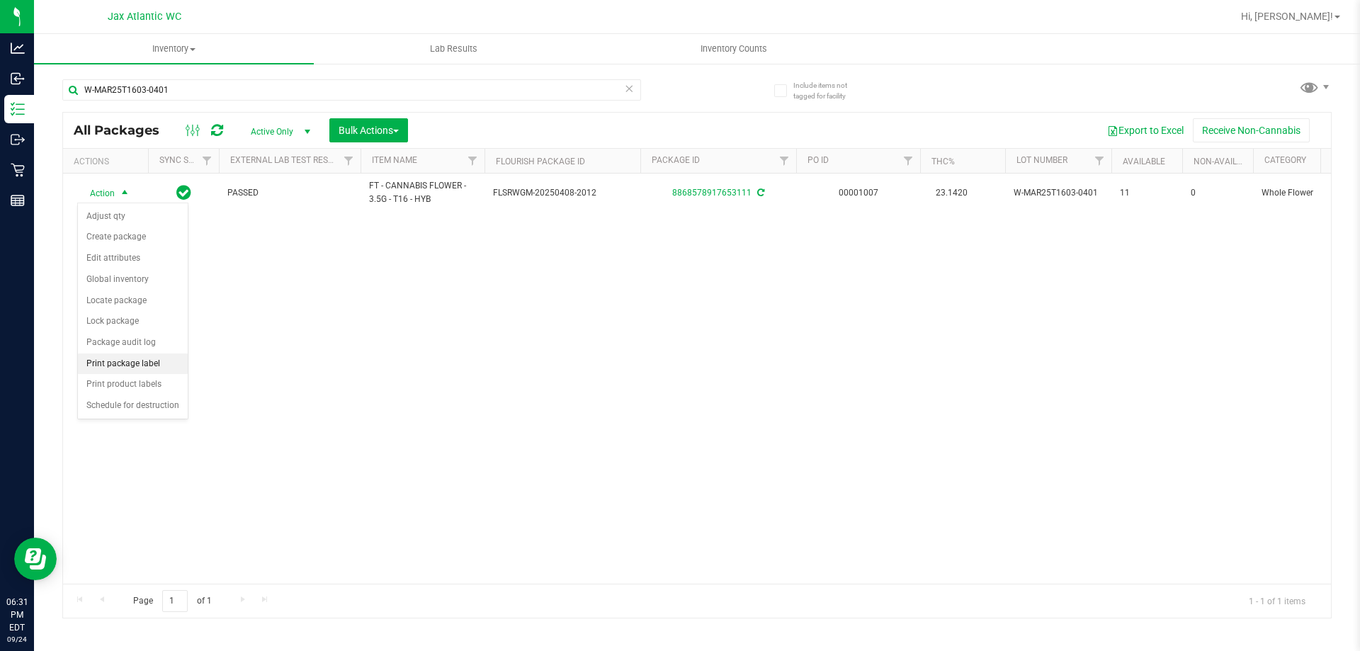
click at [123, 366] on li "Print package label" at bounding box center [133, 364] width 110 height 21
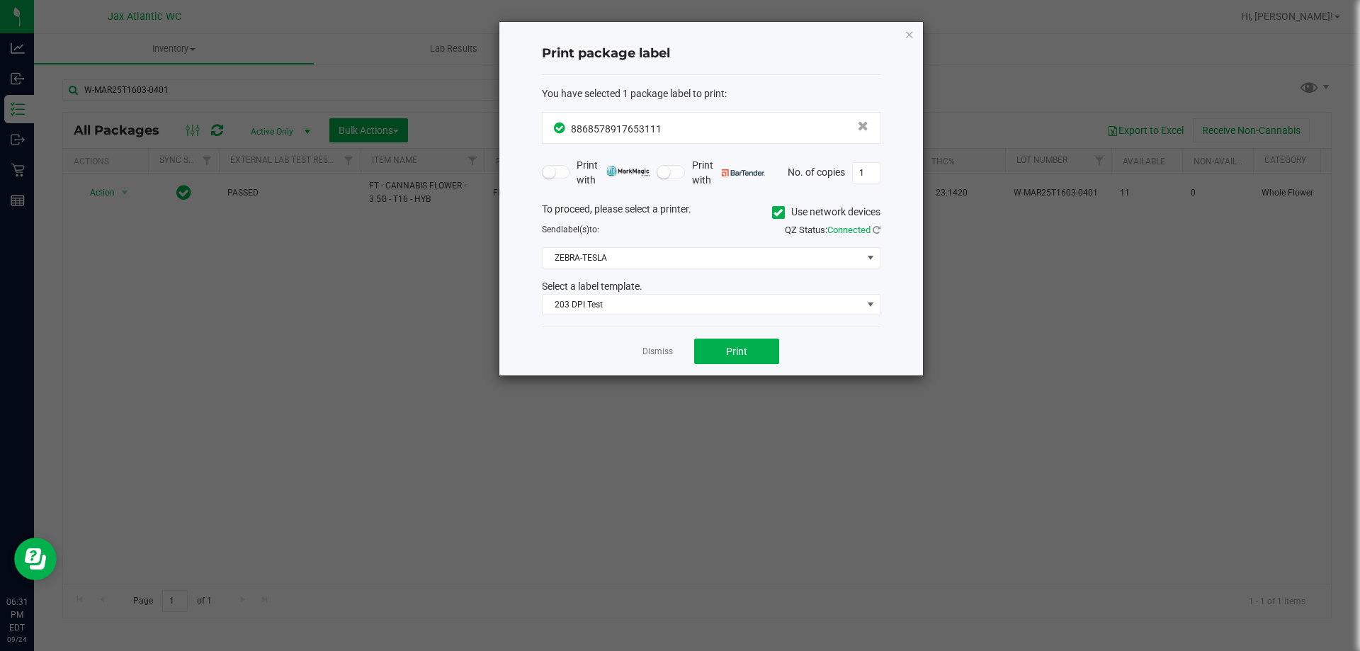
drag, startPoint x: 948, startPoint y: 404, endPoint x: 866, endPoint y: 344, distance: 101.3
drag, startPoint x: 866, startPoint y: 344, endPoint x: 742, endPoint y: 356, distance: 125.3
click at [742, 356] on span "Print" at bounding box center [736, 351] width 21 height 11
click at [665, 354] on link "Dismiss" at bounding box center [658, 352] width 30 height 12
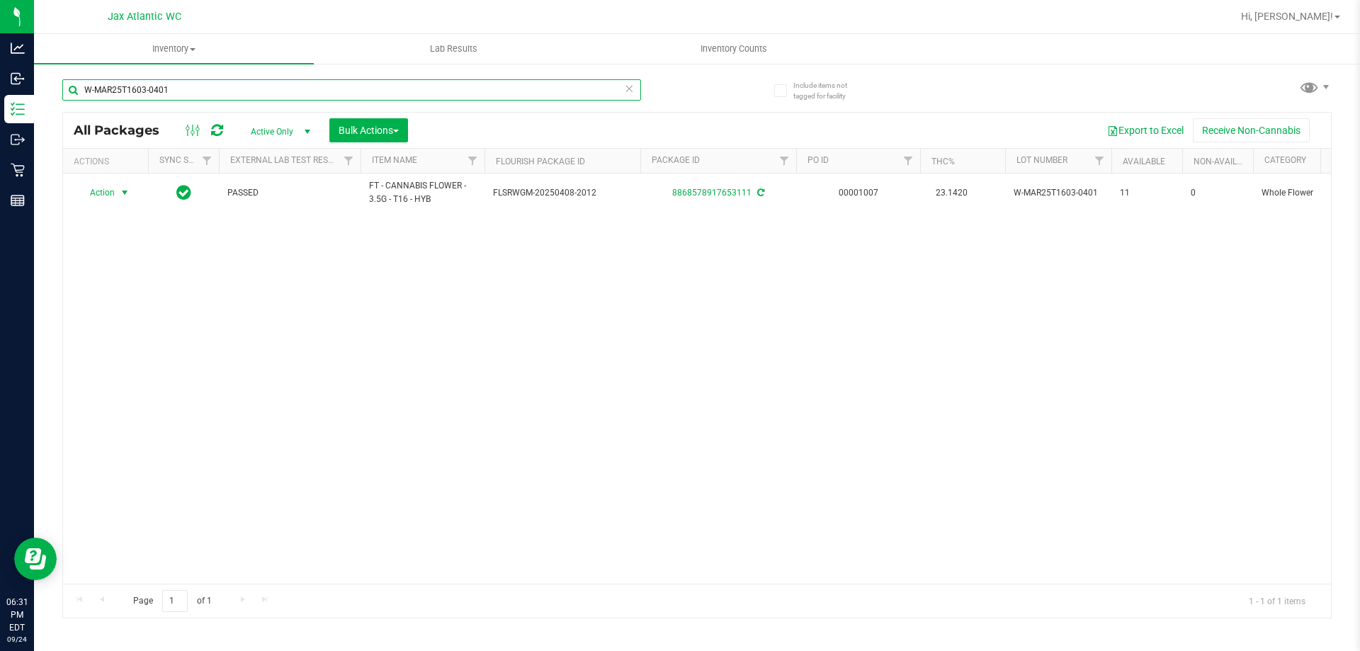
click at [183, 90] on input "W-MAR25T1603-0401" at bounding box center [351, 89] width 579 height 21
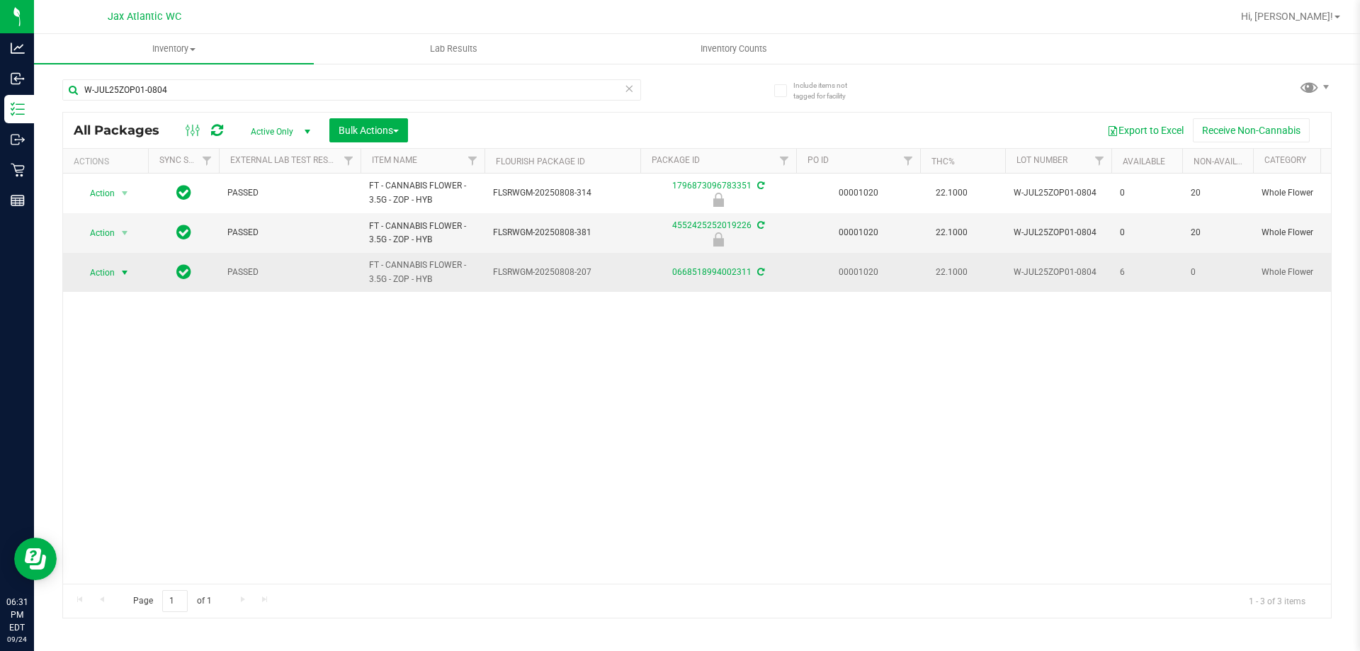
click at [105, 268] on span "Action" at bounding box center [96, 273] width 38 height 20
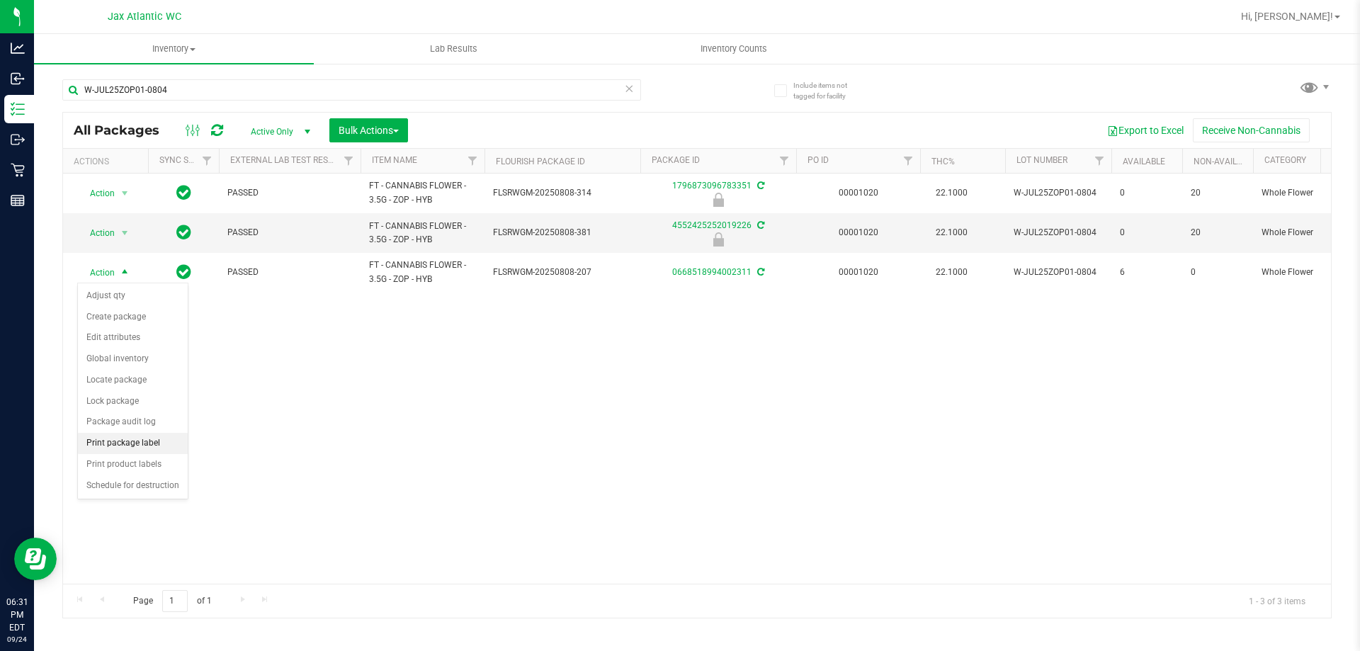
click at [129, 441] on li "Print package label" at bounding box center [133, 443] width 110 height 21
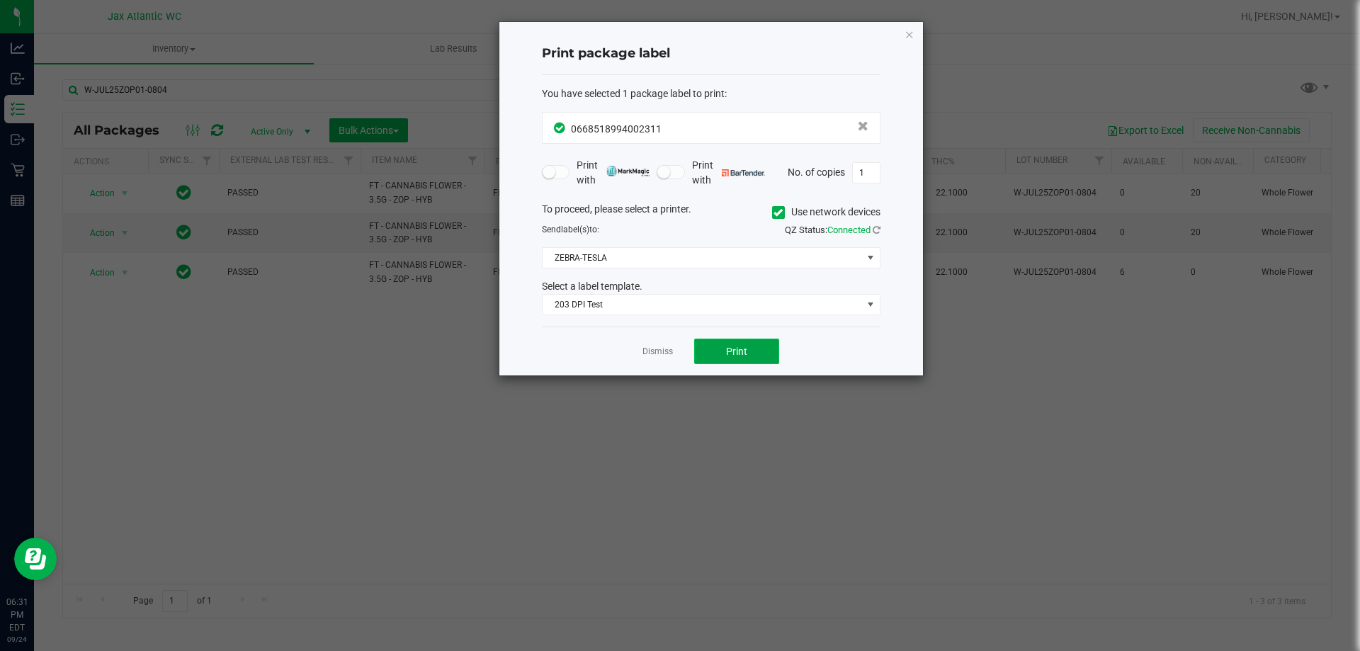
click at [739, 356] on span "Print" at bounding box center [736, 351] width 21 height 11
click at [660, 361] on div "Dismiss Print" at bounding box center [711, 351] width 339 height 49
click at [660, 353] on link "Dismiss" at bounding box center [658, 352] width 30 height 12
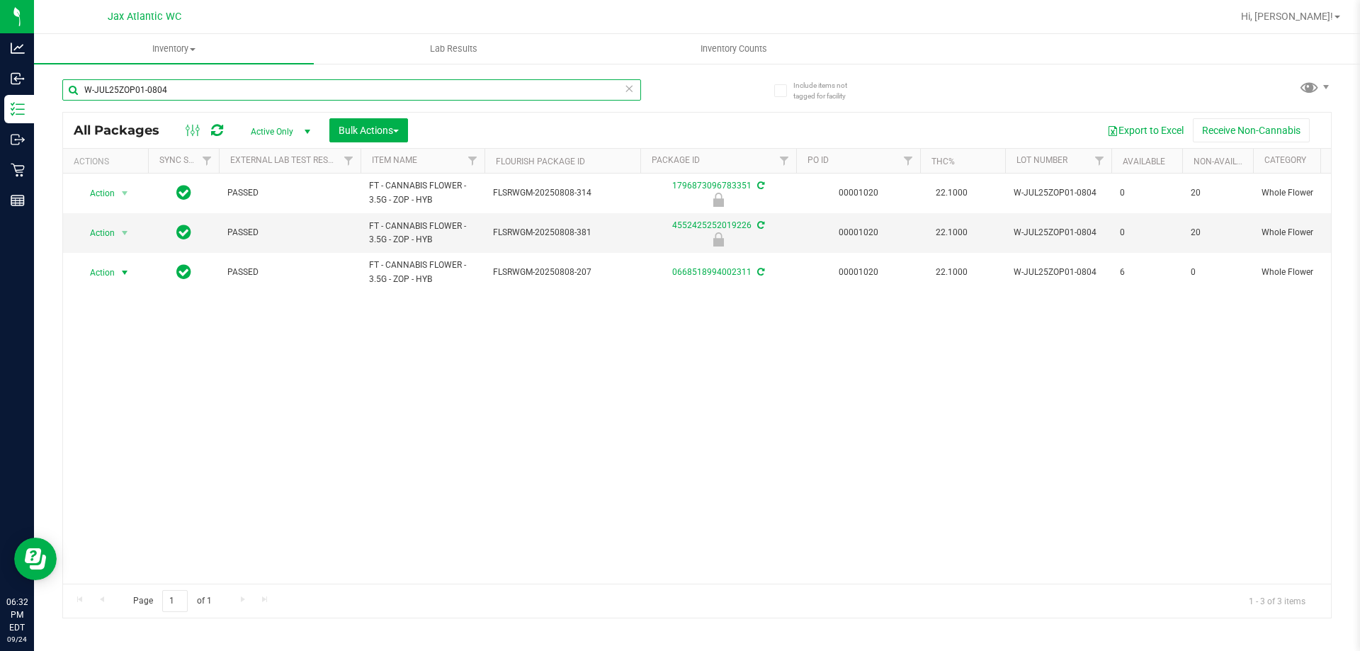
click at [132, 89] on input "W-JUL25ZOP01-0804" at bounding box center [351, 89] width 579 height 21
click at [131, 89] on input "W-JUL25ZOP01-0804" at bounding box center [351, 89] width 579 height 21
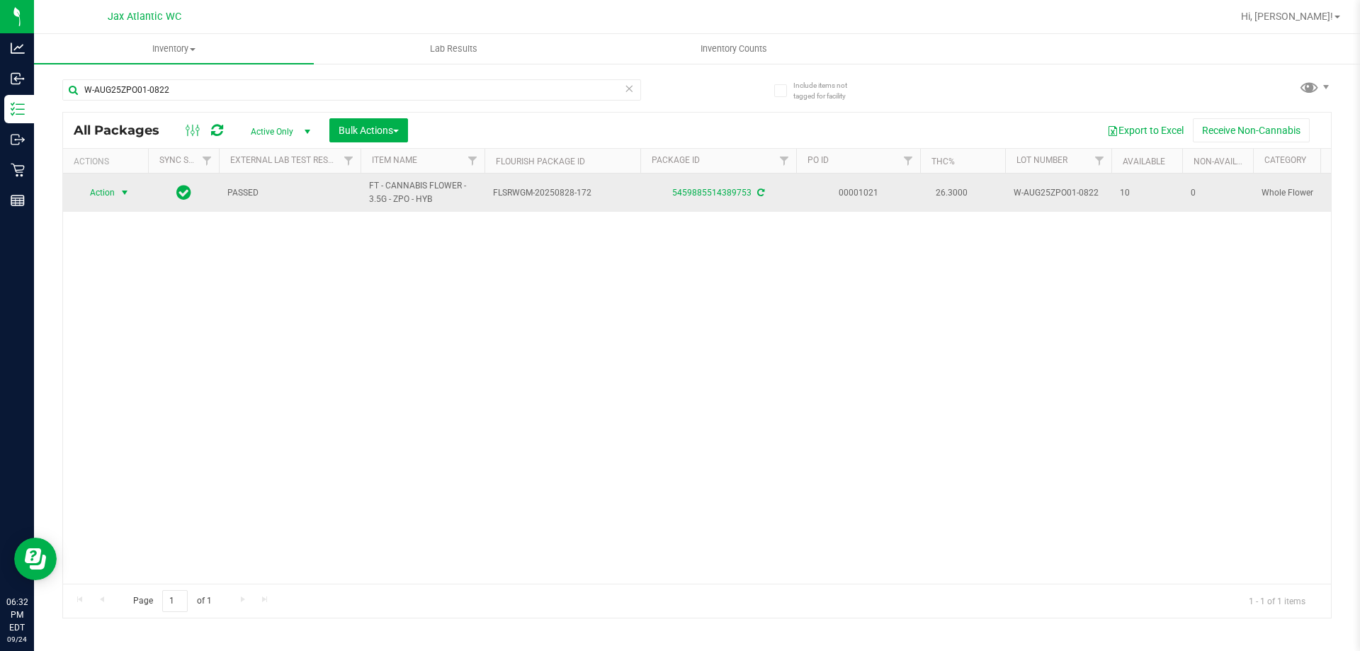
click at [103, 189] on span "Action" at bounding box center [96, 193] width 38 height 20
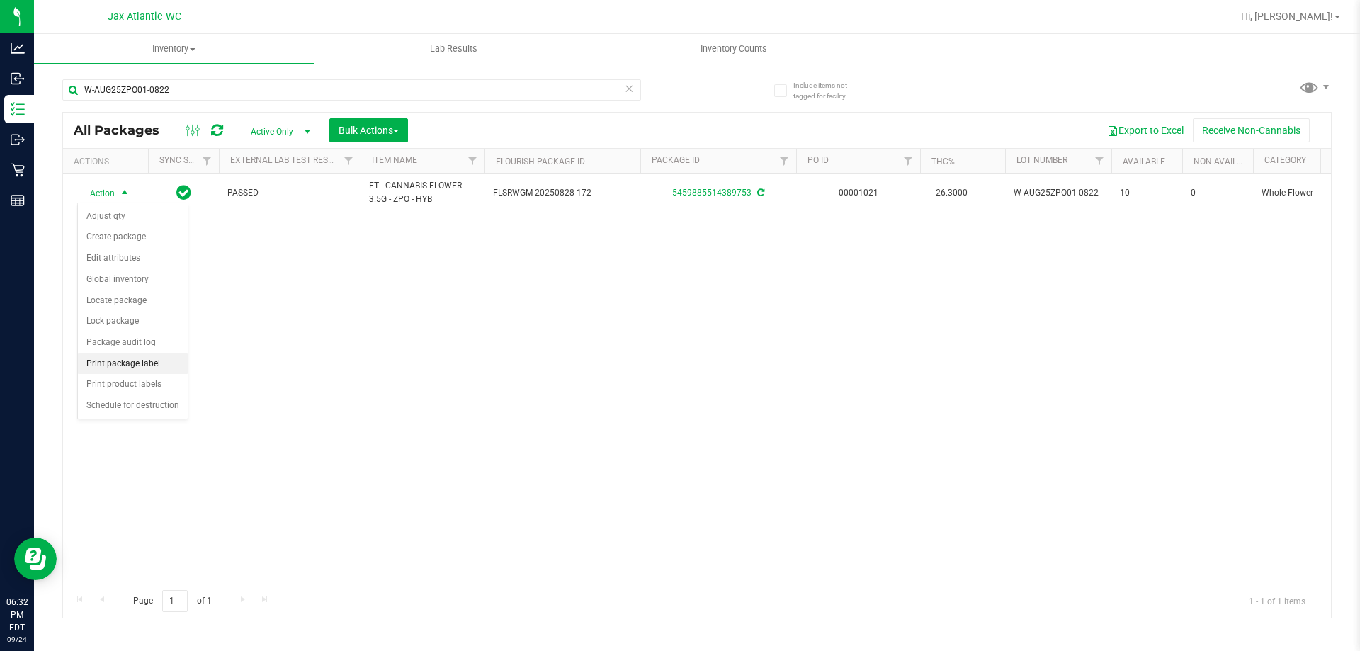
click at [128, 362] on li "Print package label" at bounding box center [133, 364] width 110 height 21
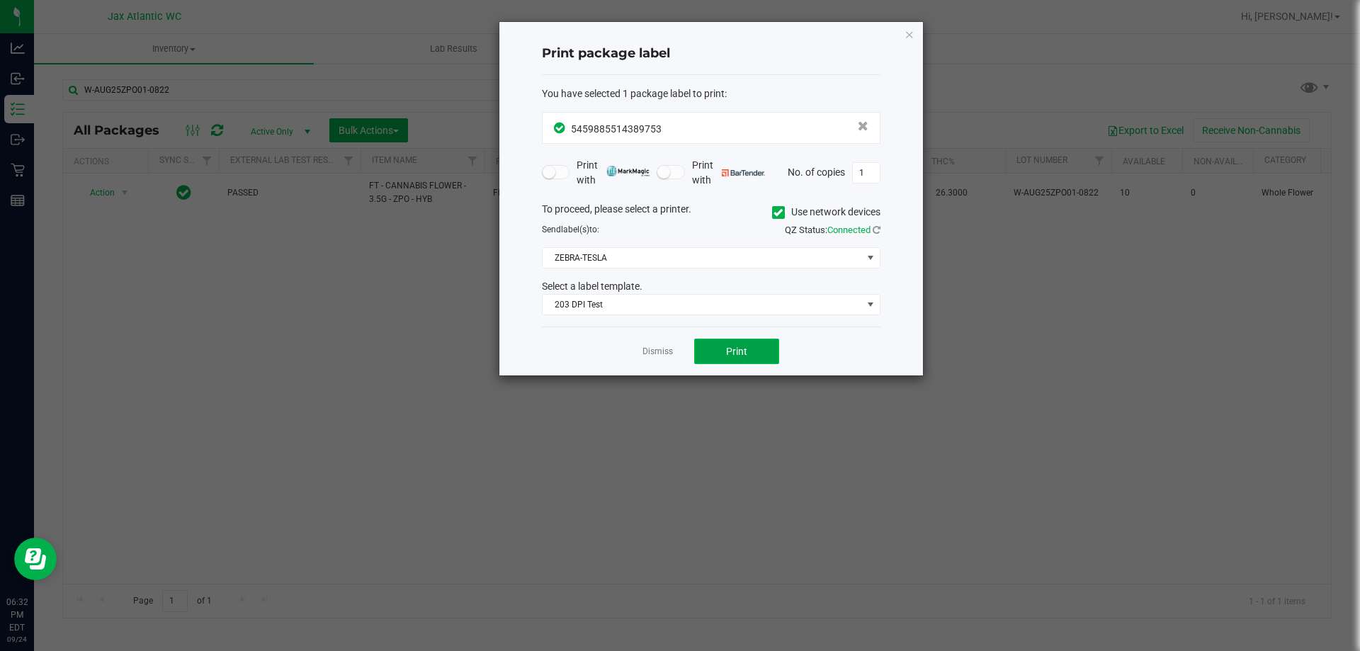
click at [736, 353] on span "Print" at bounding box center [736, 351] width 21 height 11
click at [648, 358] on link "Dismiss" at bounding box center [658, 352] width 30 height 12
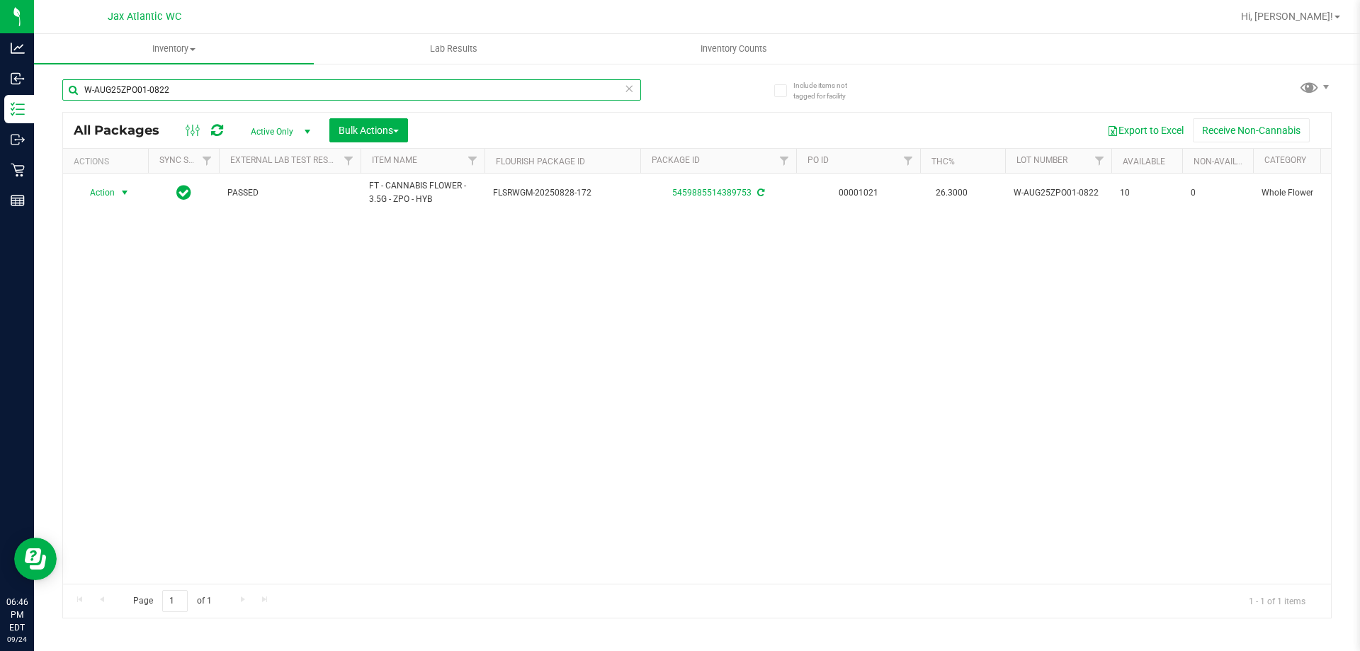
click at [137, 89] on input "W-AUG25ZPO01-0822" at bounding box center [351, 89] width 579 height 21
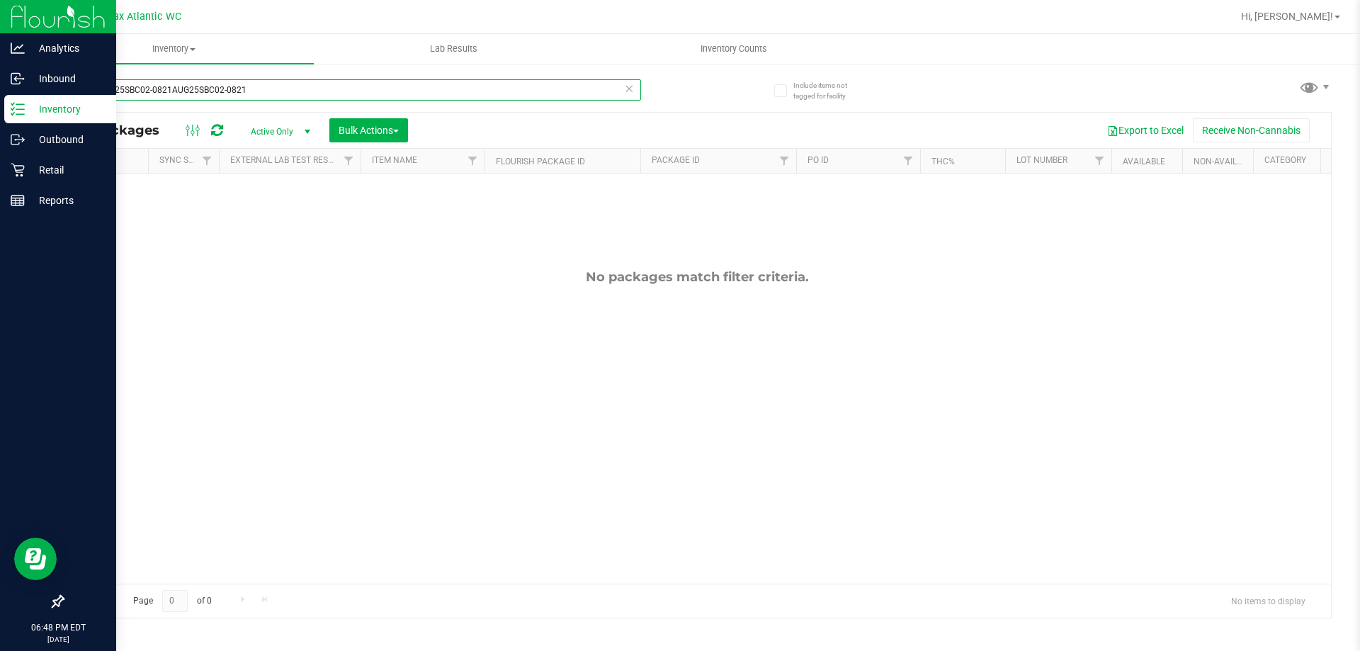
type input "sbcAUG25SBC02-0821AUG25SBC02-0821"
click at [27, 172] on p "Retail" at bounding box center [67, 170] width 85 height 17
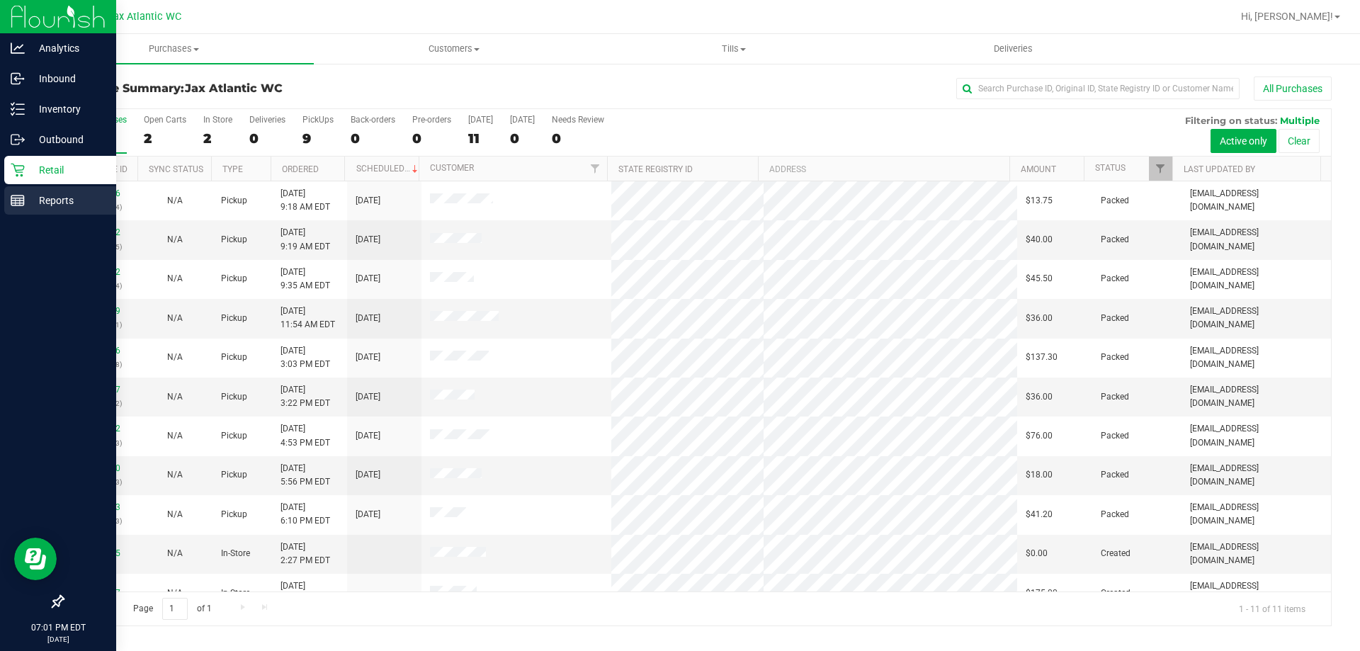
click at [15, 198] on line at bounding box center [17, 198] width 13 height 0
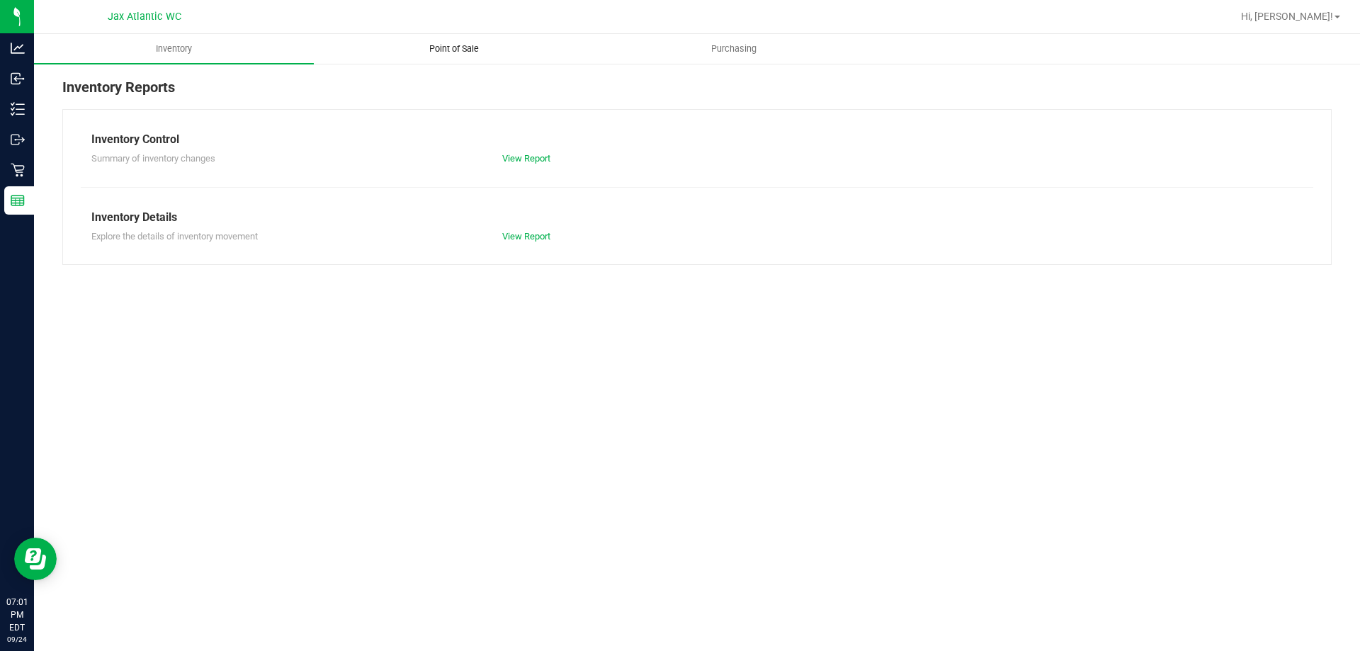
click at [455, 50] on span "Point of Sale" at bounding box center [454, 49] width 88 height 13
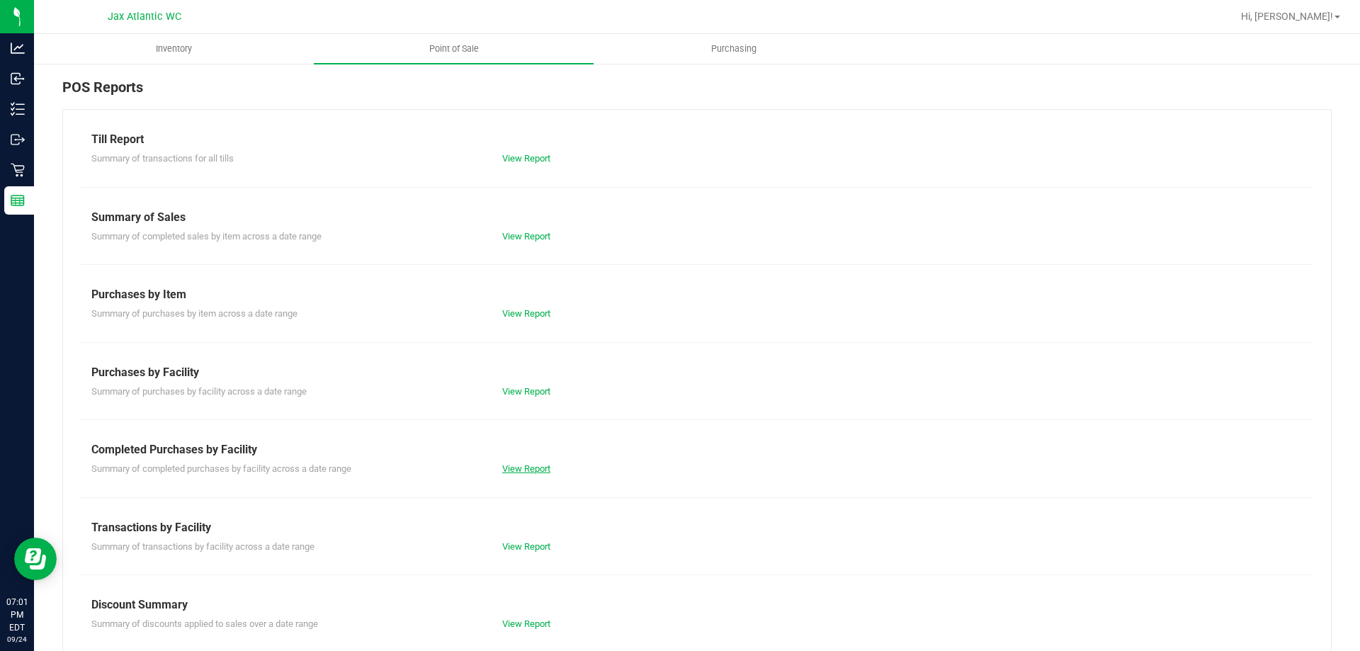
click at [502, 470] on link "View Report" at bounding box center [526, 468] width 48 height 11
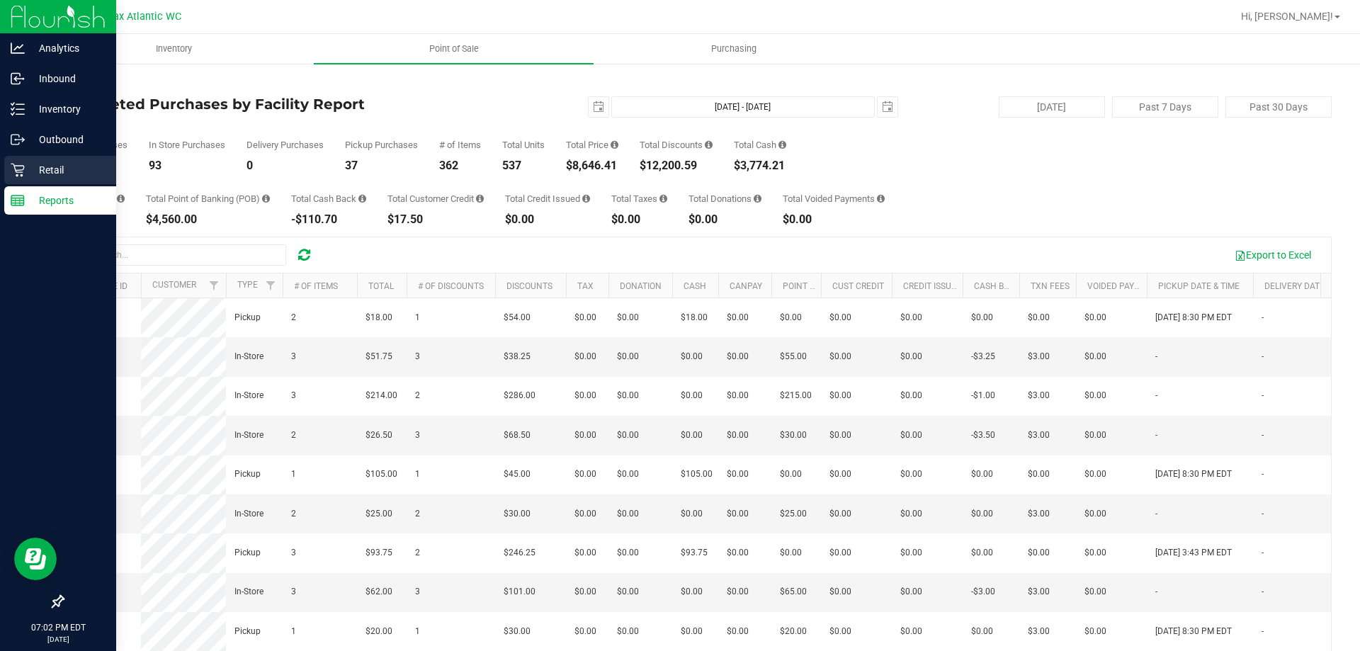
click at [25, 168] on p "Retail" at bounding box center [67, 170] width 85 height 17
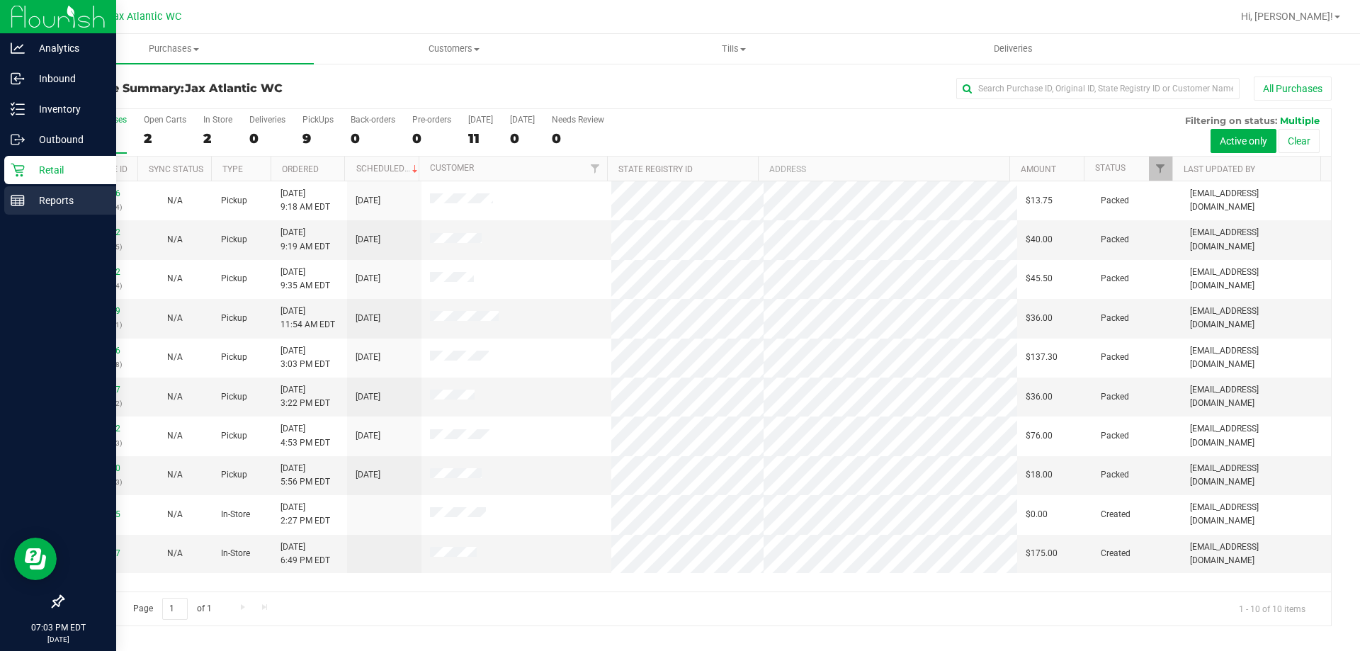
click at [23, 198] on line at bounding box center [17, 198] width 13 height 0
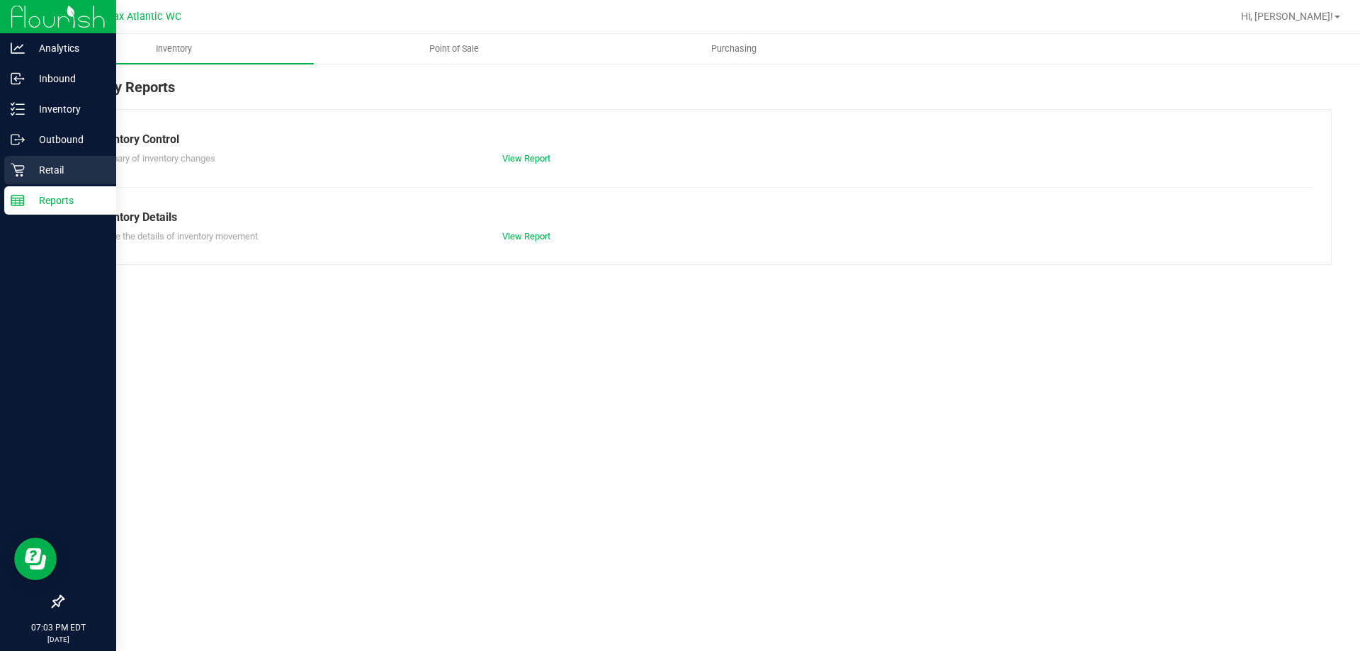
click at [30, 169] on p "Retail" at bounding box center [67, 170] width 85 height 17
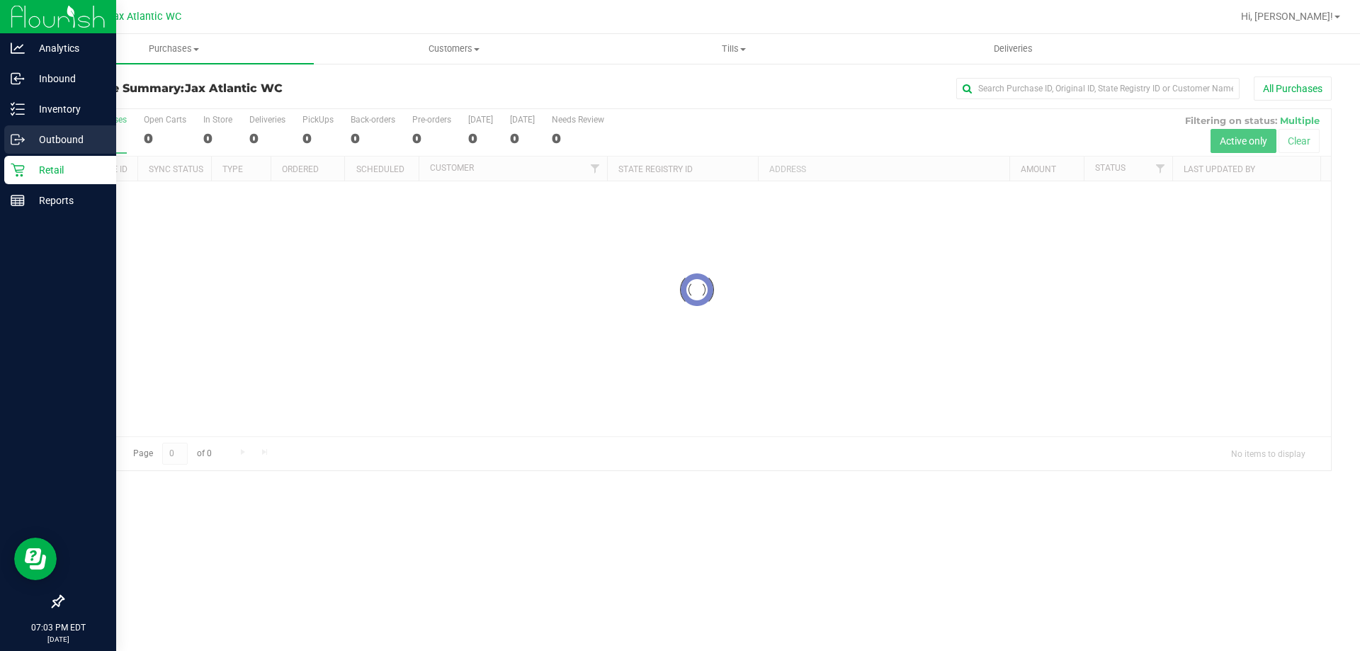
click at [45, 137] on p "Outbound" at bounding box center [67, 139] width 85 height 17
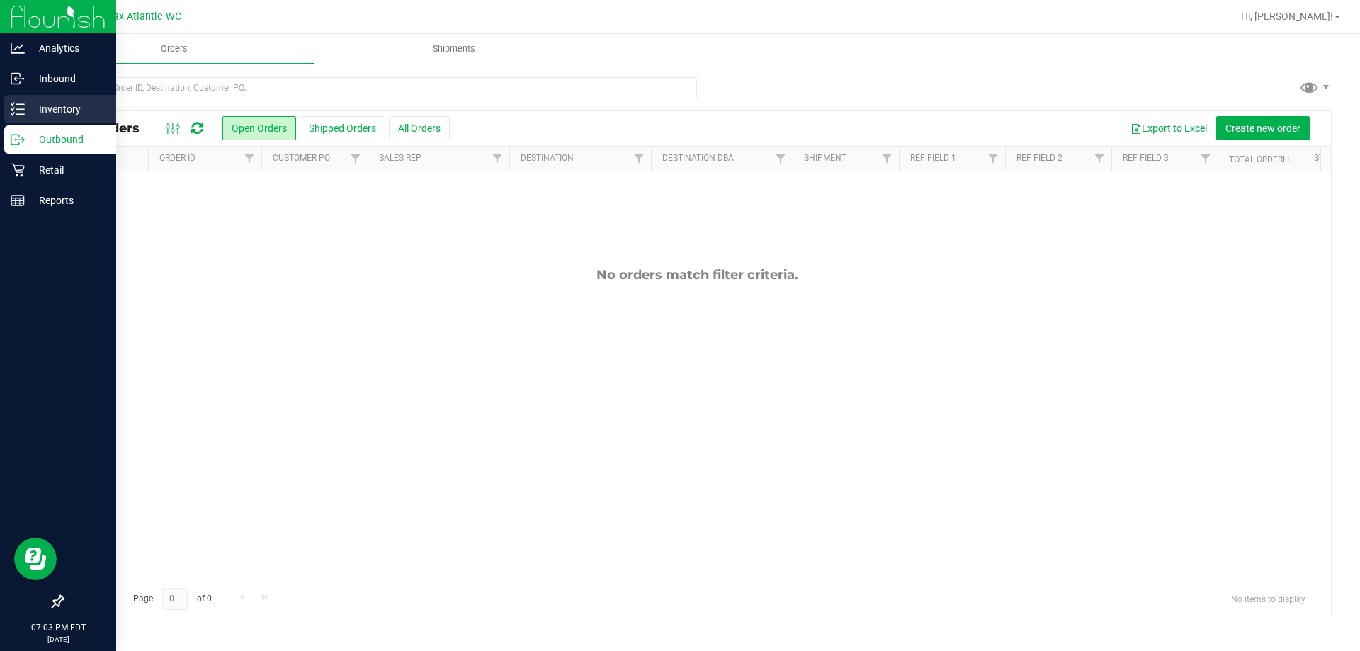
click at [52, 110] on p "Inventory" at bounding box center [67, 109] width 85 height 17
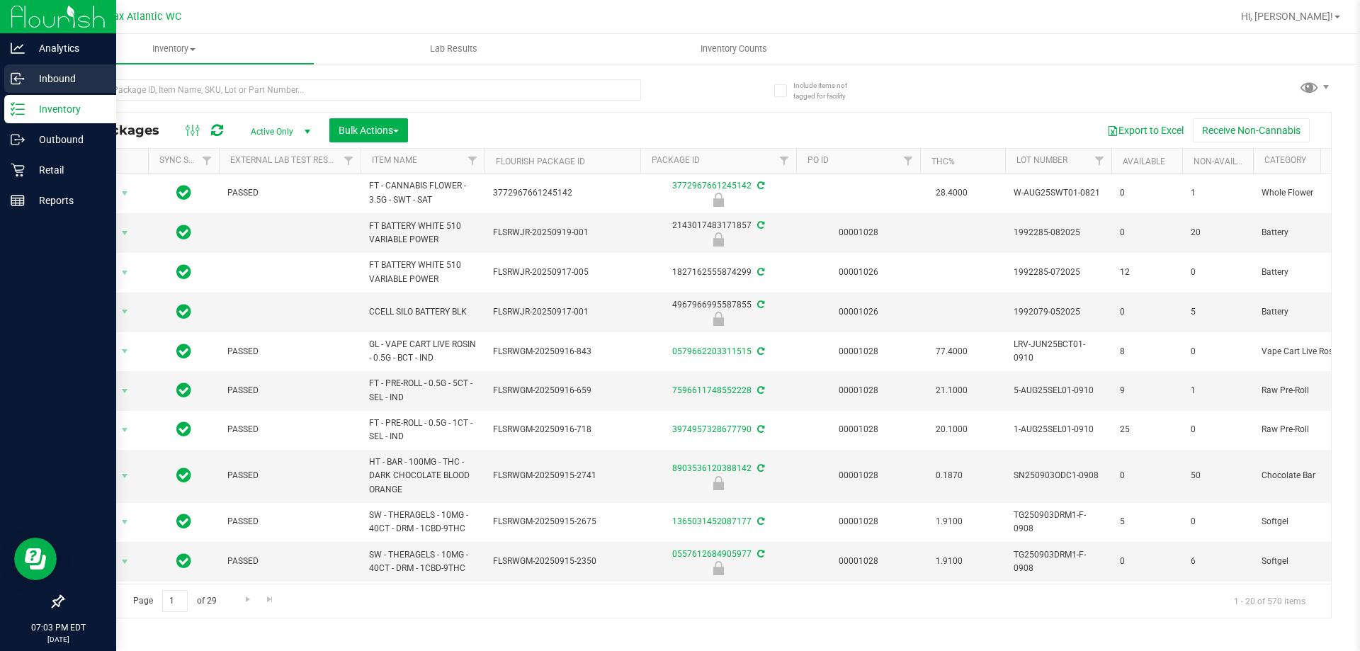
click at [27, 80] on p "Inbound" at bounding box center [67, 78] width 85 height 17
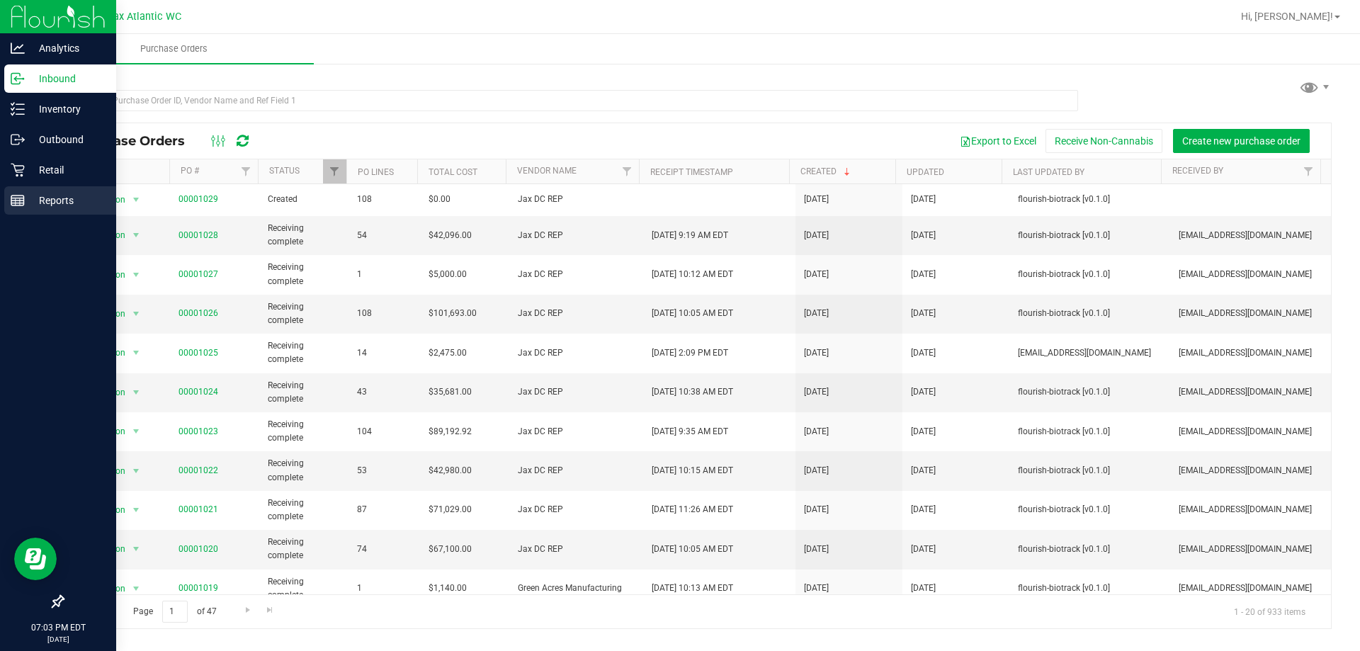
click at [19, 193] on div "Reports" at bounding box center [60, 200] width 112 height 28
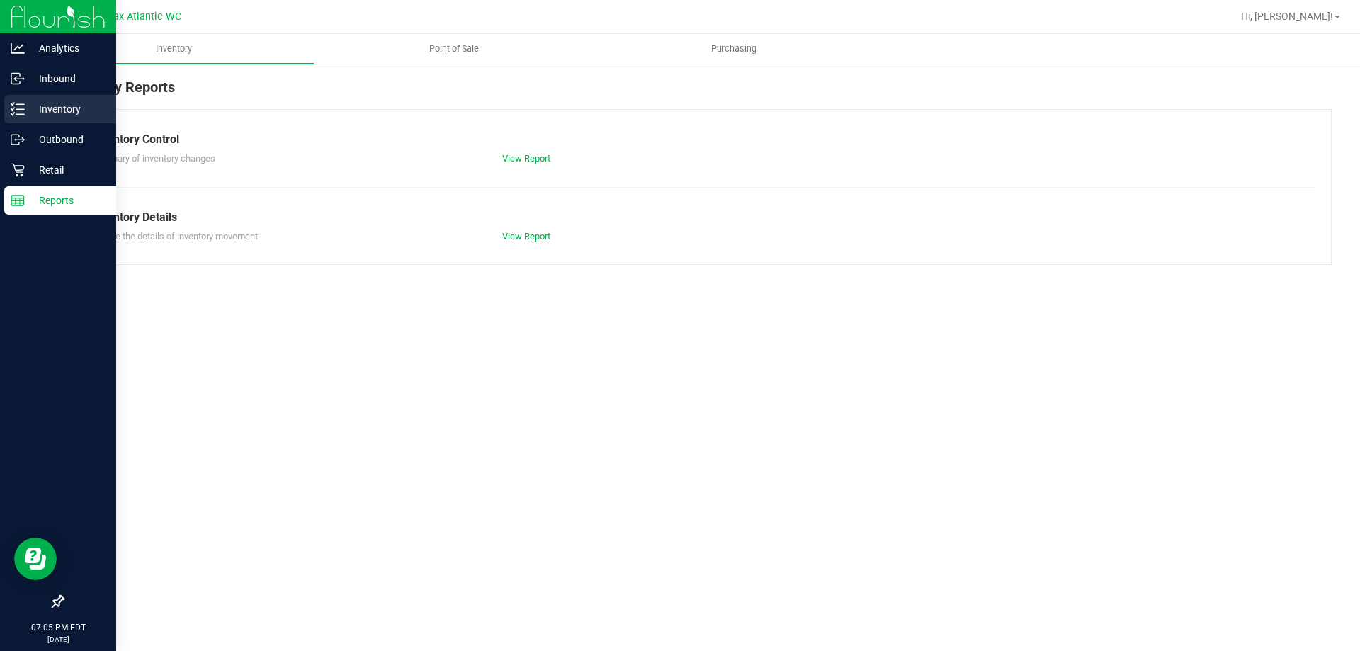
click at [64, 113] on p "Inventory" at bounding box center [67, 109] width 85 height 17
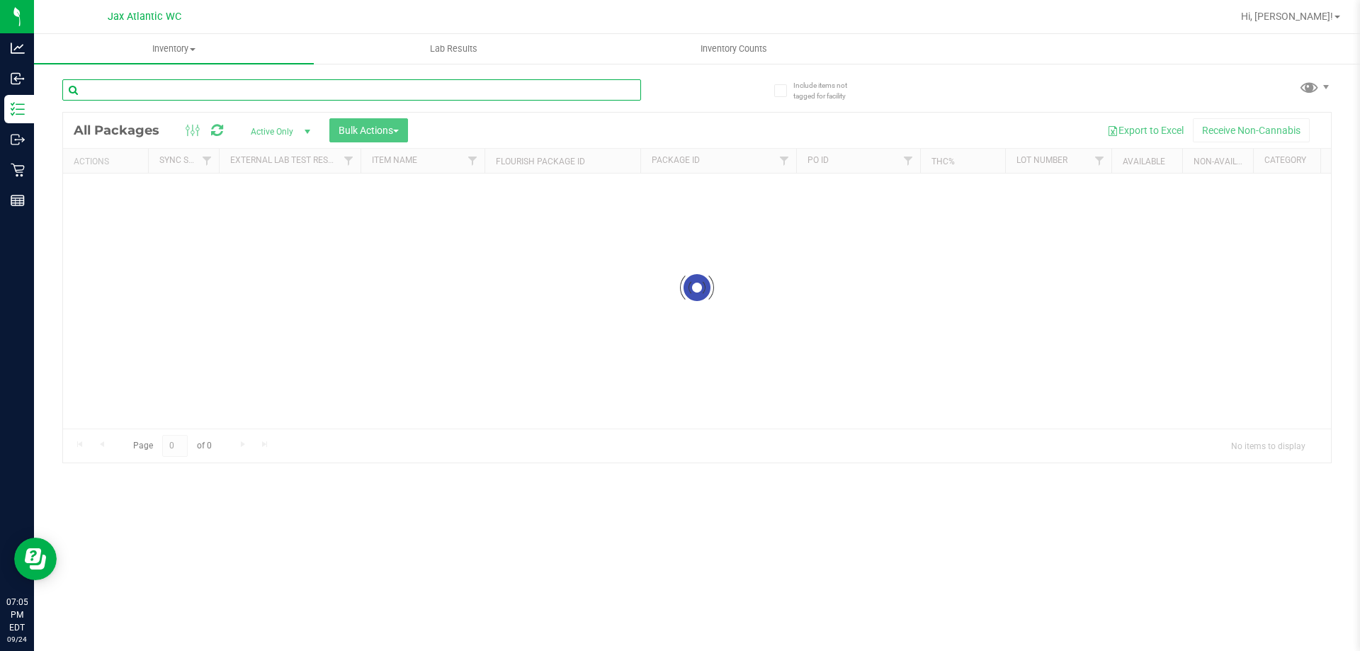
click at [149, 90] on input "text" at bounding box center [351, 89] width 579 height 21
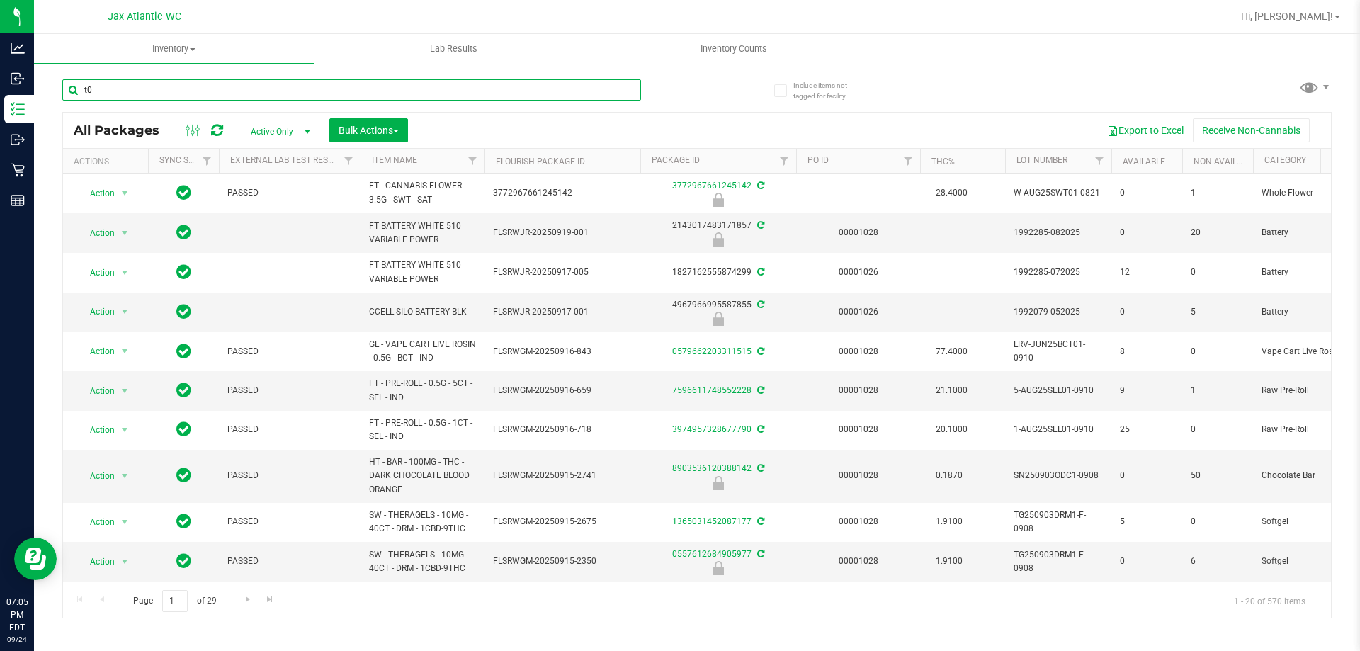
type input "t08"
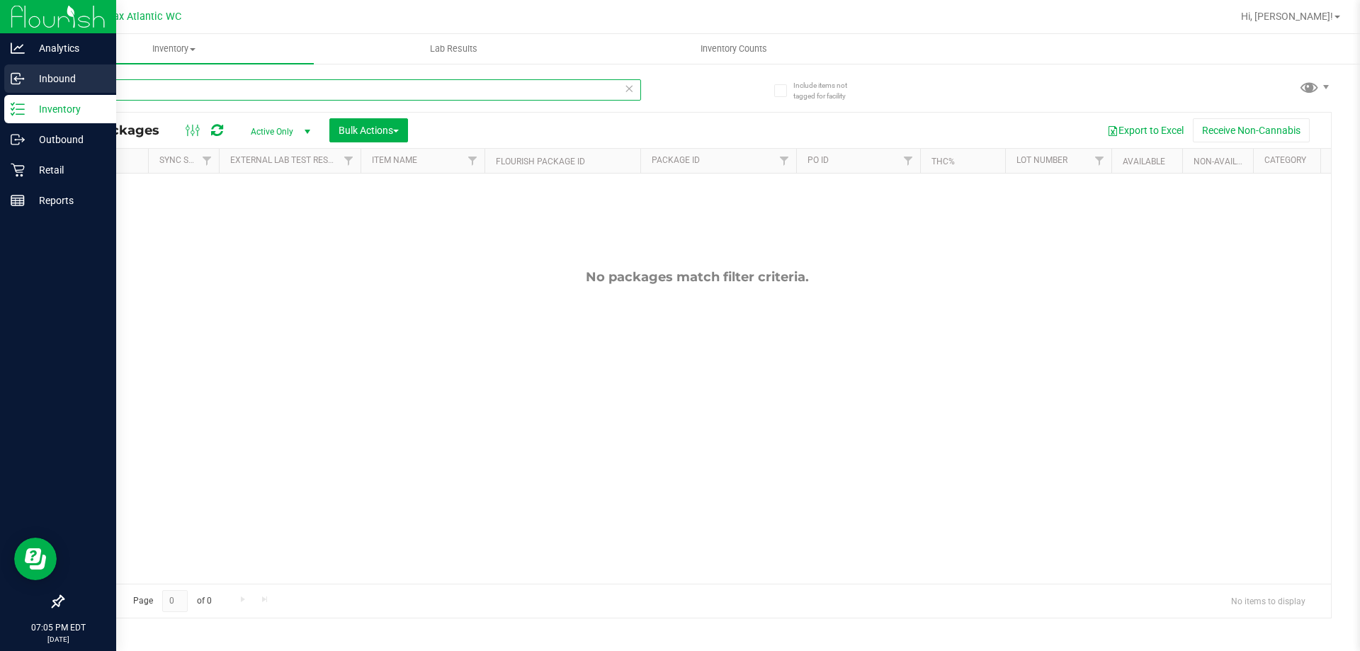
drag, startPoint x: 77, startPoint y: 96, endPoint x: 32, endPoint y: 91, distance: 45.5
click at [30, 98] on div "Analytics Inbound Inventory Outbound Retail Reports 07:05 PM EDT [DATE] 09/24 J…" at bounding box center [680, 325] width 1360 height 651
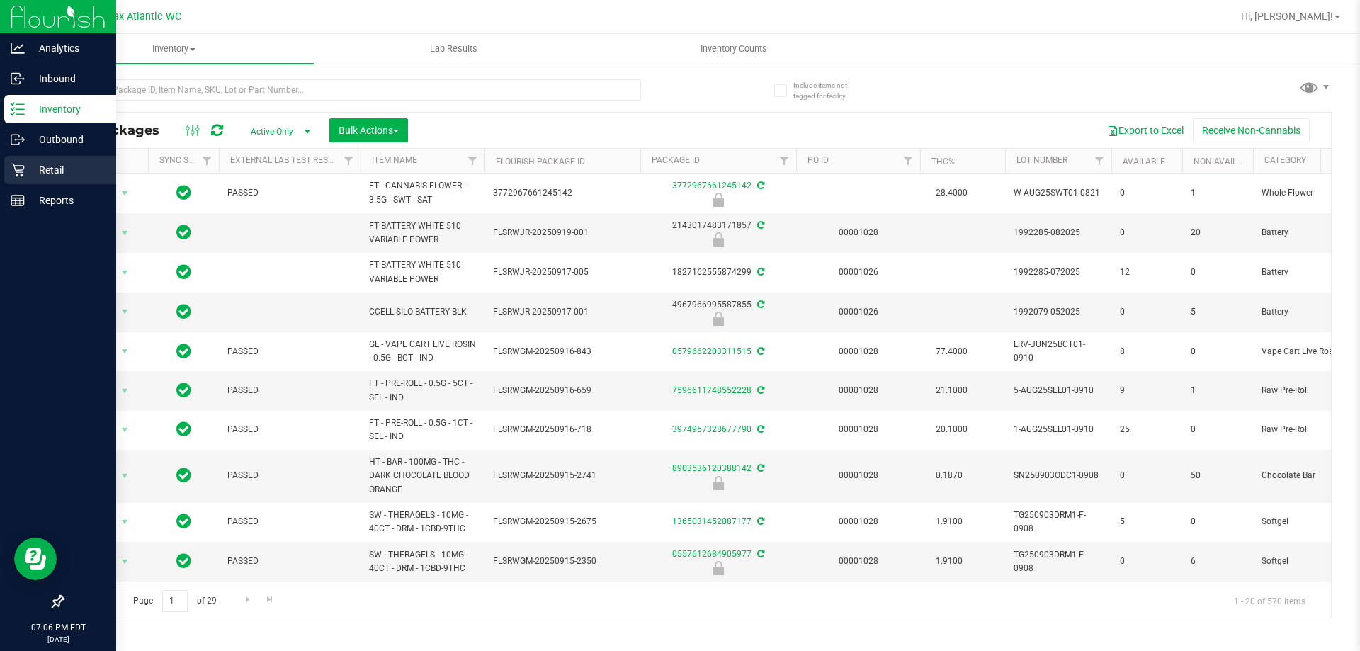
click at [28, 169] on p "Retail" at bounding box center [67, 170] width 85 height 17
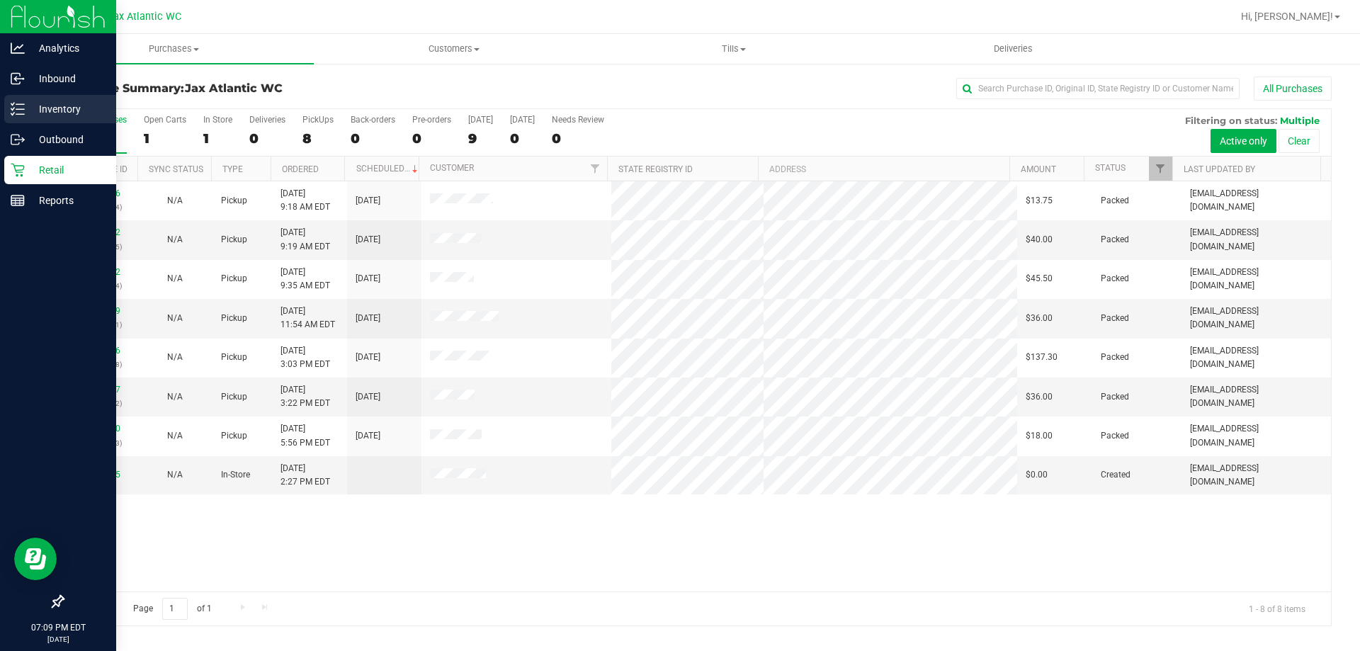
click at [43, 112] on p "Inventory" at bounding box center [67, 109] width 85 height 17
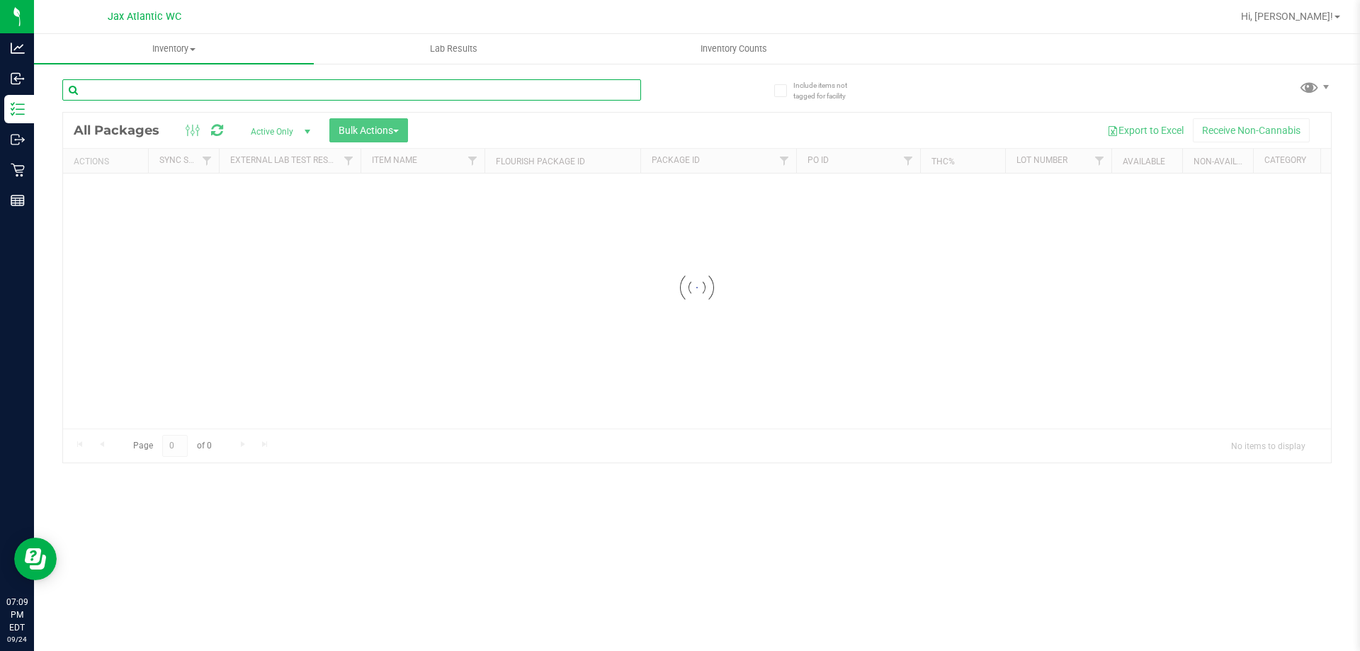
click at [163, 96] on input "text" at bounding box center [351, 89] width 579 height 21
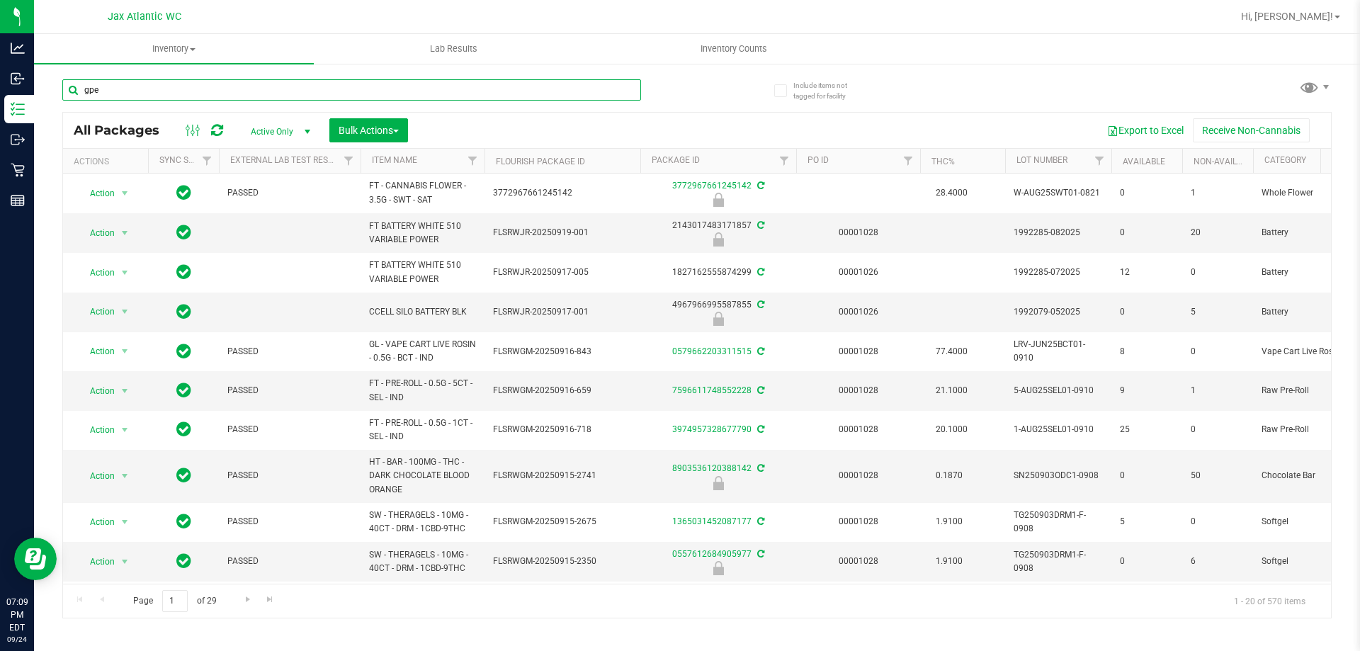
type input "gpe"
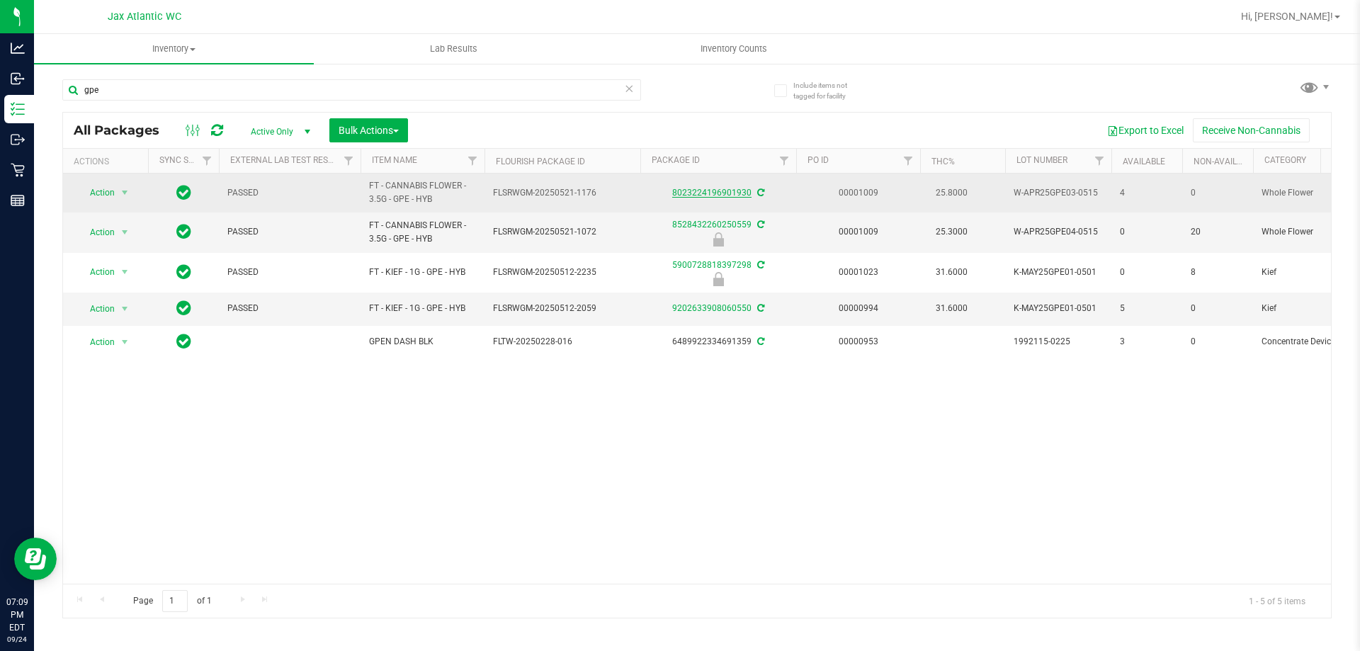
click at [700, 191] on link "8023224196901930" at bounding box center [711, 193] width 79 height 10
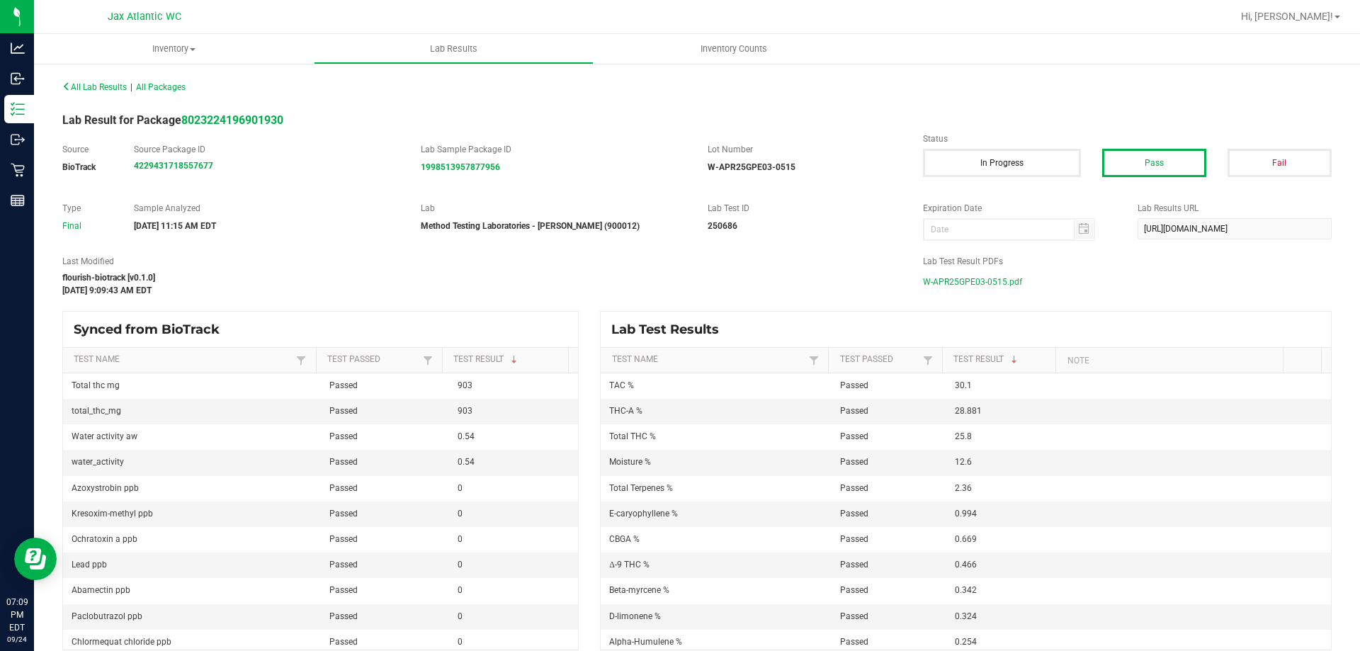
click at [950, 276] on span "W-APR25GPE03-0515.pdf" at bounding box center [972, 281] width 99 height 21
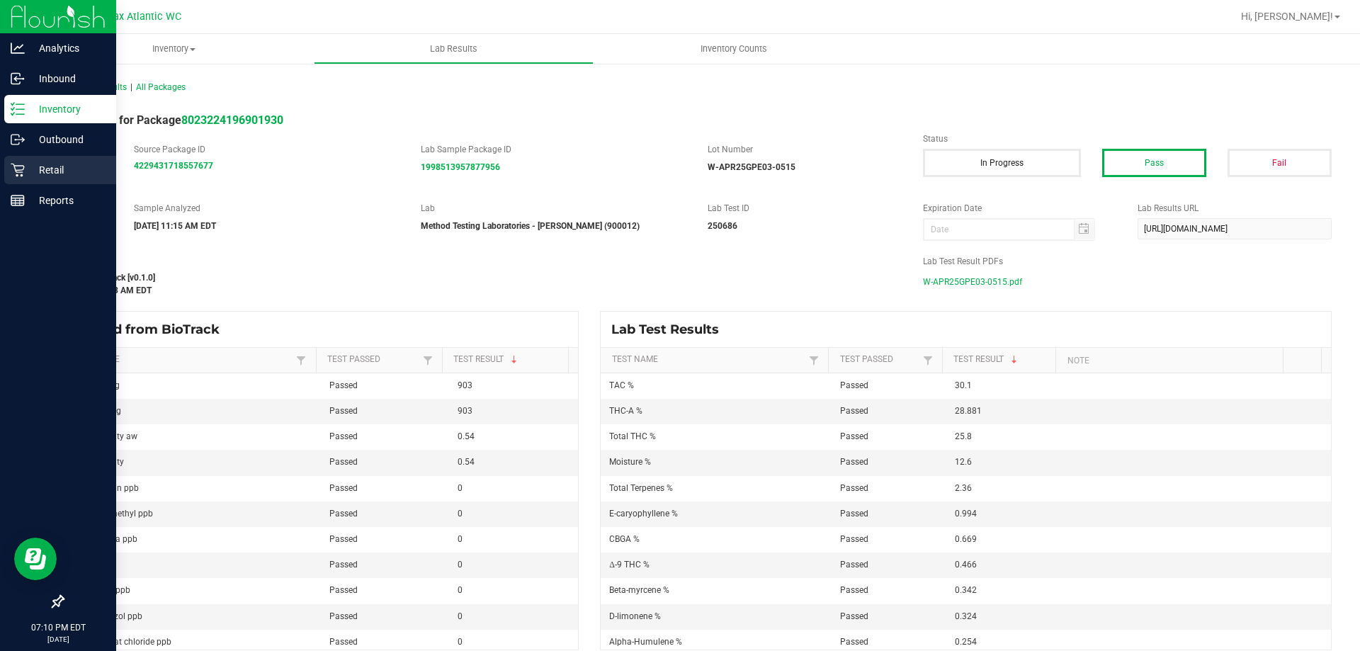
click at [24, 169] on icon at bounding box center [18, 170] width 14 height 14
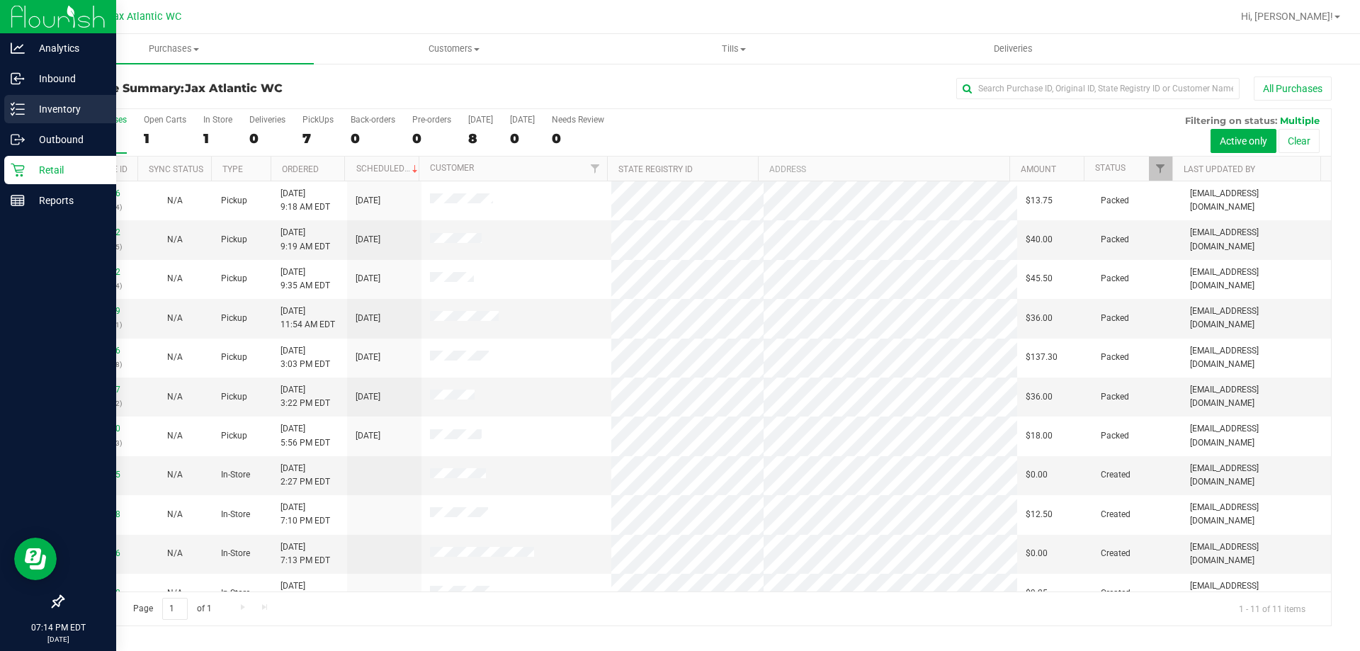
click at [20, 113] on icon at bounding box center [18, 109] width 14 height 14
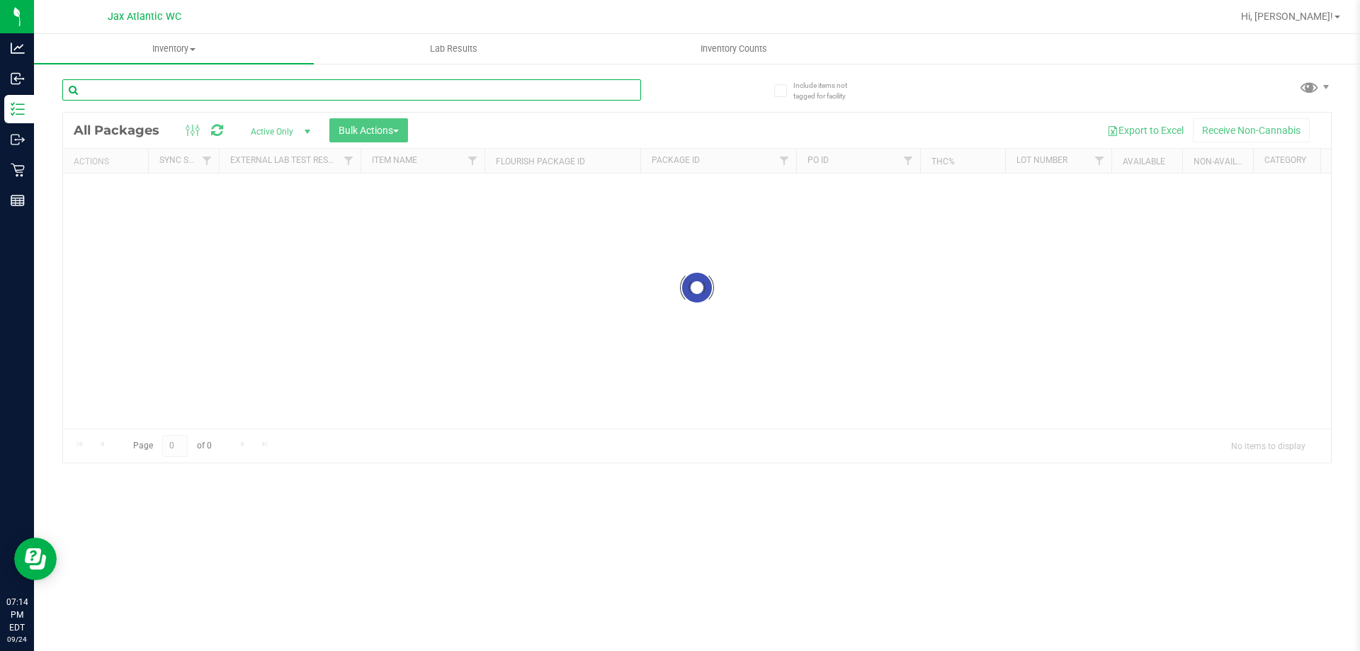
click at [254, 89] on input "text" at bounding box center [351, 89] width 579 height 21
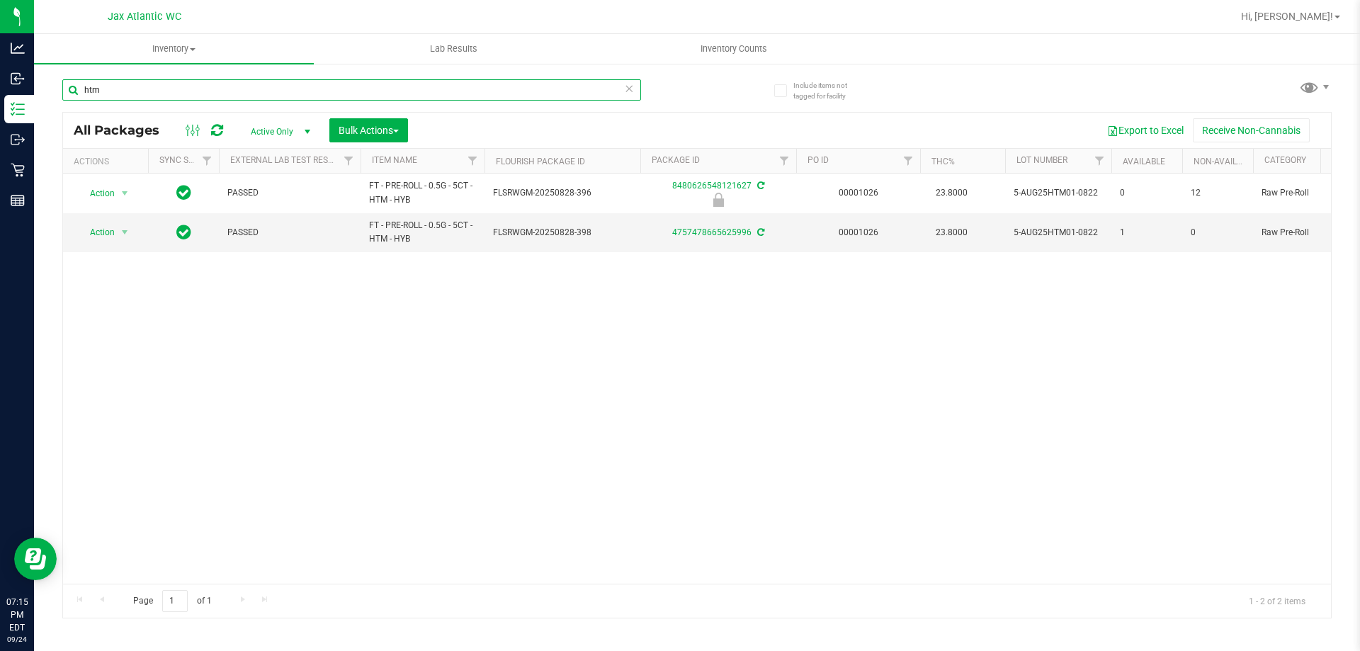
type input "htm"
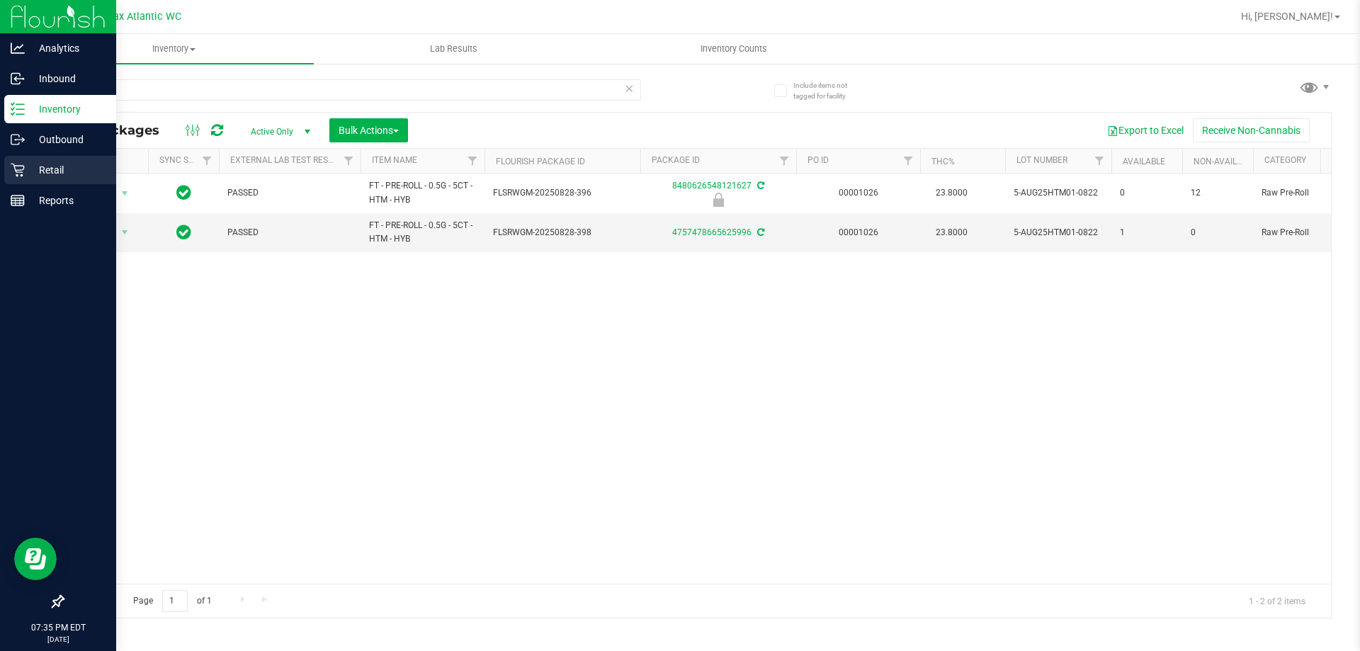
click at [38, 162] on p "Retail" at bounding box center [67, 170] width 85 height 17
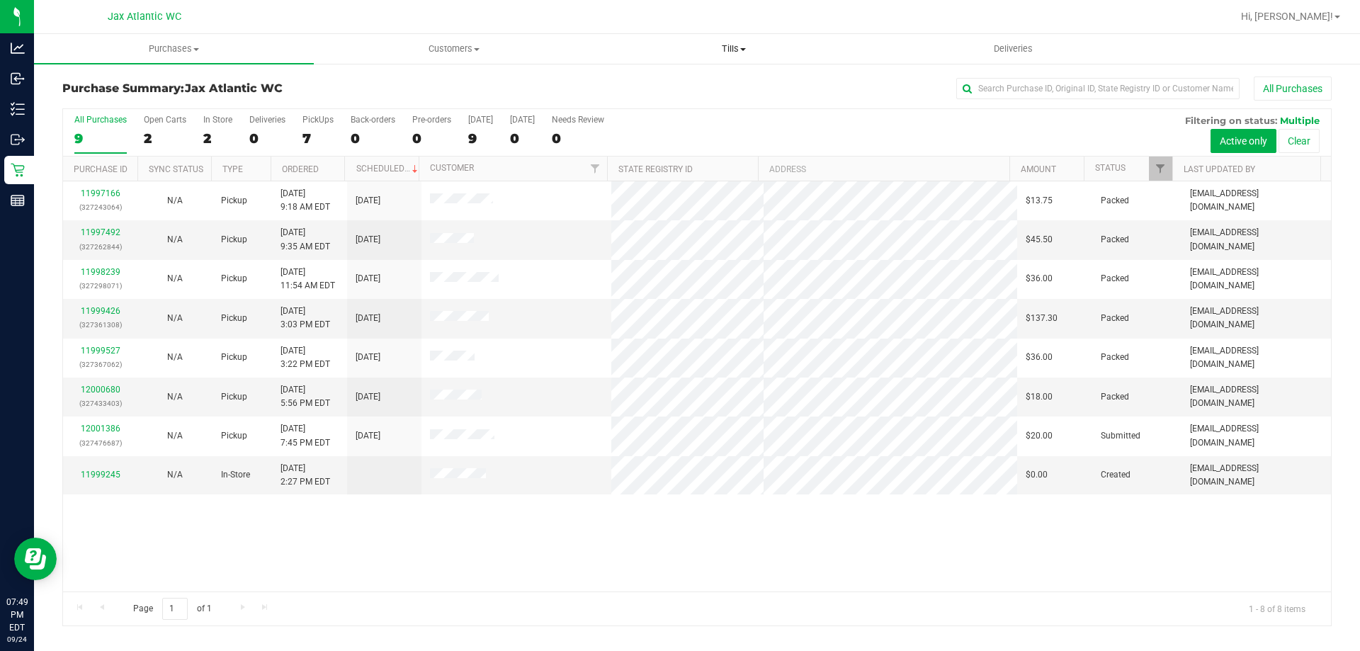
click at [718, 49] on span "Tills" at bounding box center [733, 49] width 278 height 13
click at [651, 84] on span "Manage tills" at bounding box center [642, 85] width 96 height 12
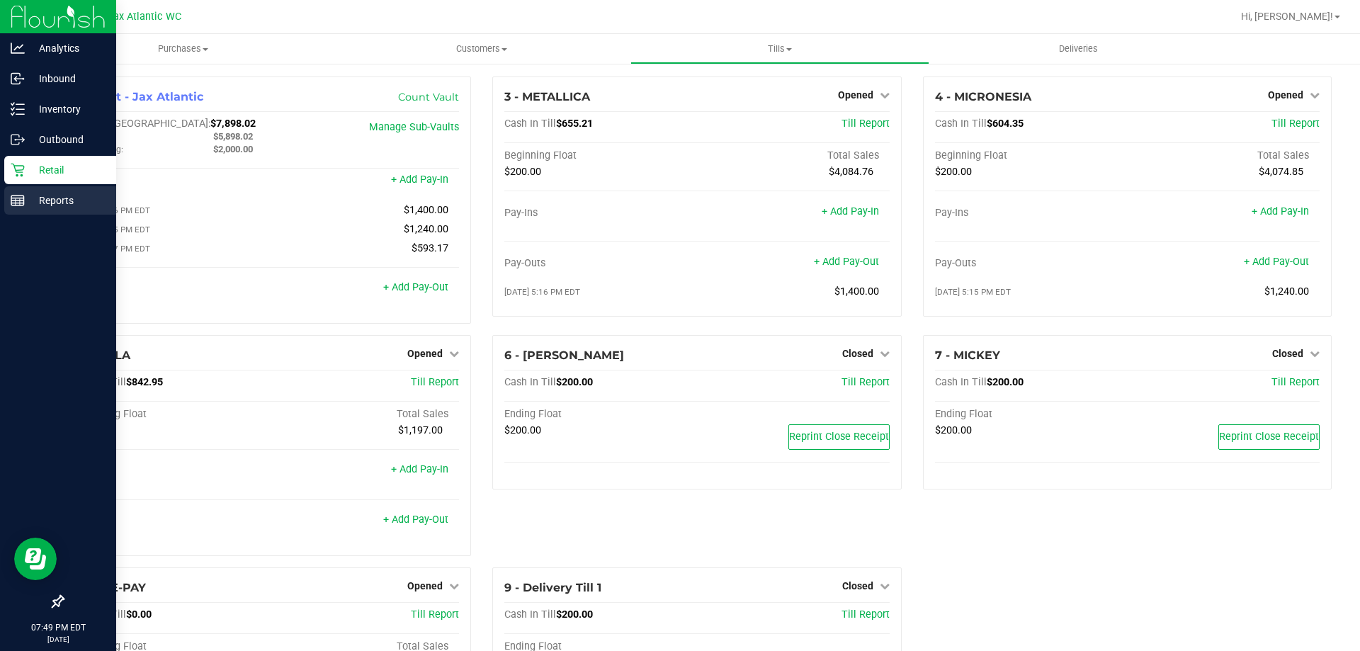
click at [17, 196] on rect at bounding box center [17, 201] width 13 height 10
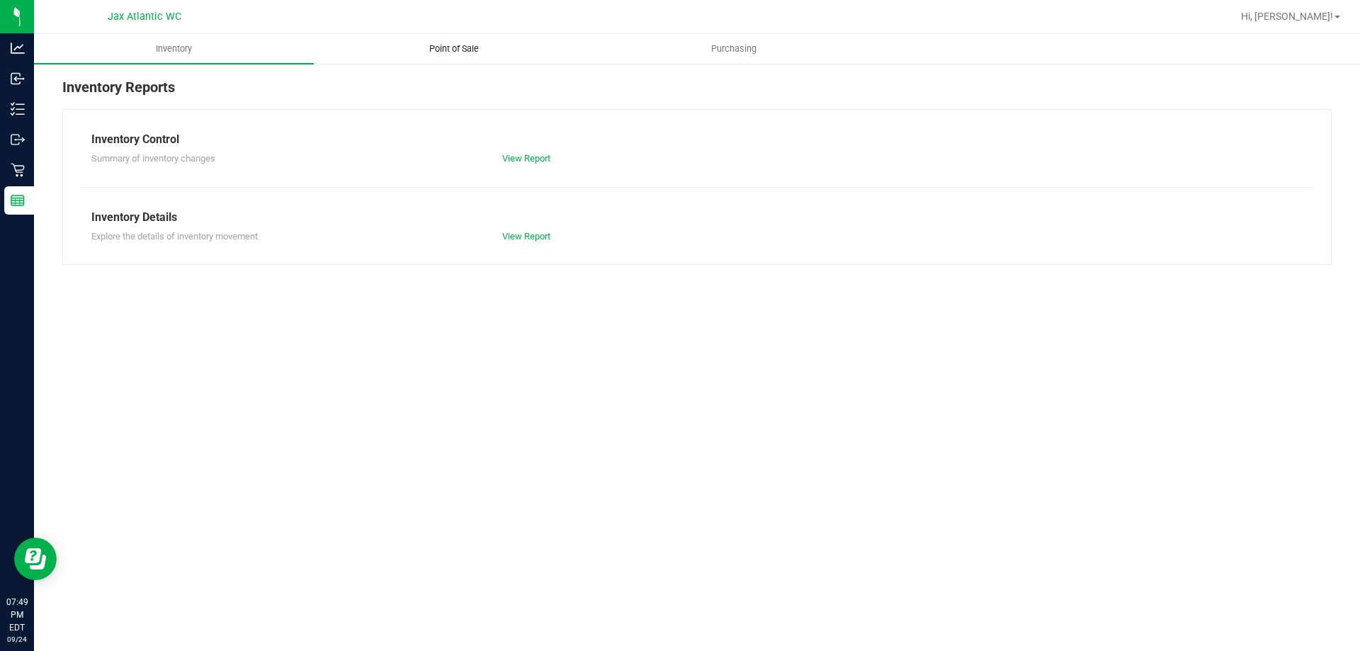
click at [463, 47] on span "Point of Sale" at bounding box center [454, 49] width 88 height 13
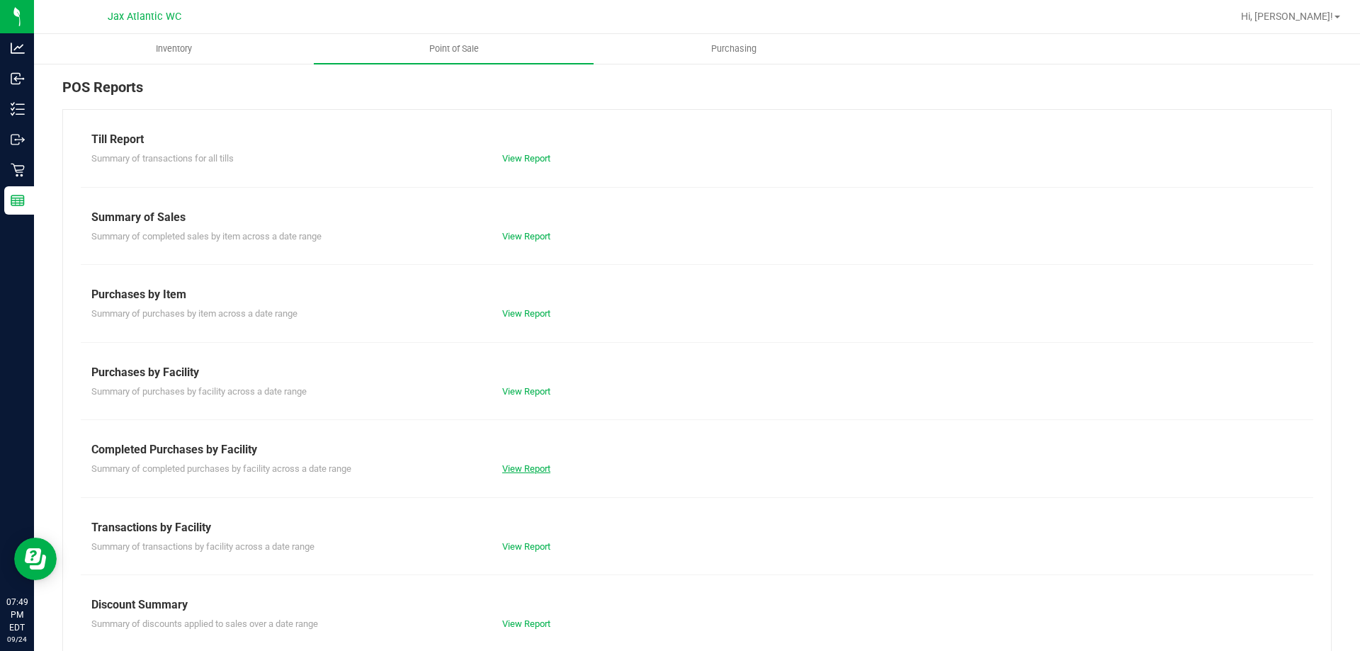
click at [539, 470] on link "View Report" at bounding box center [526, 468] width 48 height 11
